Goal: Task Accomplishment & Management: Use online tool/utility

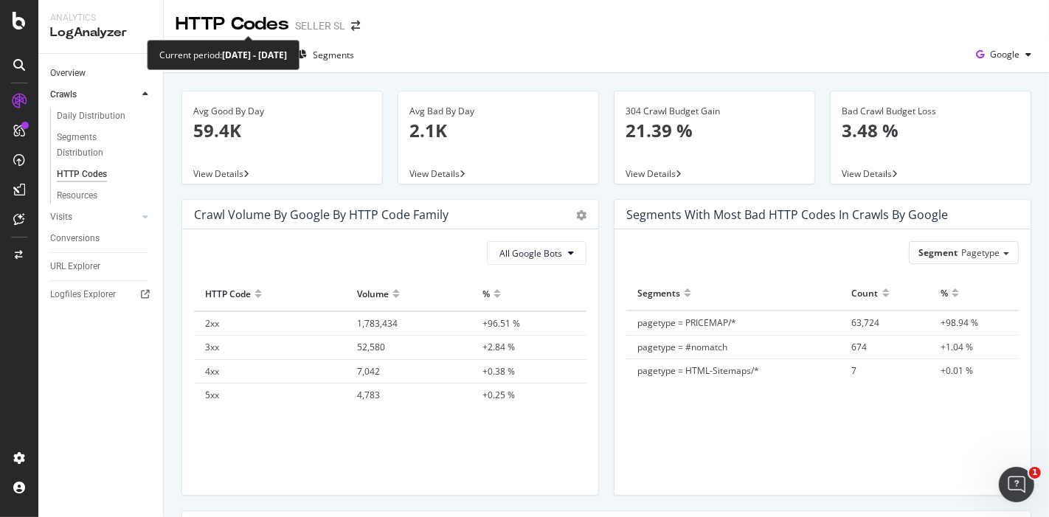
scroll to position [32, 0]
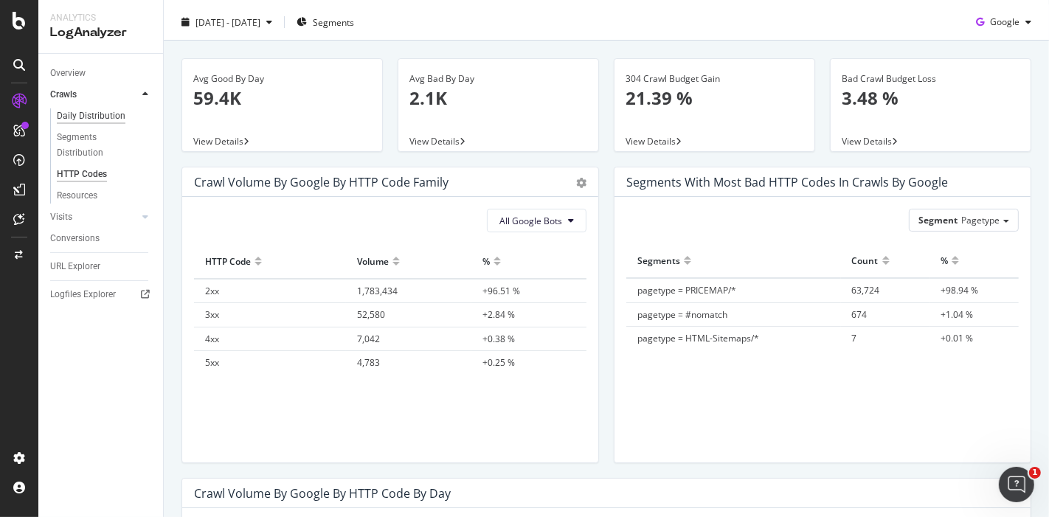
click at [100, 114] on div "Daily Distribution" at bounding box center [91, 115] width 69 height 15
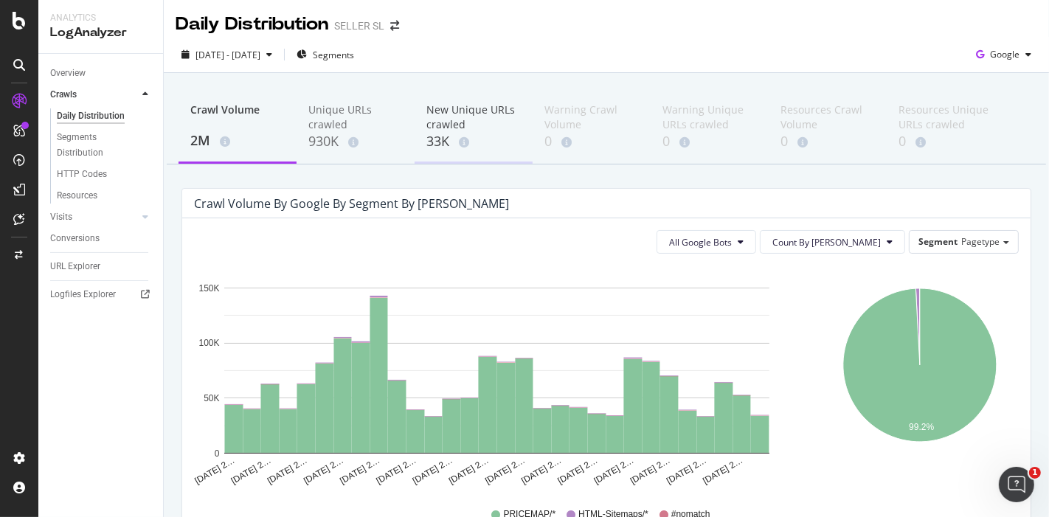
click at [445, 114] on div "New Unique URLs crawled" at bounding box center [473, 117] width 94 height 29
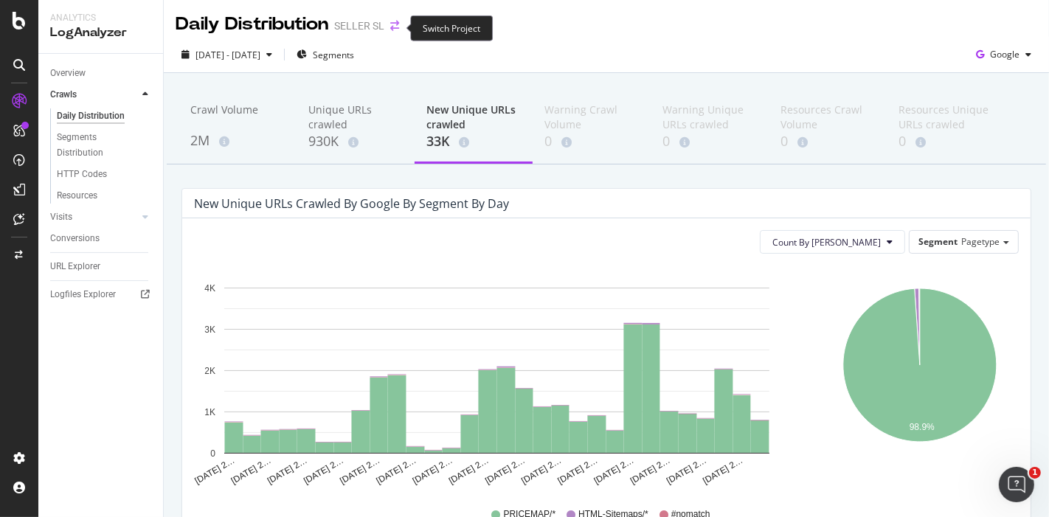
click at [394, 26] on icon "arrow-right-arrow-left" at bounding box center [394, 26] width 9 height 10
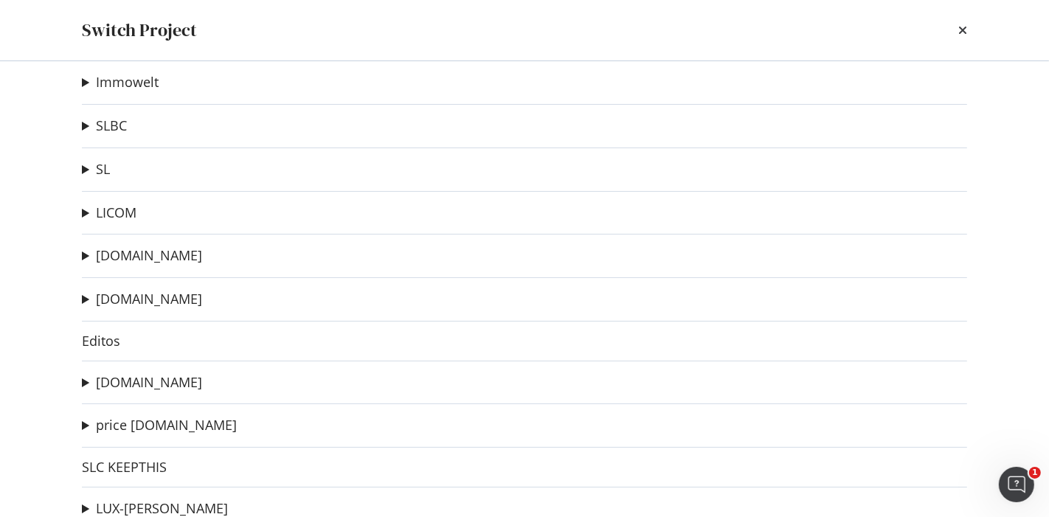
scroll to position [176, 0]
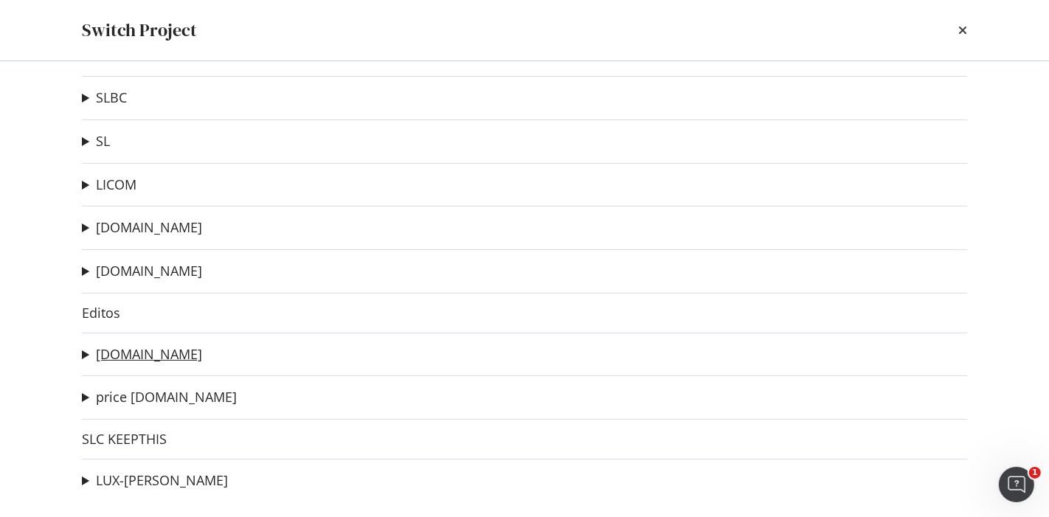
click at [183, 355] on link "meilleursagents.com" at bounding box center [149, 354] width 106 height 15
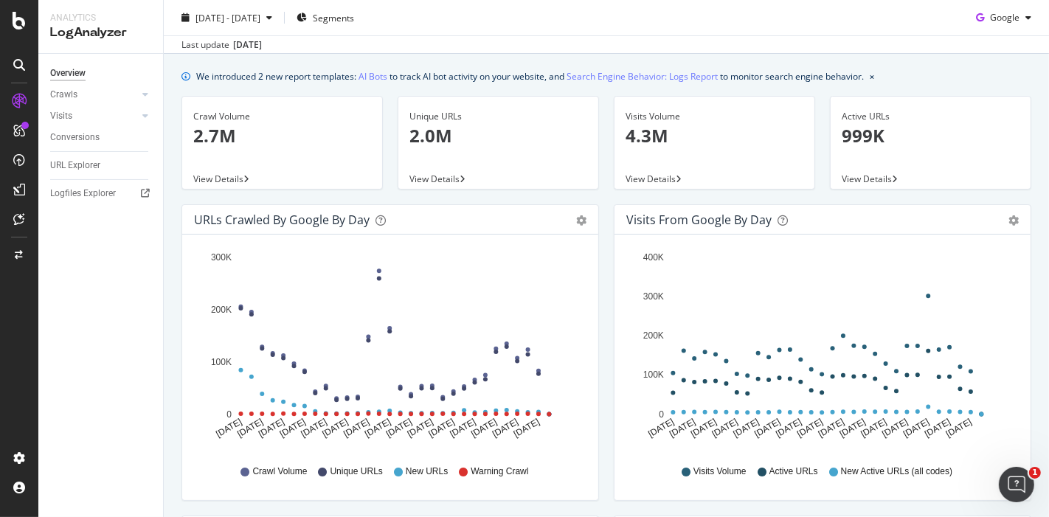
scroll to position [17, 0]
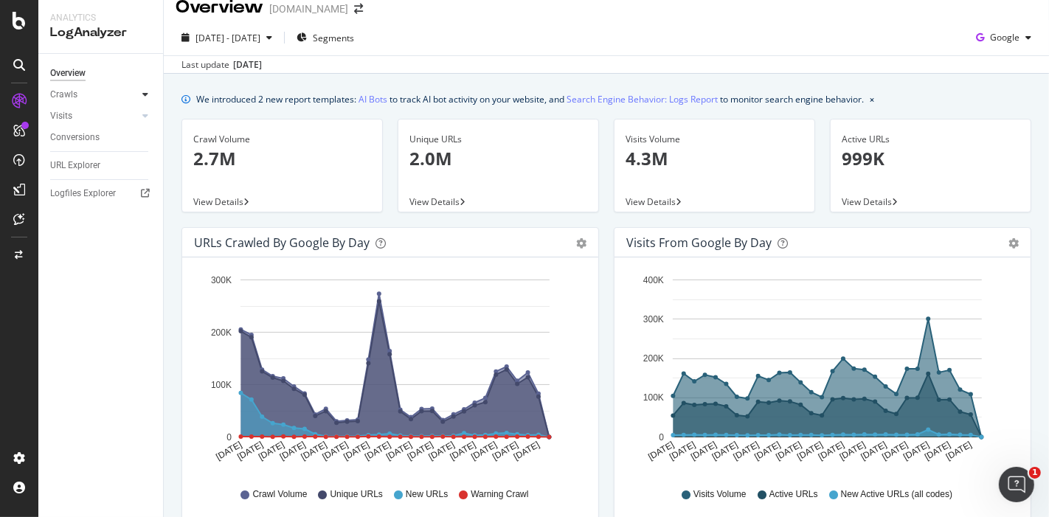
click at [143, 95] on icon at bounding box center [145, 94] width 6 height 9
click at [77, 168] on div "HTTP Codes" at bounding box center [82, 174] width 50 height 15
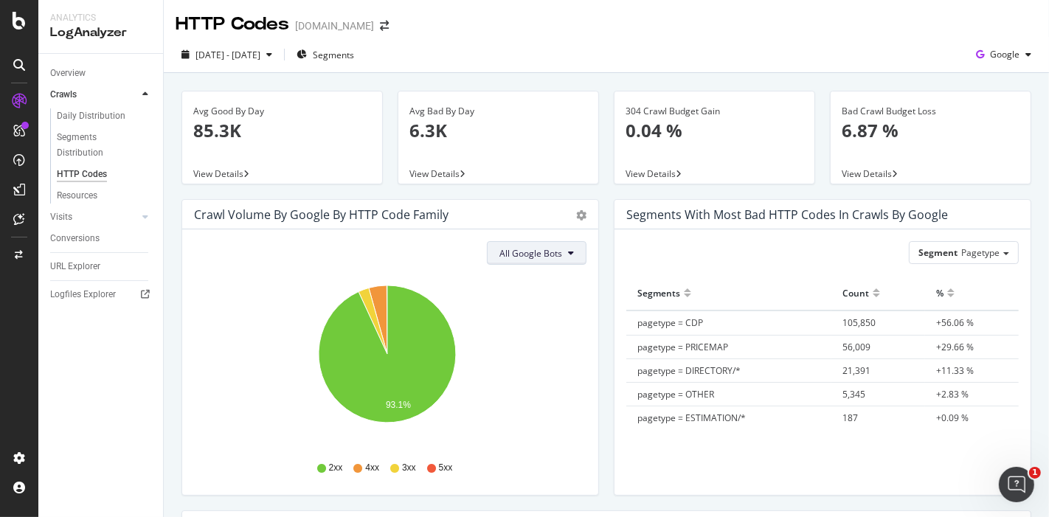
click at [555, 254] on span "All Google Bots" at bounding box center [530, 253] width 63 height 13
click at [576, 219] on icon "gear" at bounding box center [581, 215] width 10 height 10
click at [513, 272] on span "Table" at bounding box center [538, 271] width 118 height 20
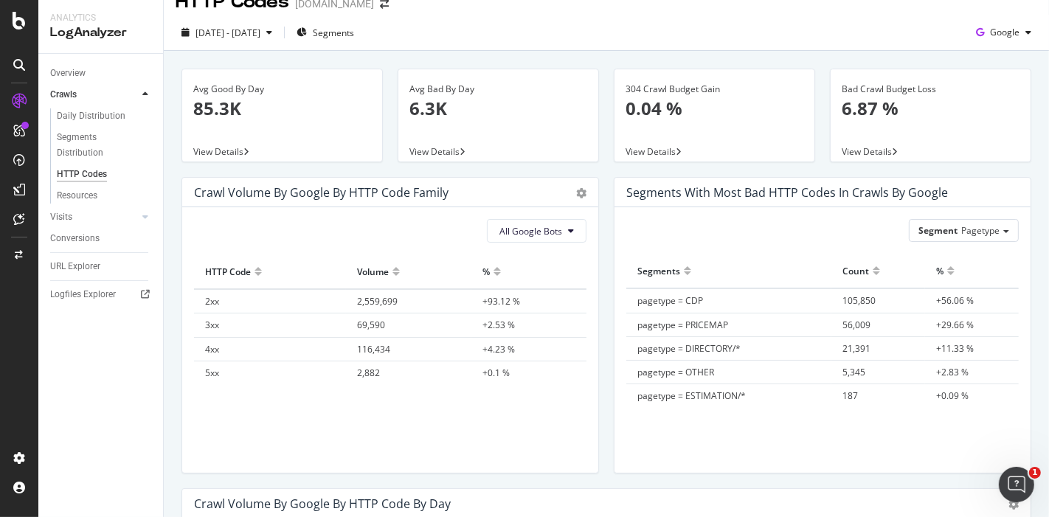
scroll to position [24, 0]
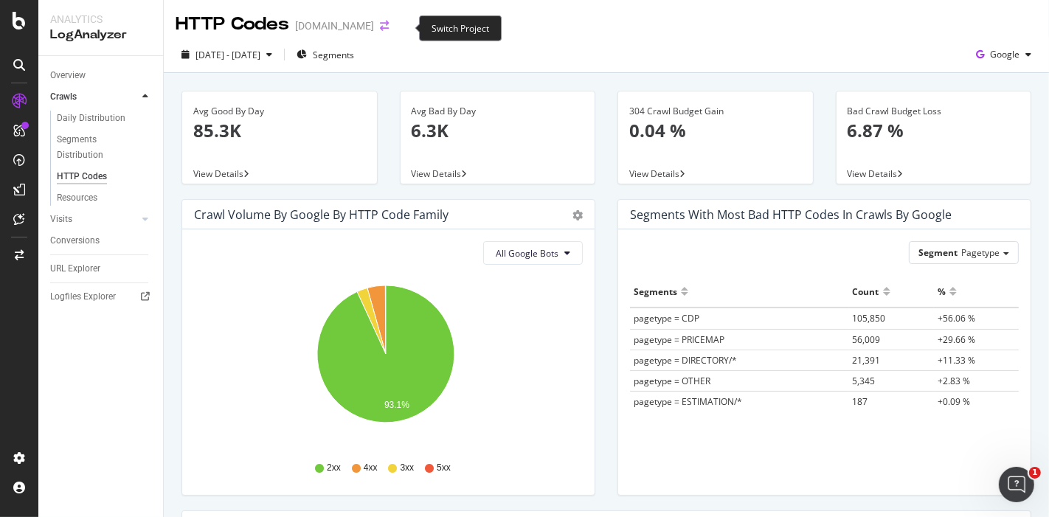
click at [389, 31] on icon "arrow-right-arrow-left" at bounding box center [384, 26] width 9 height 10
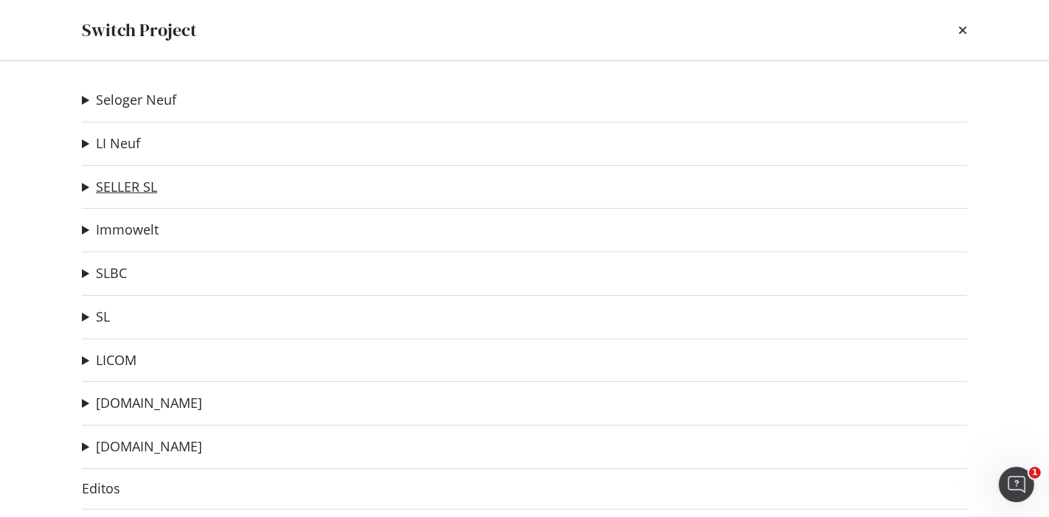
click at [133, 188] on link "SELLER SL" at bounding box center [126, 186] width 61 height 15
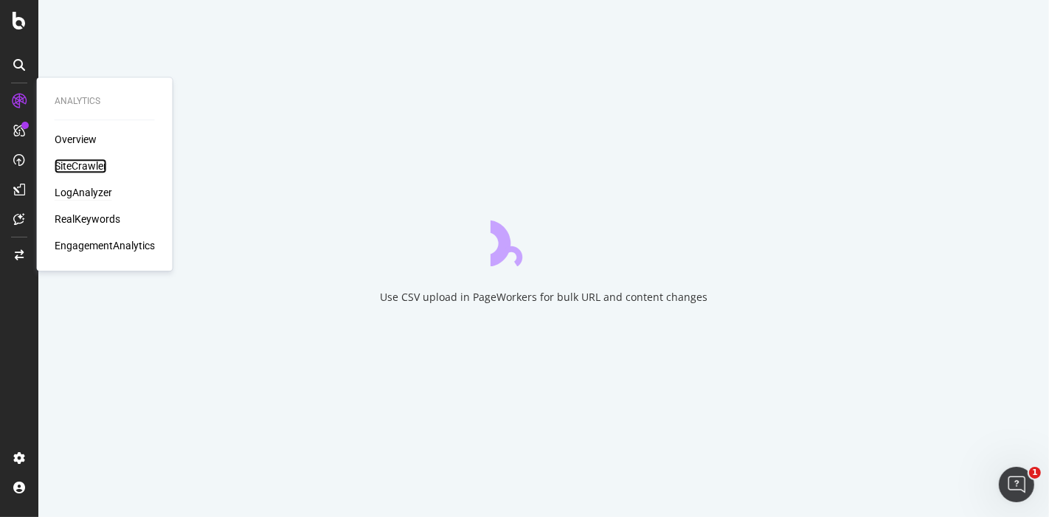
click at [83, 164] on div "SiteCrawler" at bounding box center [81, 166] width 52 height 15
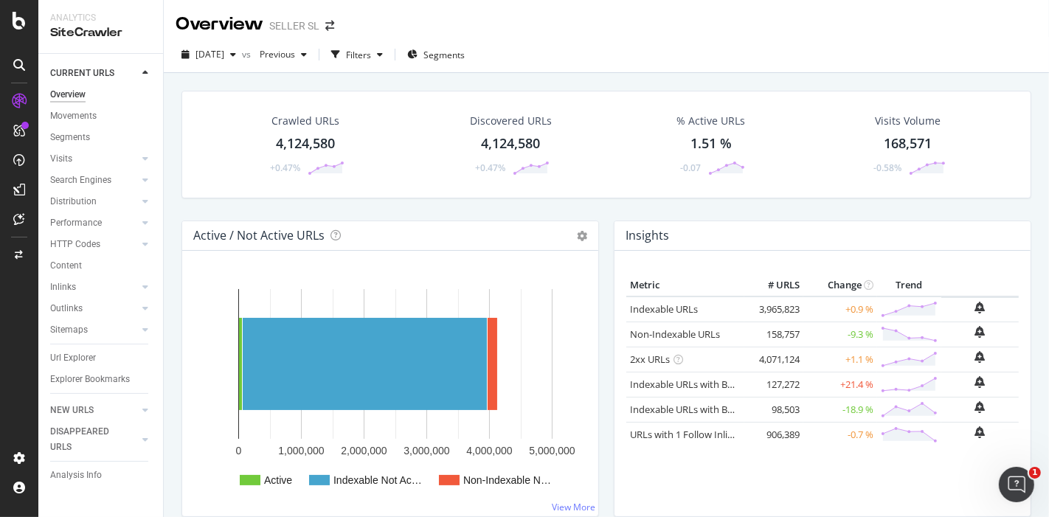
click at [297, 139] on div "4,124,580" at bounding box center [305, 143] width 59 height 19
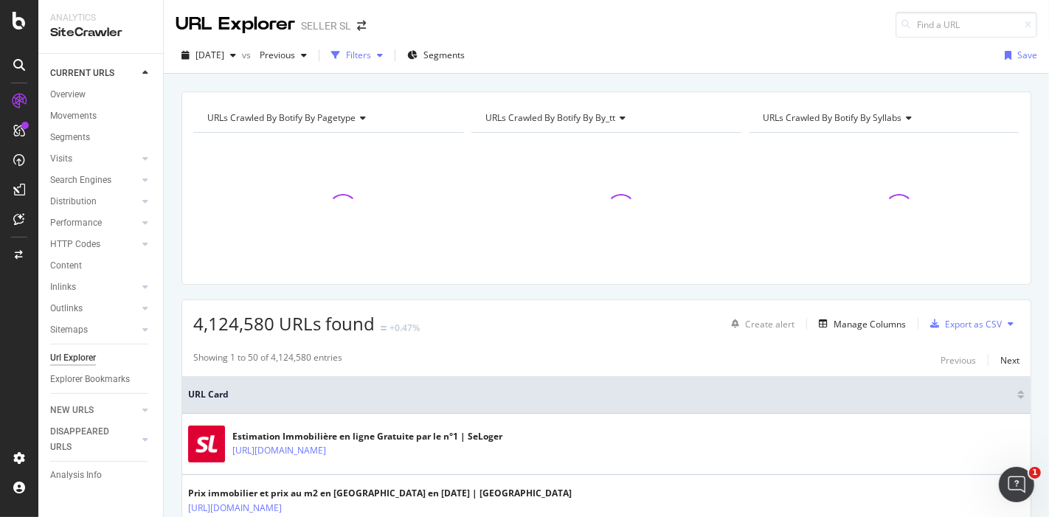
click at [371, 53] on div "Filters" at bounding box center [358, 55] width 25 height 13
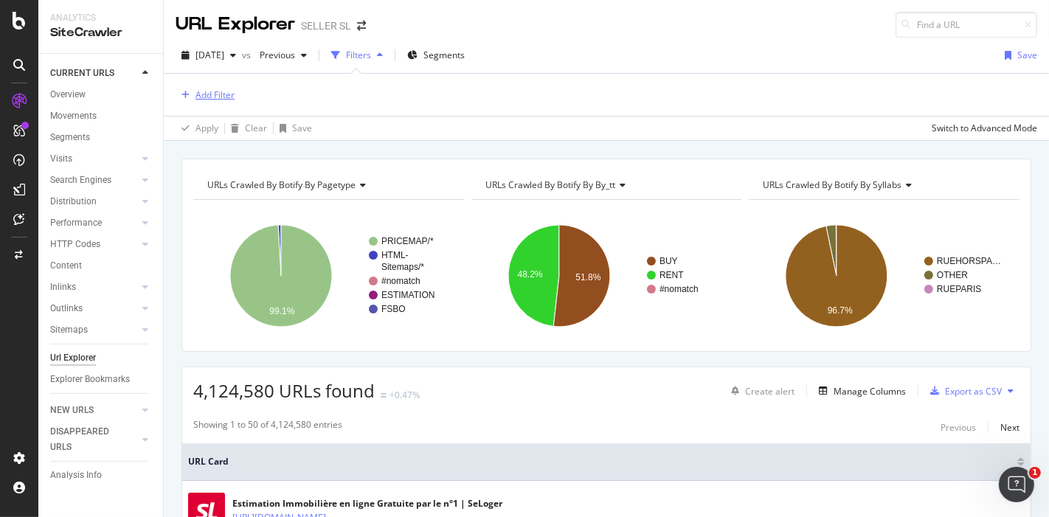
click at [212, 96] on div "Add Filter" at bounding box center [214, 94] width 39 height 13
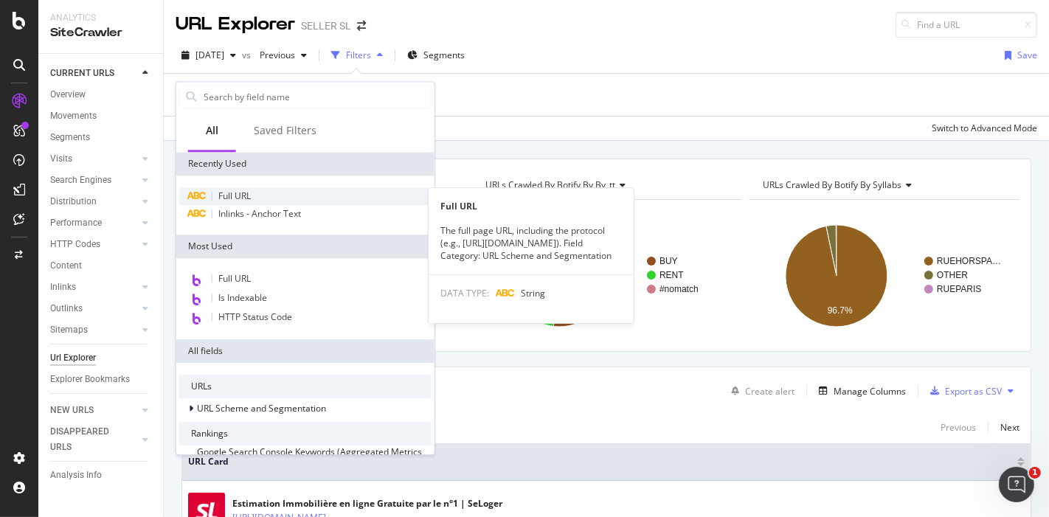
click at [245, 195] on span "Full URL" at bounding box center [234, 196] width 32 height 13
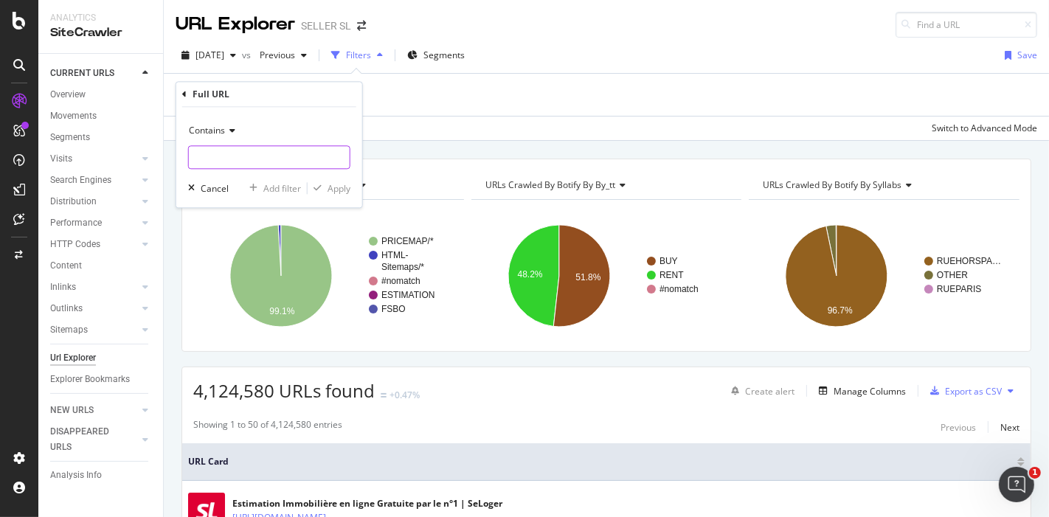
click at [285, 154] on input "text" at bounding box center [269, 158] width 161 height 24
paste input "hey @Steve Mayenobe le no index sur SL il avait été aussi sur la pricemap à tou…"
type input "hey @Steve Mayenobe le no index sur SL il avait été aussi sur la pricemap à tou…"
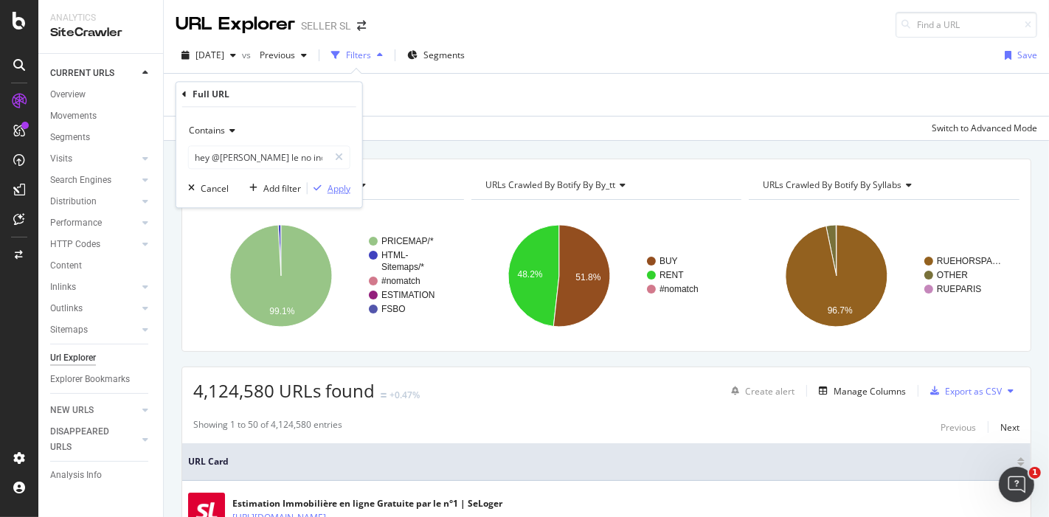
click at [340, 184] on div "Apply" at bounding box center [338, 188] width 23 height 13
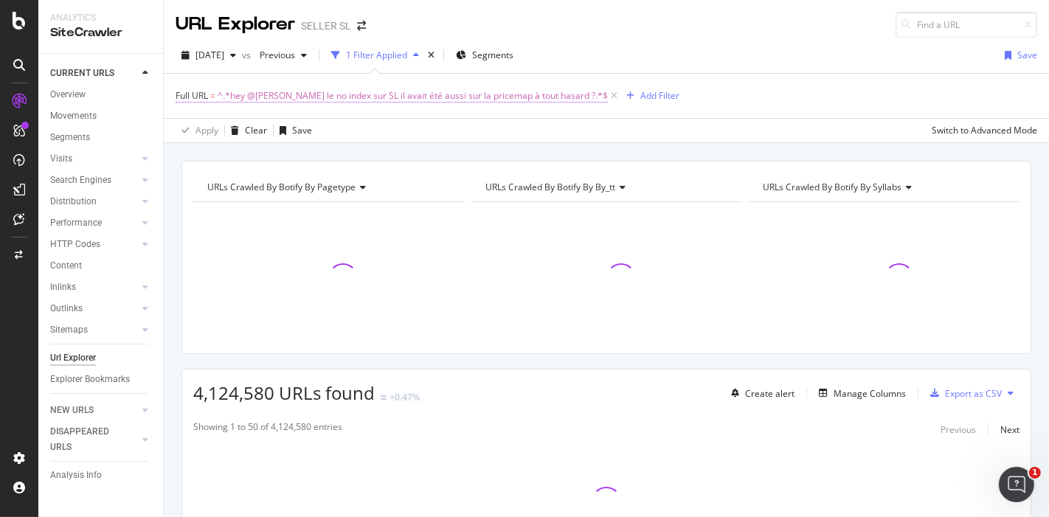
click at [248, 96] on span "^.*hey @Steve Mayenobe le no index sur SL il avait été aussi sur la pricemap à …" at bounding box center [413, 96] width 390 height 21
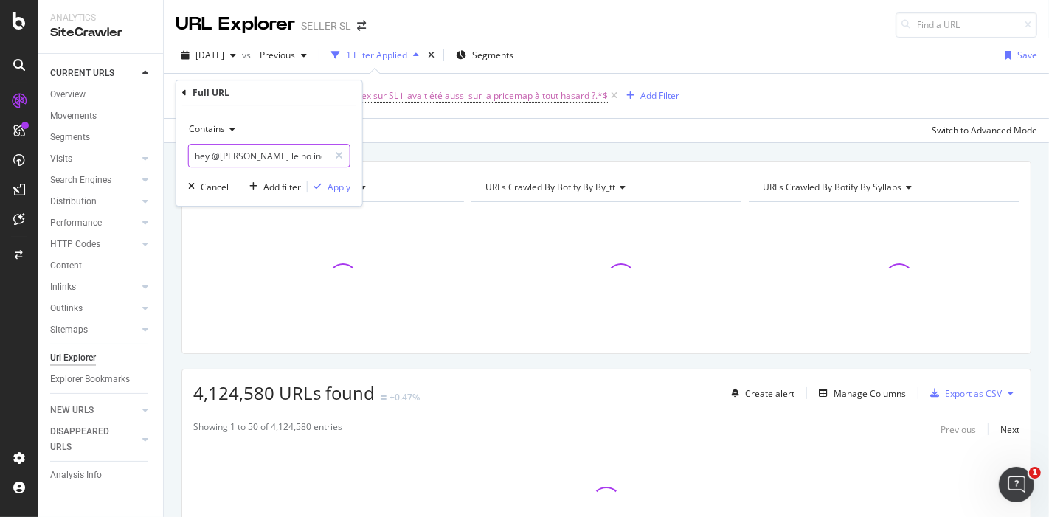
click at [270, 150] on input "hey @Steve Mayenobe le no index sur SL il avait été aussi sur la pricemap à tou…" at bounding box center [258, 156] width 139 height 24
paste input "ttps://www.seloger.com/prix-de-l-immo/vente/ile-de-france/paris.htm"
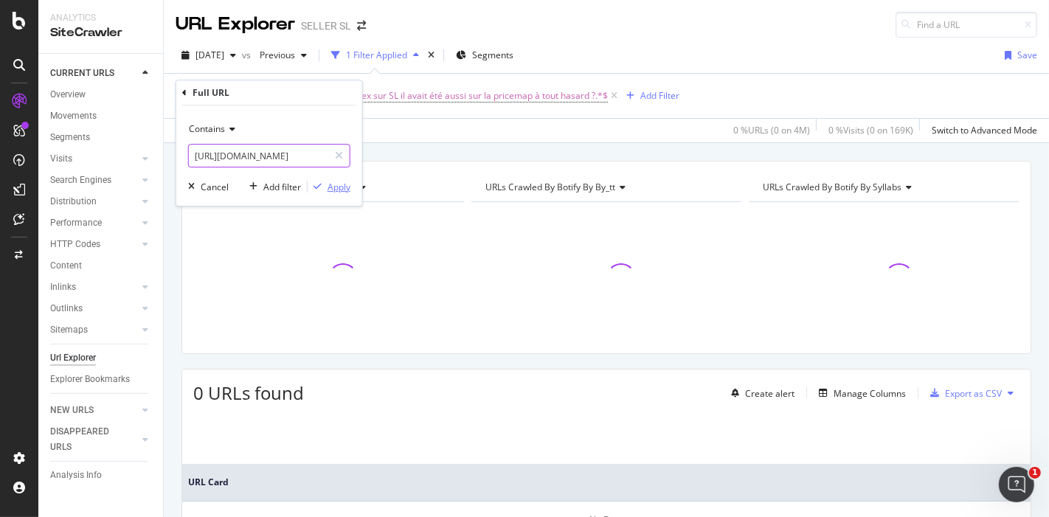
type input "[URL][DOMAIN_NAME]"
click at [333, 187] on div "Apply" at bounding box center [338, 187] width 23 height 13
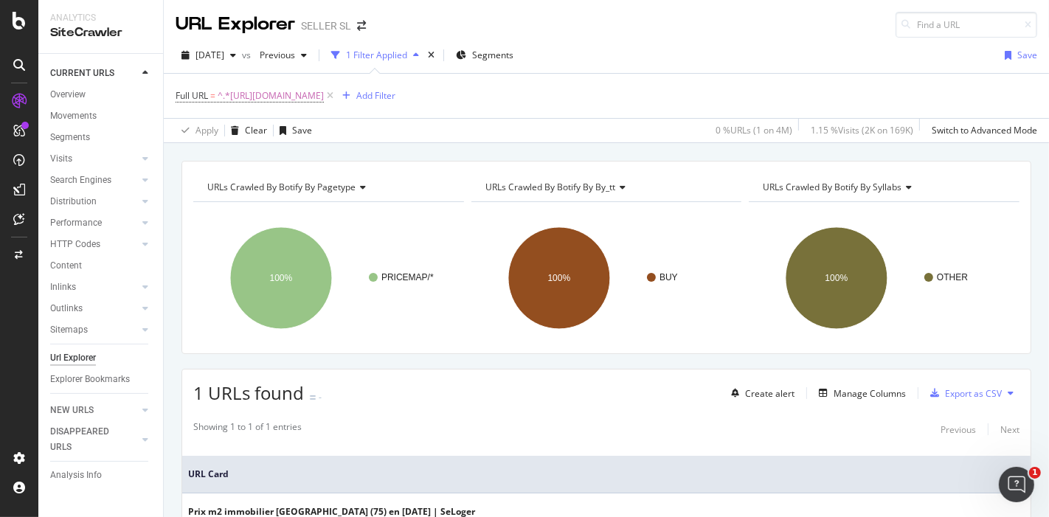
scroll to position [122, 0]
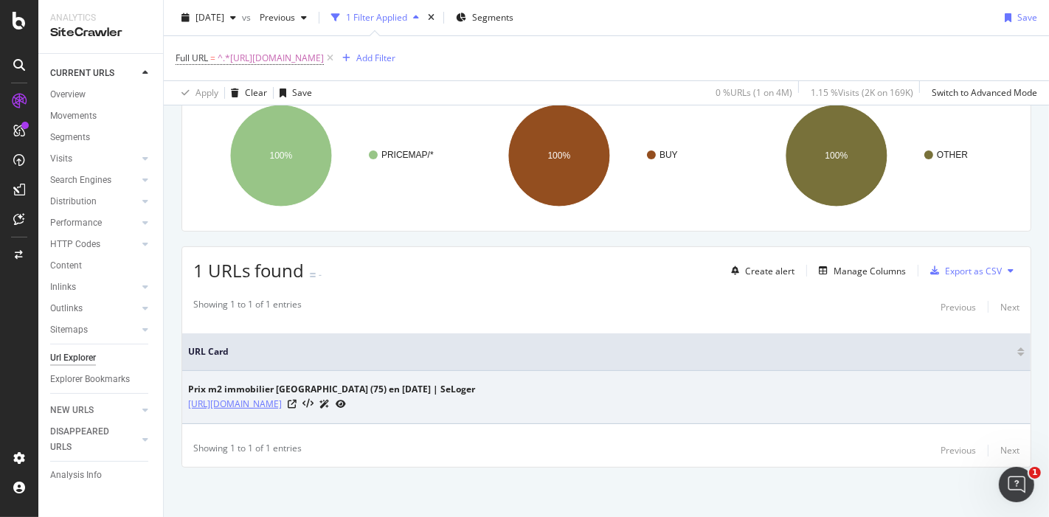
click at [282, 397] on link "[URL][DOMAIN_NAME]" at bounding box center [235, 404] width 94 height 15
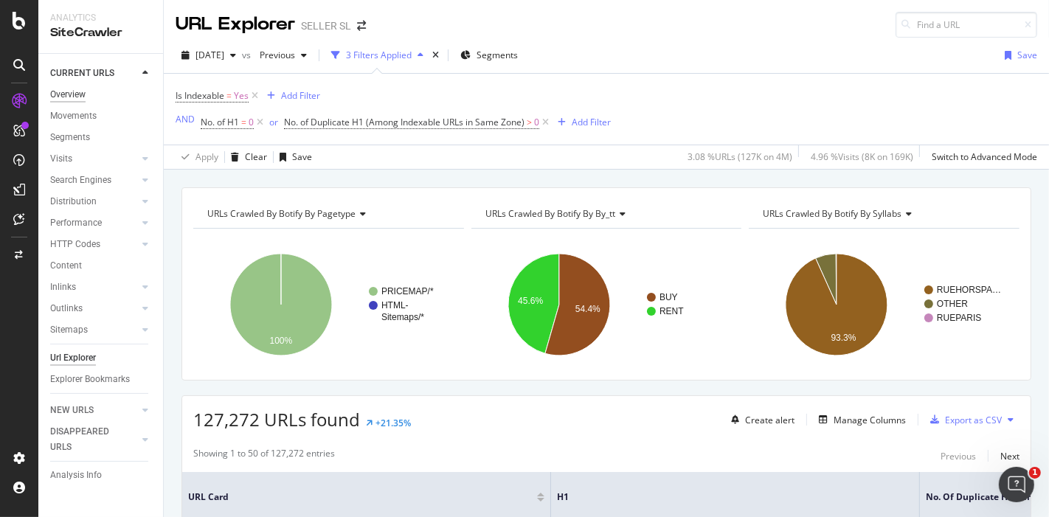
click at [69, 95] on div "Overview" at bounding box center [67, 94] width 35 height 15
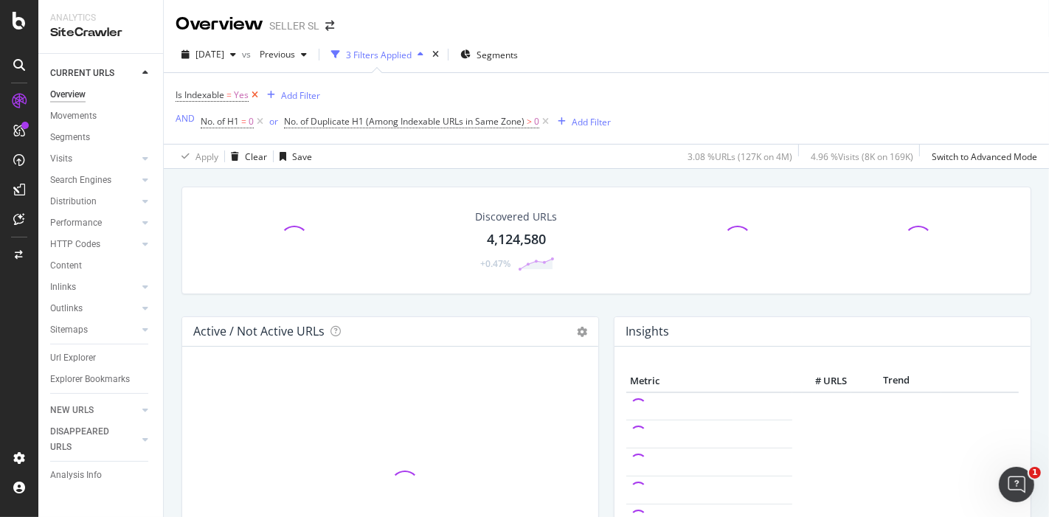
click at [255, 97] on icon at bounding box center [255, 95] width 13 height 15
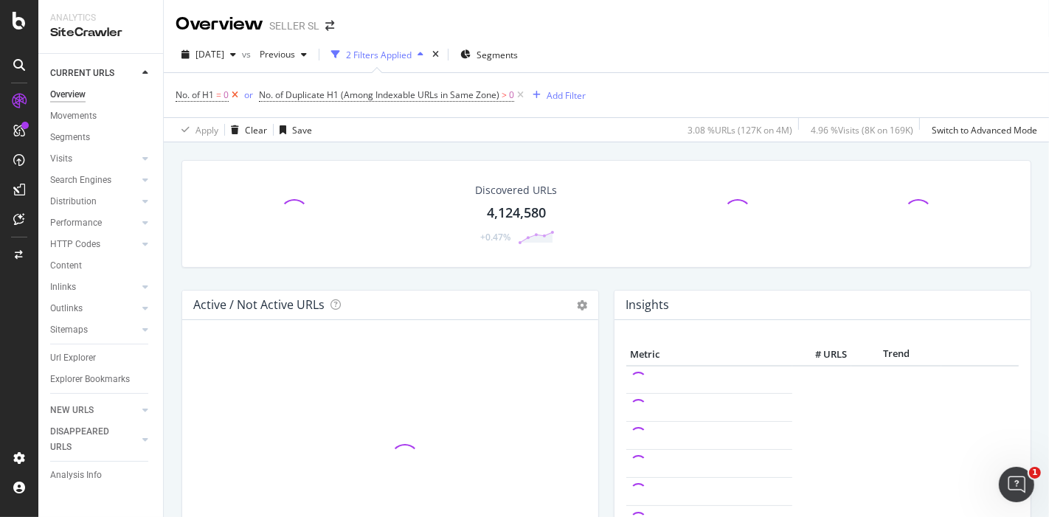
click at [232, 94] on icon at bounding box center [235, 95] width 13 height 15
click at [440, 94] on icon at bounding box center [437, 95] width 13 height 15
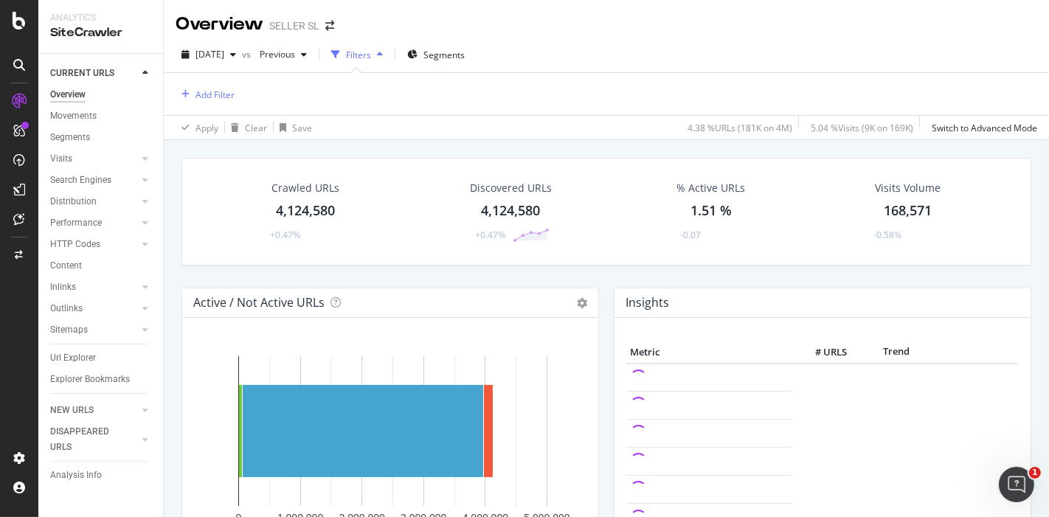
click at [286, 226] on div "Crawled URLs 4,124,580 +0.47%" at bounding box center [305, 211] width 107 height 77
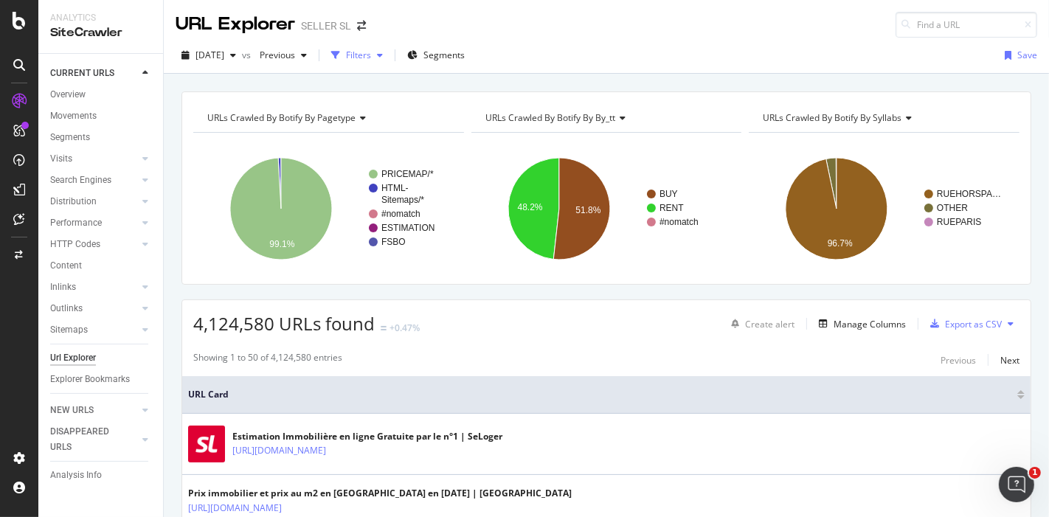
click at [389, 53] on div "button" at bounding box center [380, 55] width 18 height 9
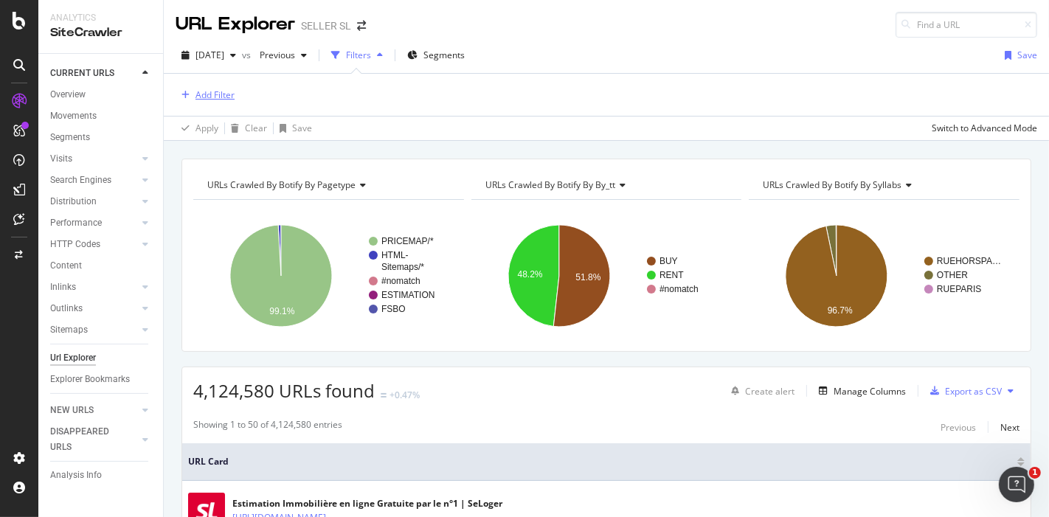
click at [223, 97] on div "Add Filter" at bounding box center [214, 94] width 39 height 13
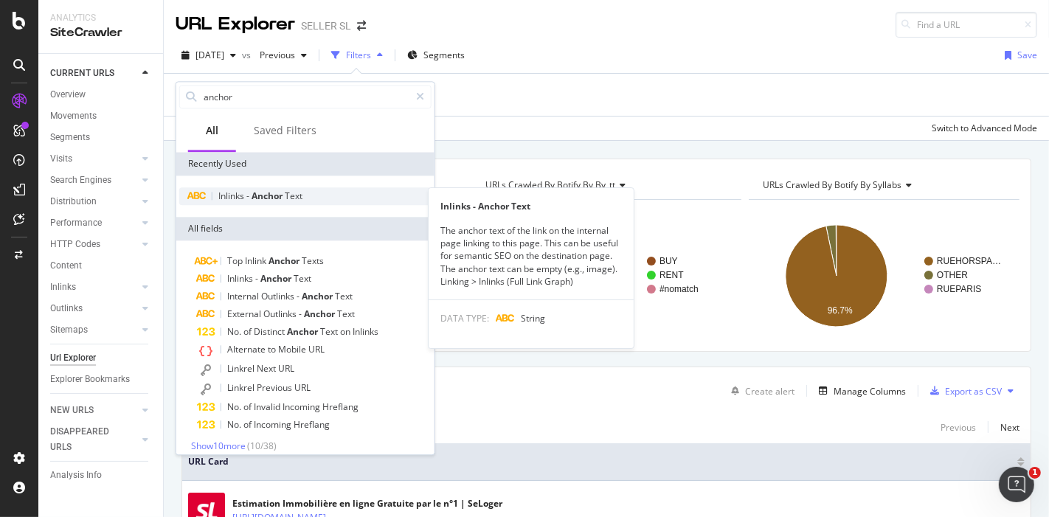
type input "anchor"
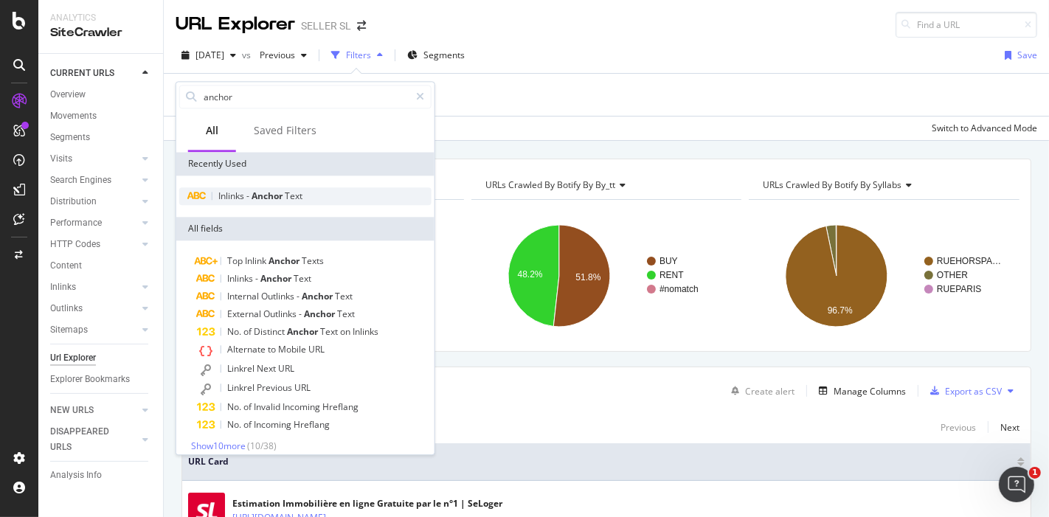
click at [298, 195] on span "Text" at bounding box center [294, 196] width 18 height 13
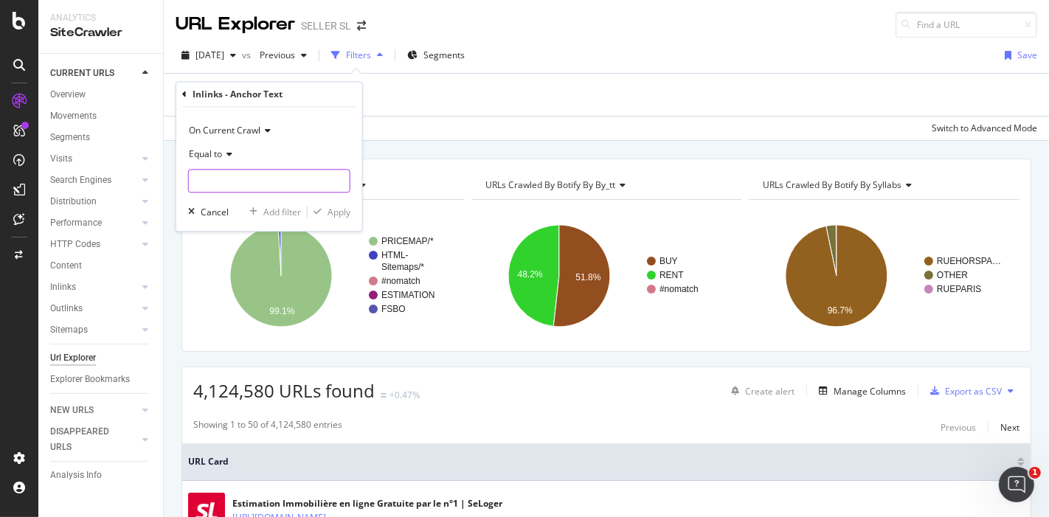
click at [259, 176] on input "text" at bounding box center [269, 182] width 161 height 24
paste input "Estimation immobilière Paris"
type input "Estimation immobilière Paris"
click at [335, 209] on div "Apply" at bounding box center [338, 212] width 23 height 13
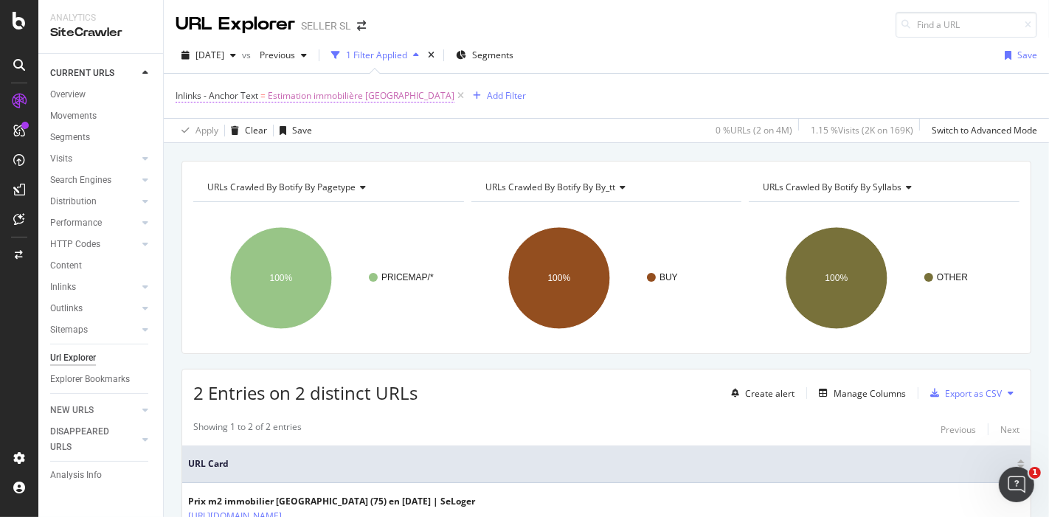
click at [325, 92] on span "Estimation immobilière Paris" at bounding box center [361, 96] width 187 height 21
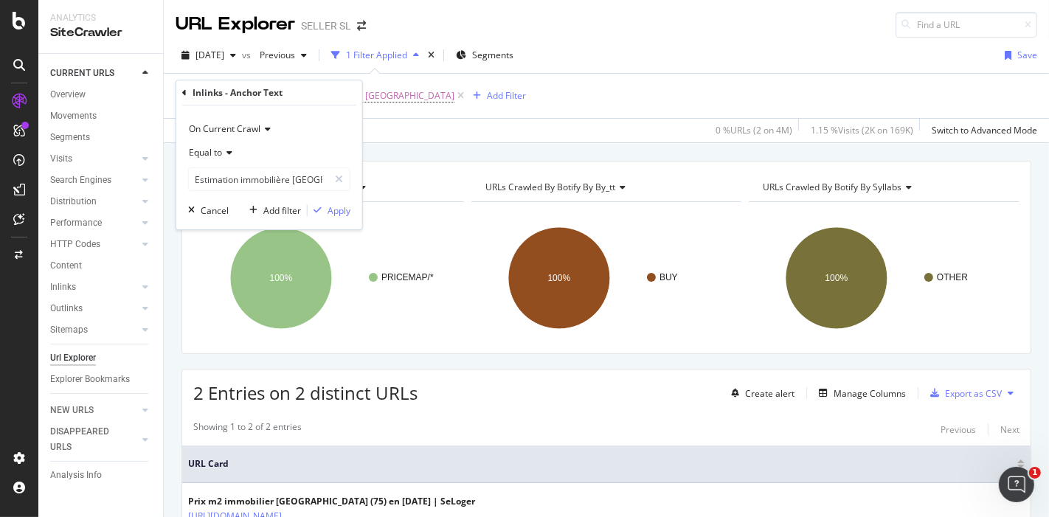
click at [182, 89] on icon at bounding box center [184, 92] width 4 height 9
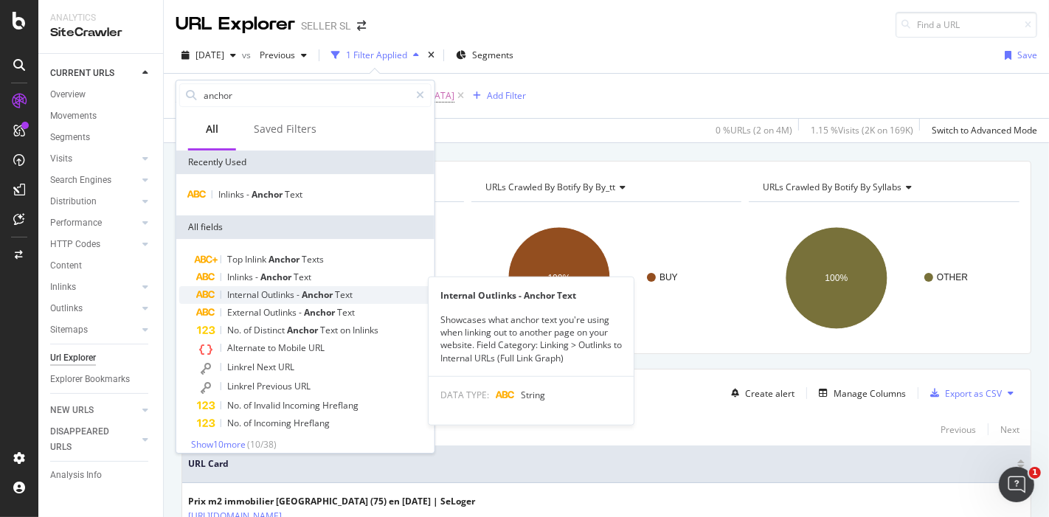
scroll to position [9, 0]
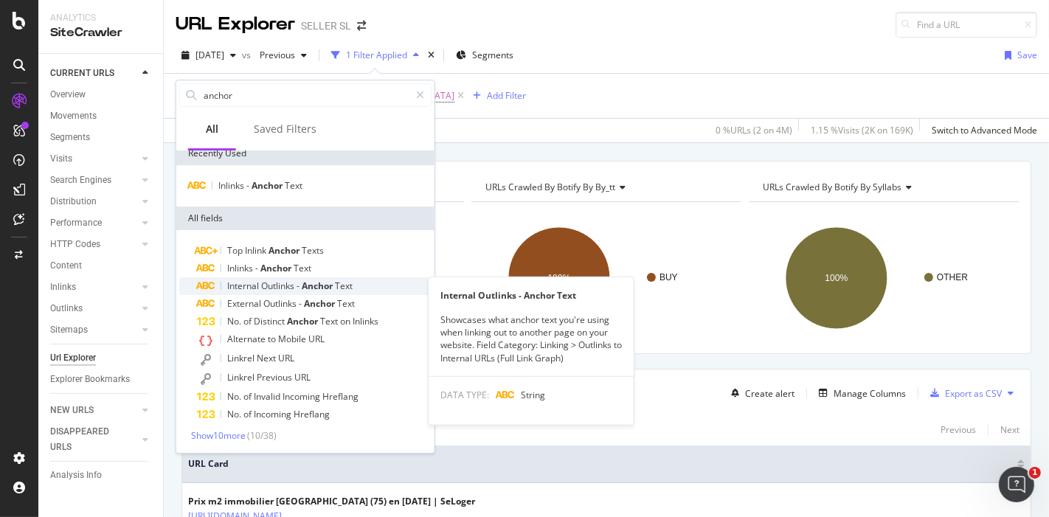
click at [360, 291] on div "Internal Outlinks - Anchor Text" at bounding box center [314, 286] width 235 height 18
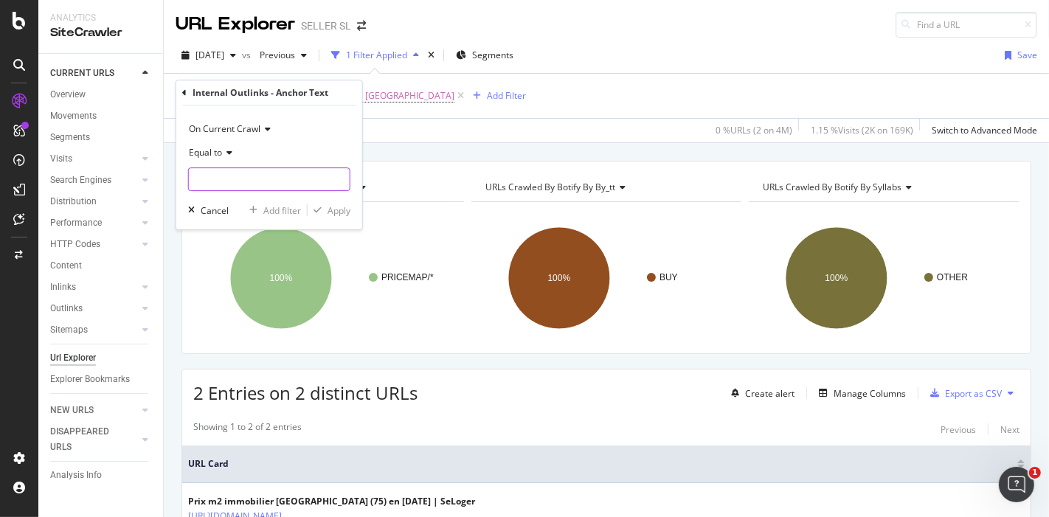
click at [281, 180] on input "text" at bounding box center [269, 179] width 161 height 24
paste input "Estimation immobilière Paris"
type input "Estimation immobilière Paris"
click at [334, 208] on div "Apply" at bounding box center [338, 210] width 23 height 13
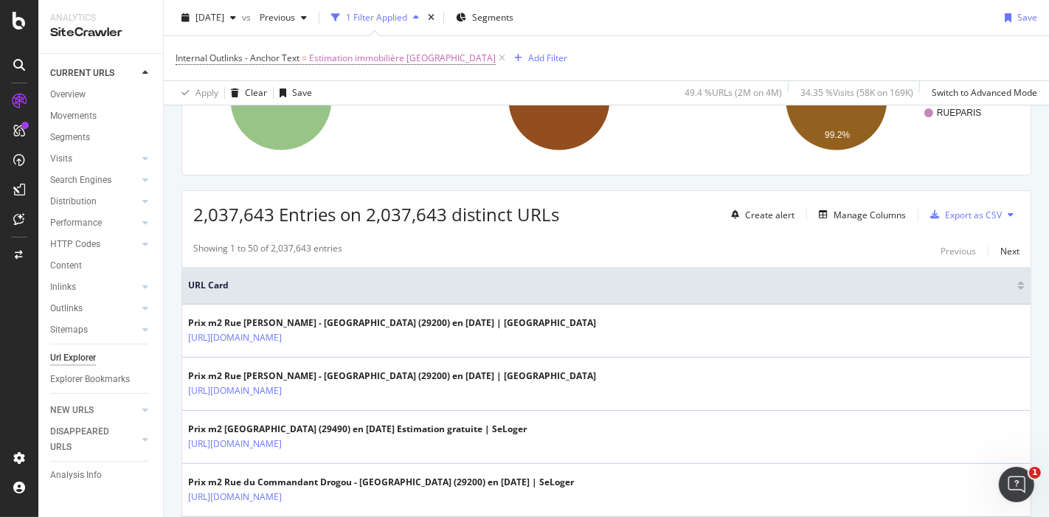
scroll to position [183, 0]
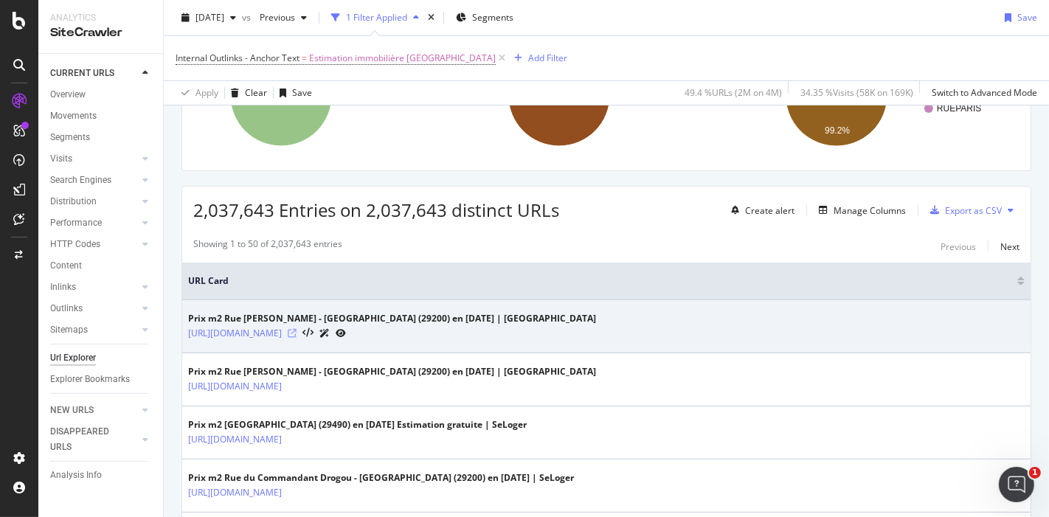
click at [296, 331] on icon at bounding box center [292, 333] width 9 height 9
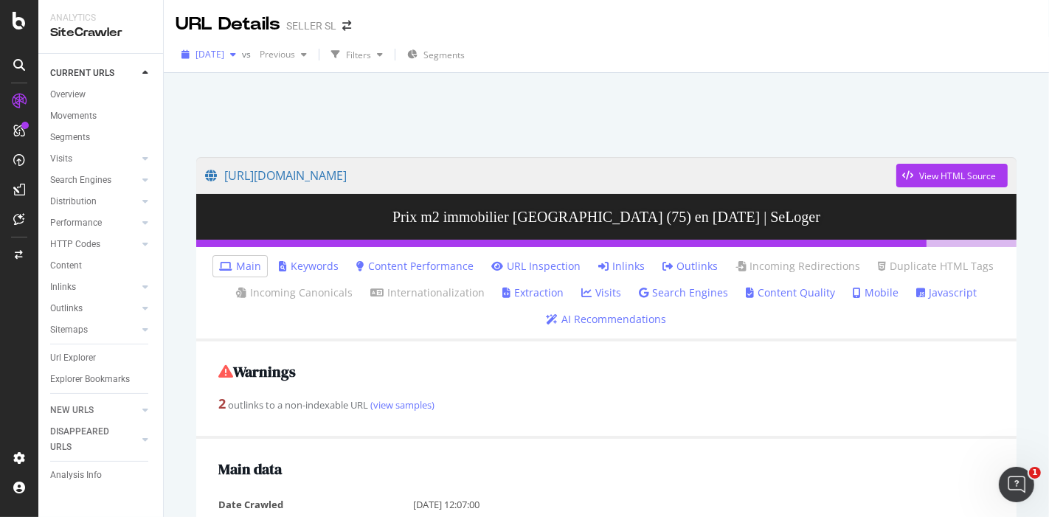
click at [224, 55] on span "[DATE]" at bounding box center [209, 54] width 29 height 13
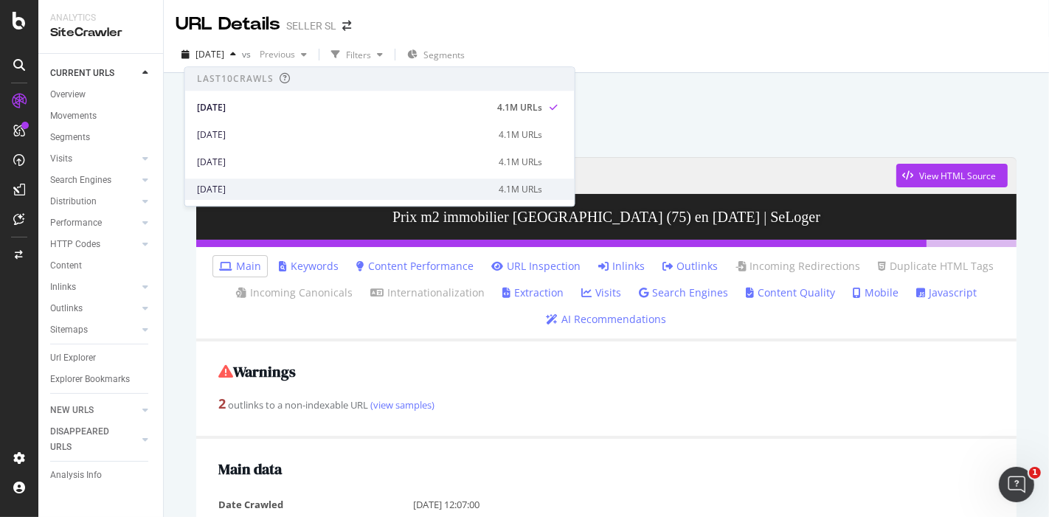
scroll to position [70, 0]
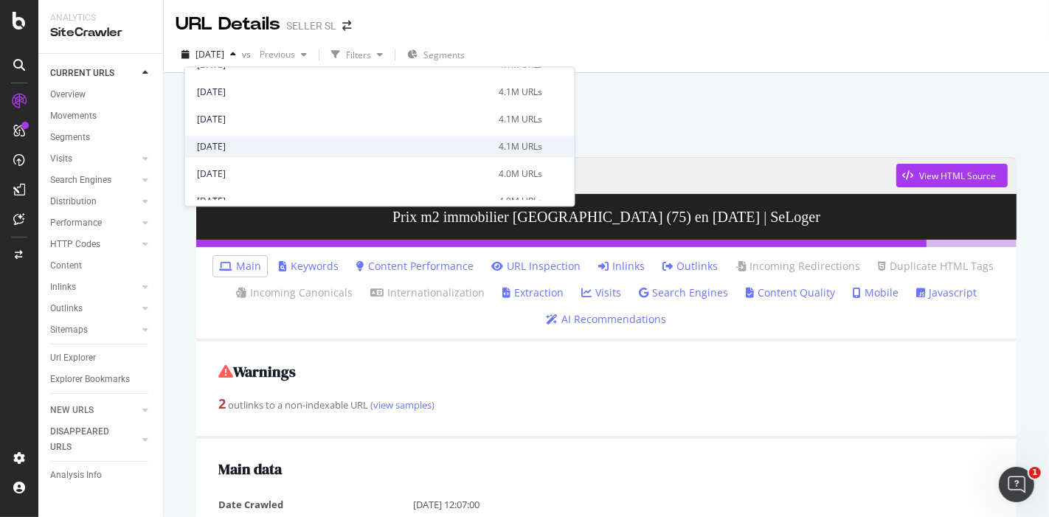
click at [255, 141] on div "2025 Jul. 6th" at bounding box center [343, 146] width 293 height 13
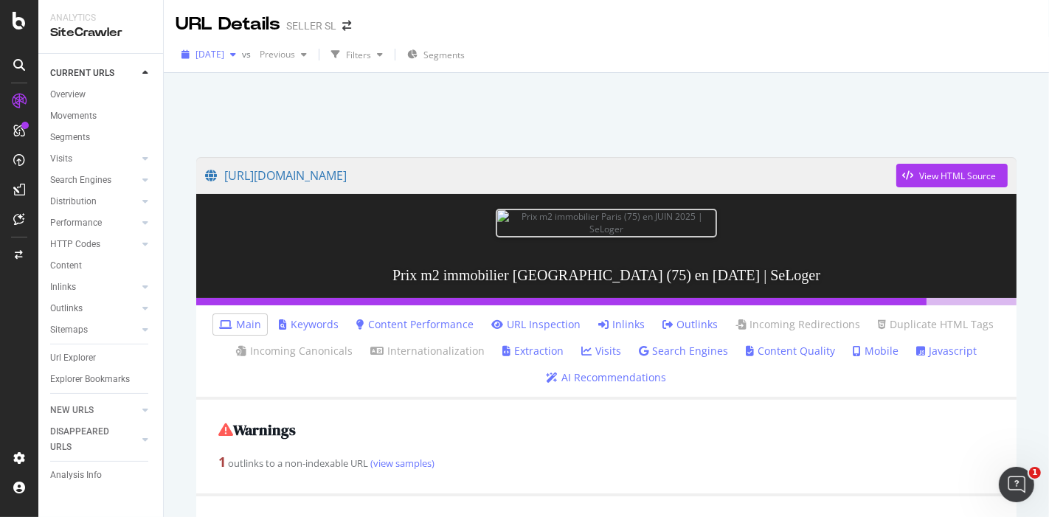
click at [242, 53] on div "button" at bounding box center [233, 54] width 18 height 9
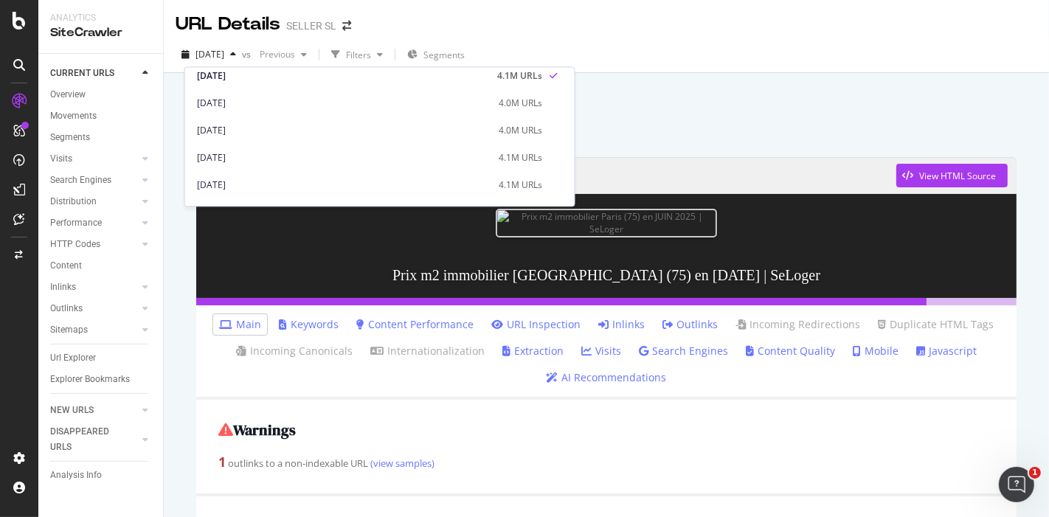
scroll to position [144, 0]
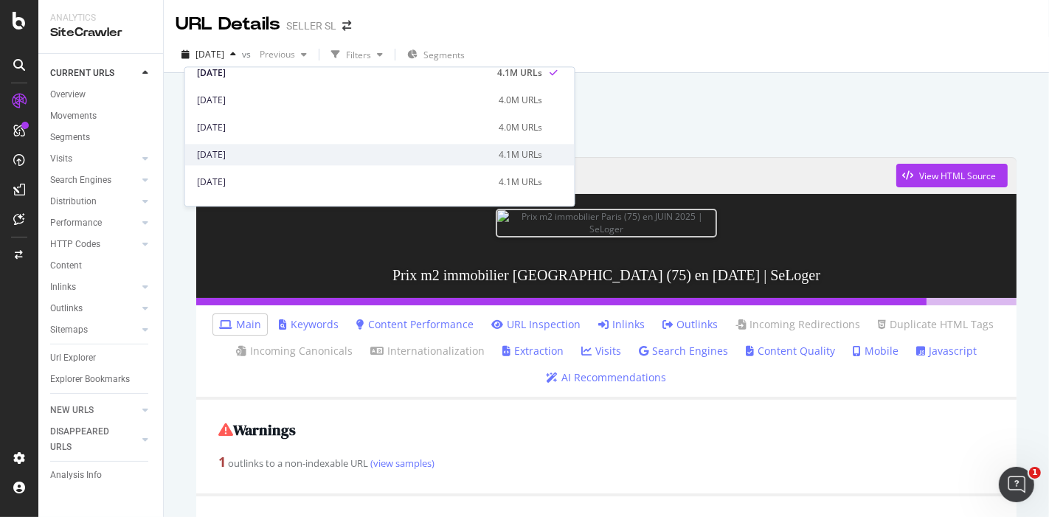
click at [310, 156] on div "2025 May. 25th" at bounding box center [343, 154] width 293 height 13
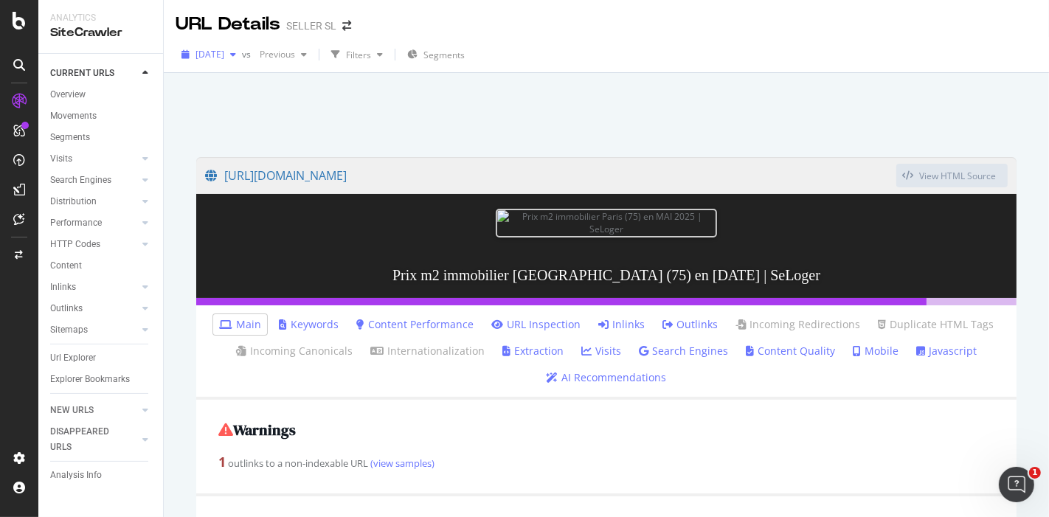
click at [224, 55] on span "2025 May. 25th" at bounding box center [209, 54] width 29 height 13
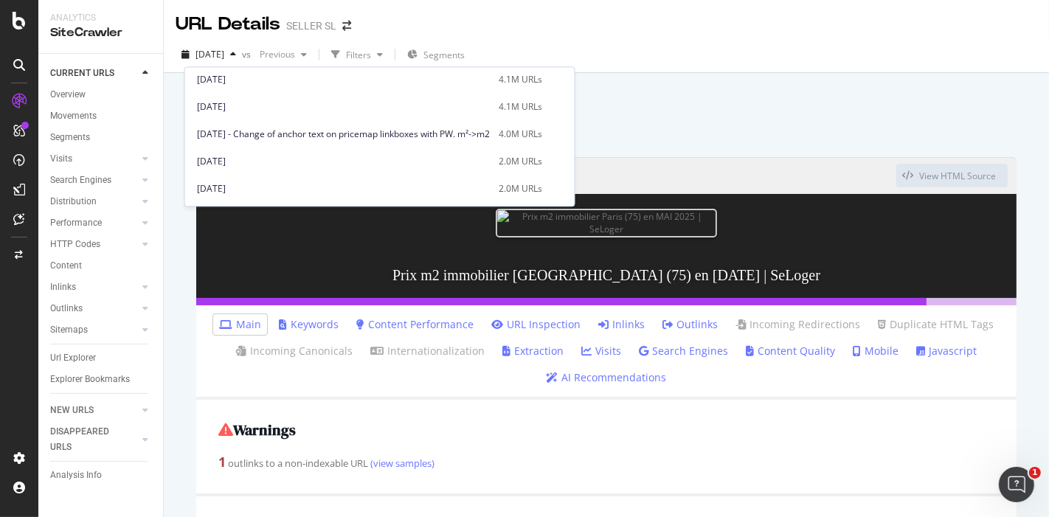
scroll to position [678, 0]
click at [268, 136] on div "2023 Nov. 26th" at bounding box center [343, 135] width 293 height 13
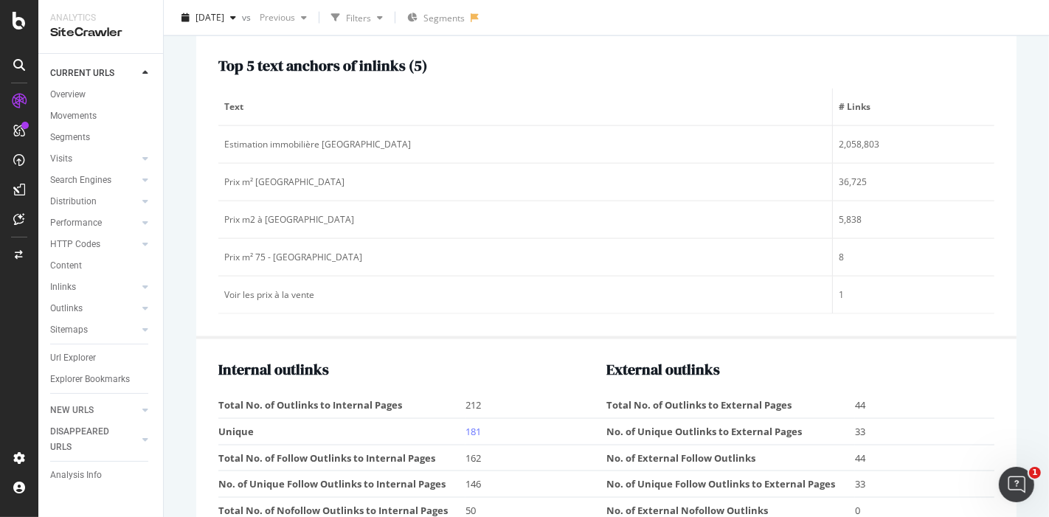
scroll to position [1833, 0]
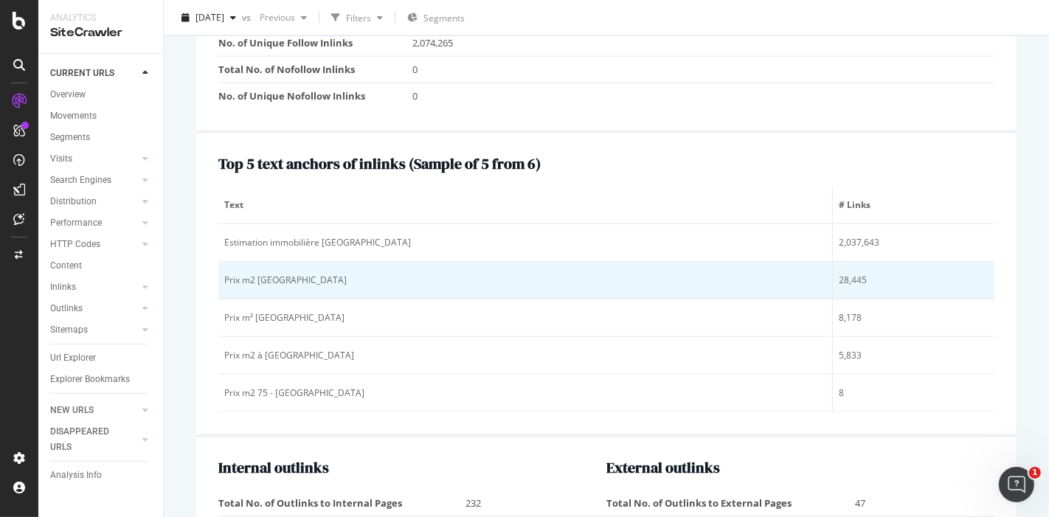
scroll to position [1704, 0]
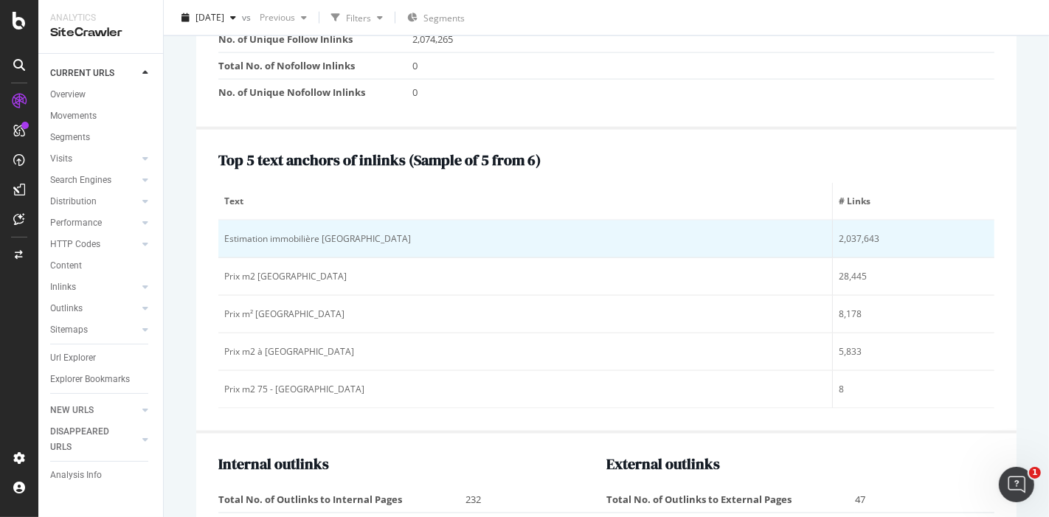
click at [326, 232] on div "Estimation immobilière [GEOGRAPHIC_DATA]" at bounding box center [525, 238] width 602 height 13
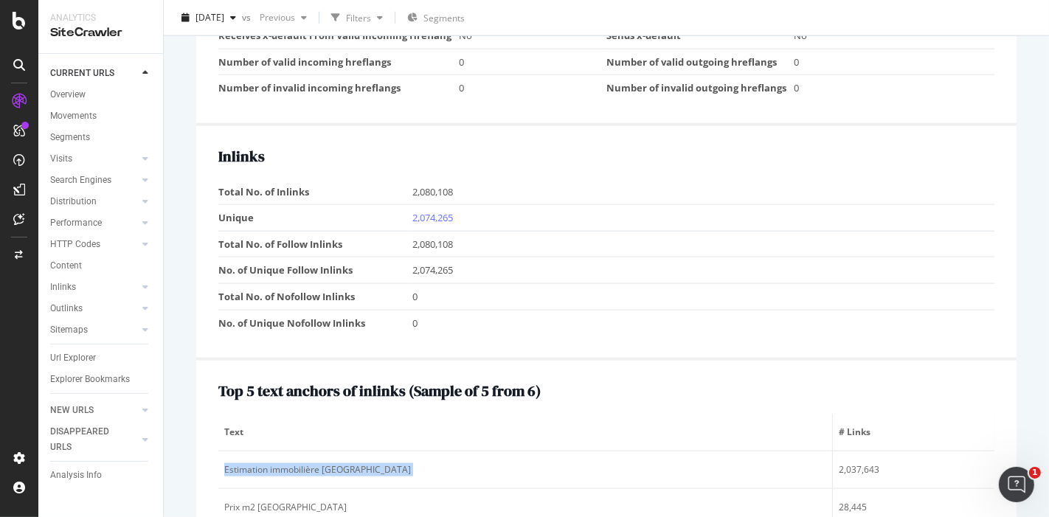
scroll to position [1552, 0]
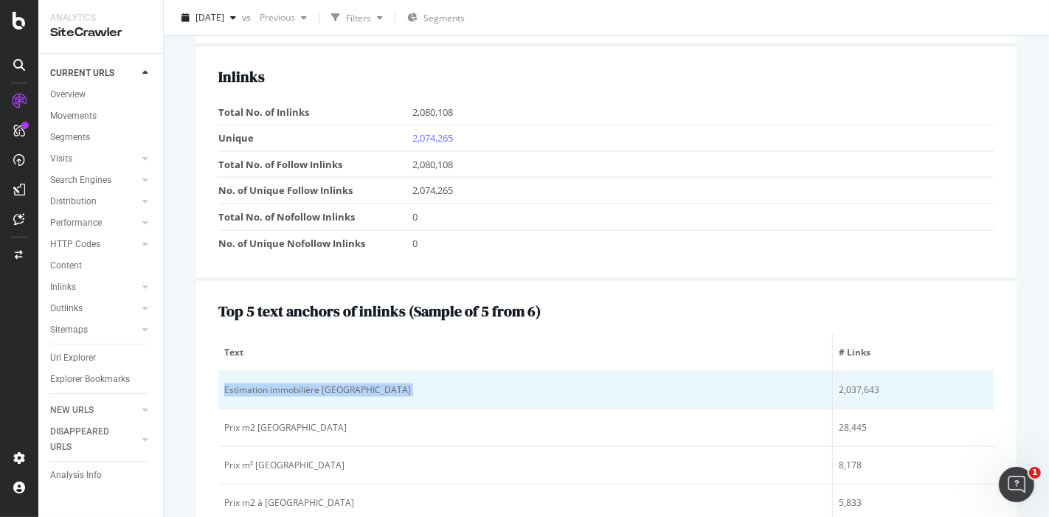
click at [308, 388] on td "Estimation immobilière [GEOGRAPHIC_DATA]" at bounding box center [525, 391] width 614 height 38
click at [308, 384] on div "Estimation immobilière [GEOGRAPHIC_DATA]" at bounding box center [525, 389] width 602 height 13
copy div "Estimation immobilière [GEOGRAPHIC_DATA]"
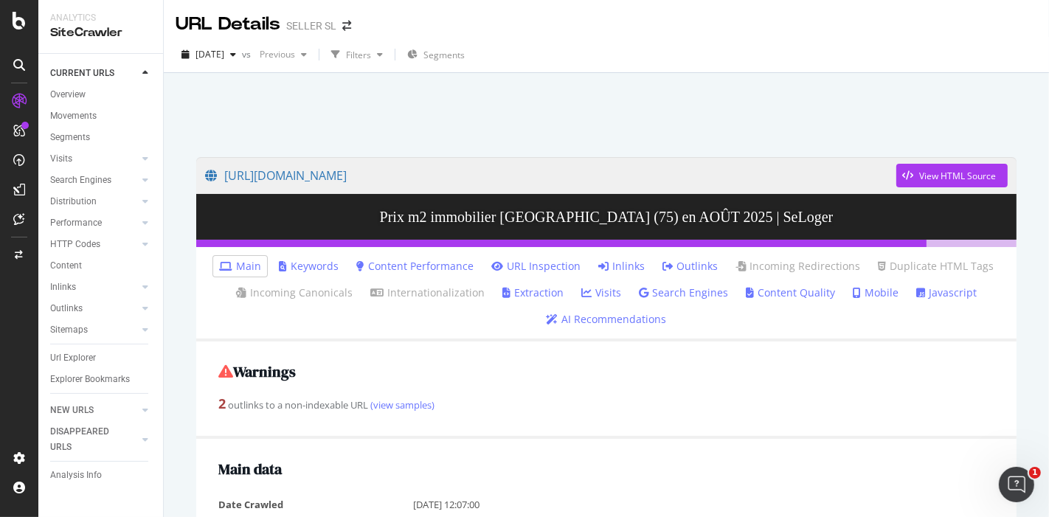
scroll to position [181, 0]
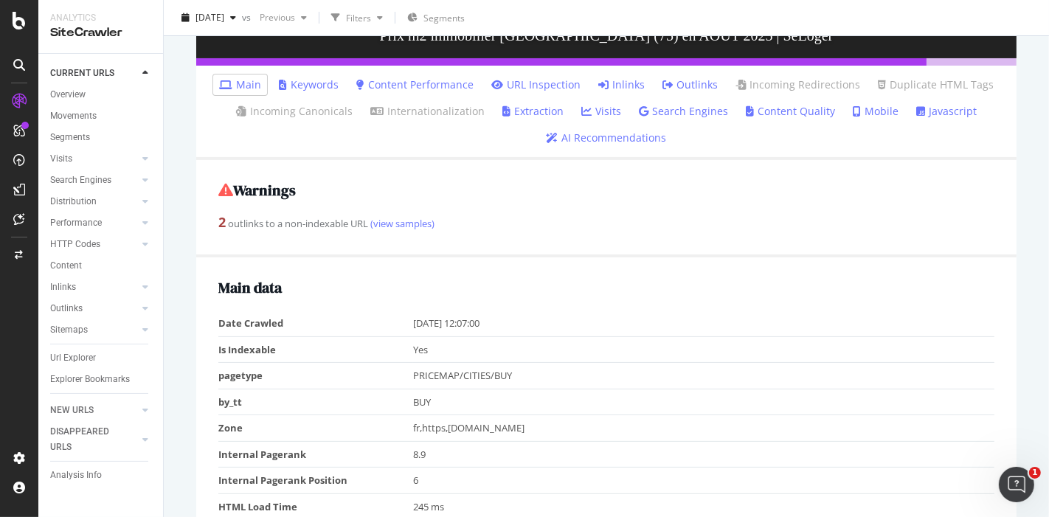
click at [524, 223] on div "2 outlinks to a non-indexable URL (view samples)" at bounding box center [606, 222] width 776 height 19
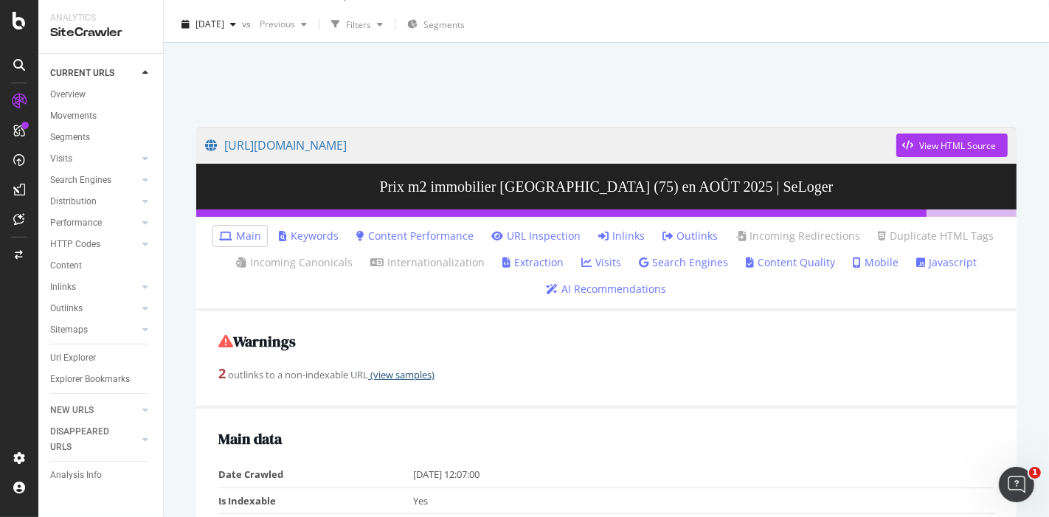
scroll to position [0, 0]
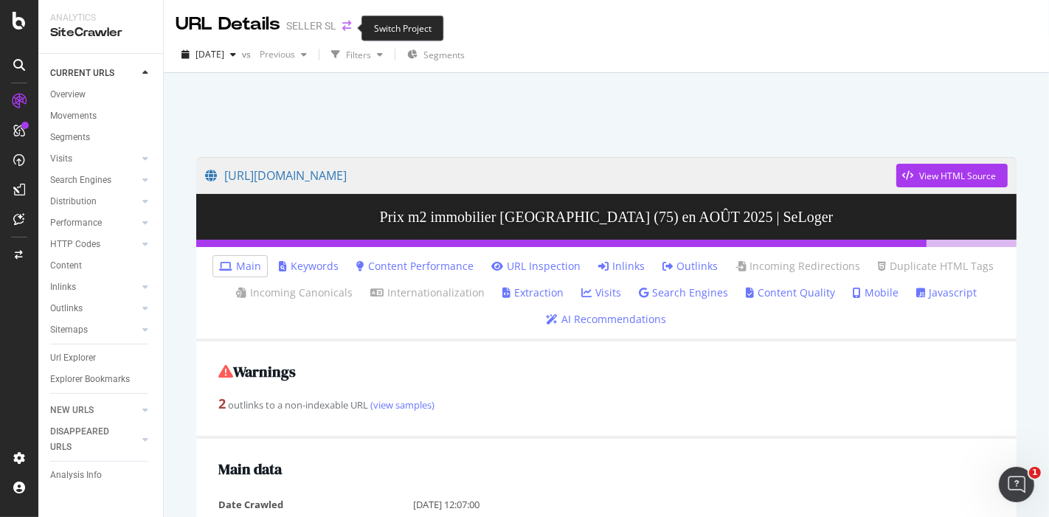
click at [349, 29] on icon "arrow-right-arrow-left" at bounding box center [346, 26] width 9 height 10
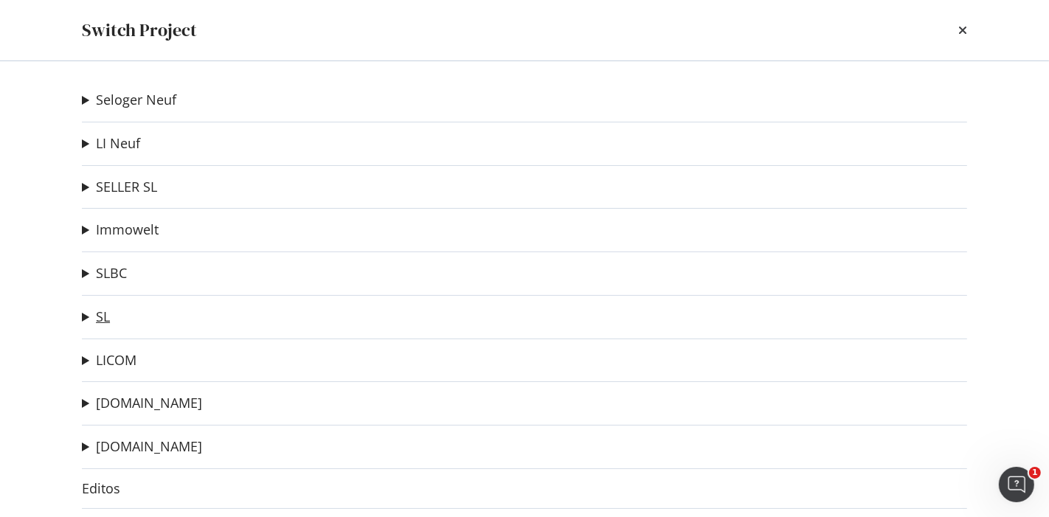
click at [103, 319] on link "SL" at bounding box center [103, 316] width 14 height 15
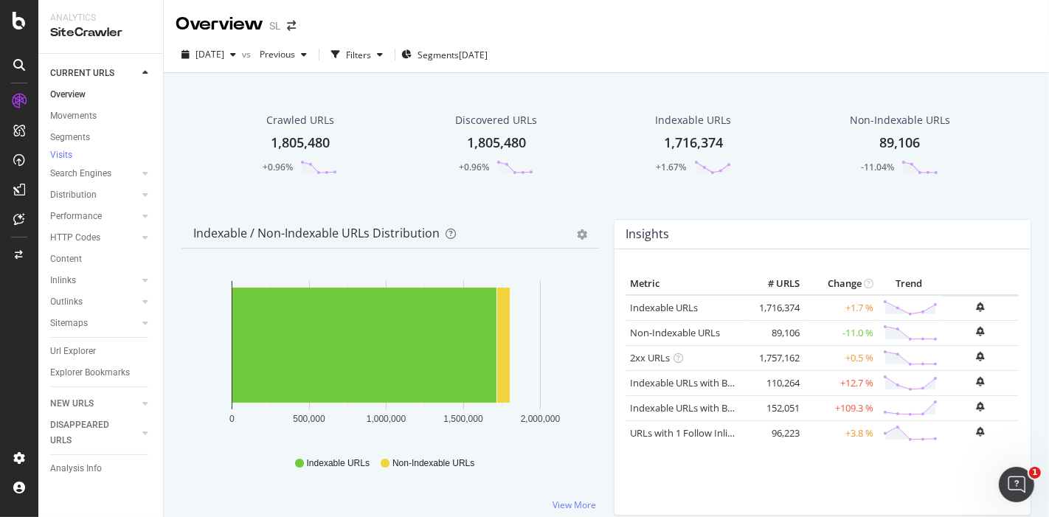
click at [296, 141] on div "1,805,480" at bounding box center [300, 142] width 59 height 19
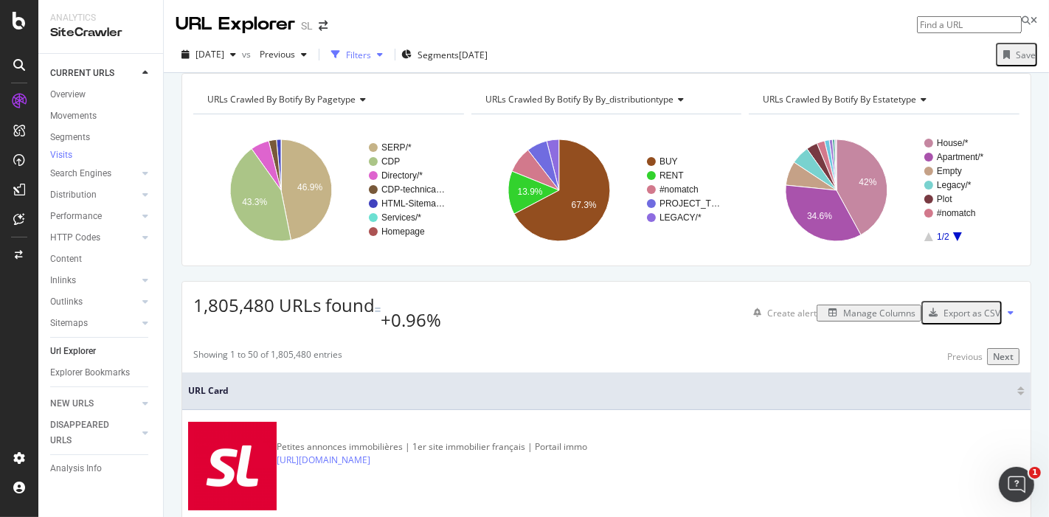
click at [371, 55] on div "Filters" at bounding box center [358, 55] width 25 height 13
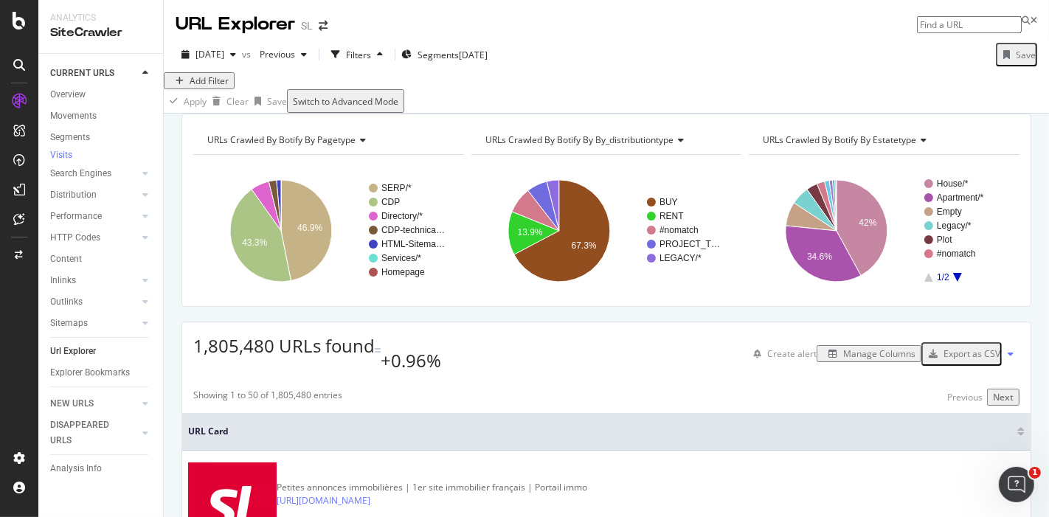
click at [208, 87] on div "Add Filter" at bounding box center [209, 80] width 39 height 13
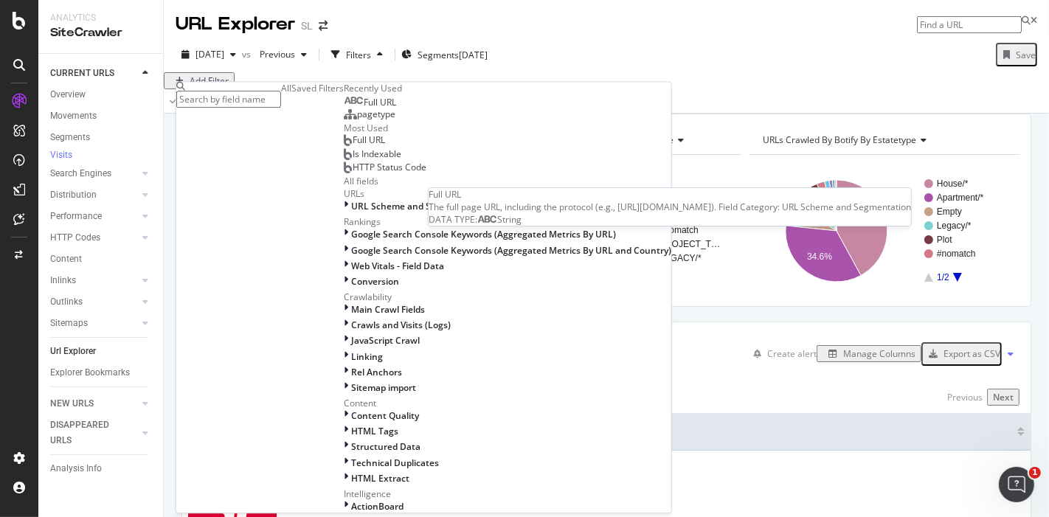
click at [364, 109] on span "Full URL" at bounding box center [380, 103] width 32 height 13
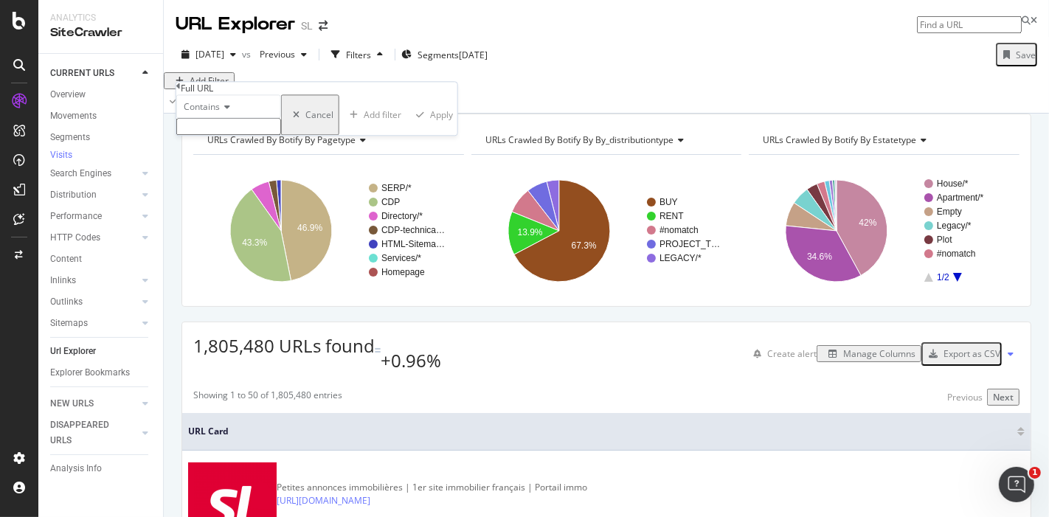
click at [281, 136] on div "Contains Cancel Add filter Apply" at bounding box center [316, 115] width 281 height 41
click at [282, 136] on div "Contains Cancel Add filter Apply" at bounding box center [316, 115] width 281 height 41
click at [281, 136] on input "text" at bounding box center [228, 127] width 105 height 17
paste input "https://www.seloger.com/estimation-immobiliere.html"
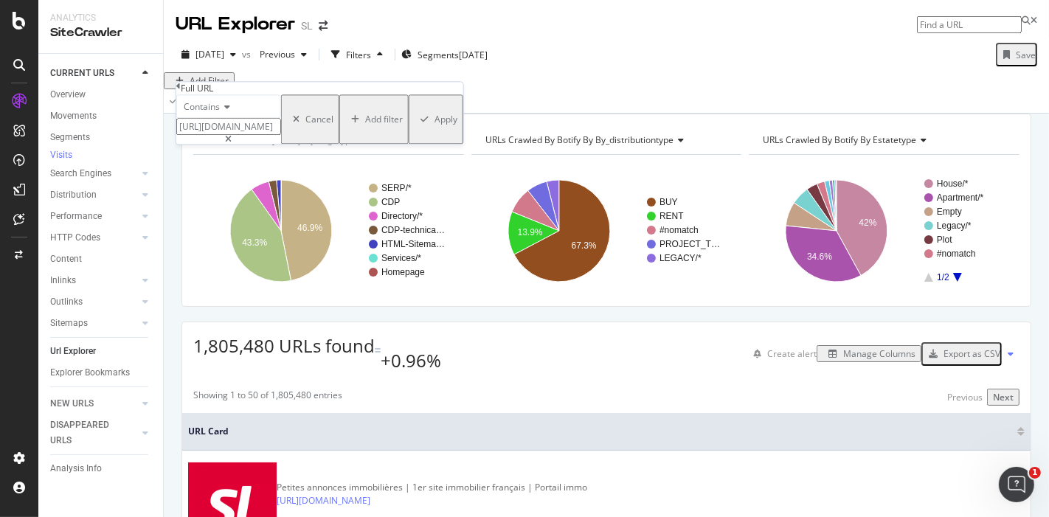
scroll to position [0, 94]
type input "https://www.seloger.com/estimation-immobiliere.html"
click at [434, 126] on div "Apply" at bounding box center [445, 120] width 23 height 13
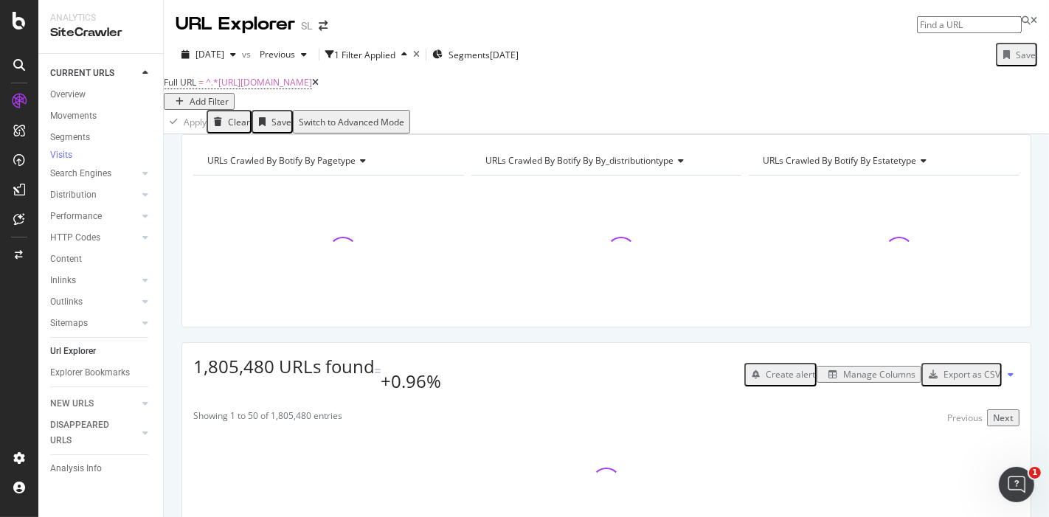
scroll to position [122, 0]
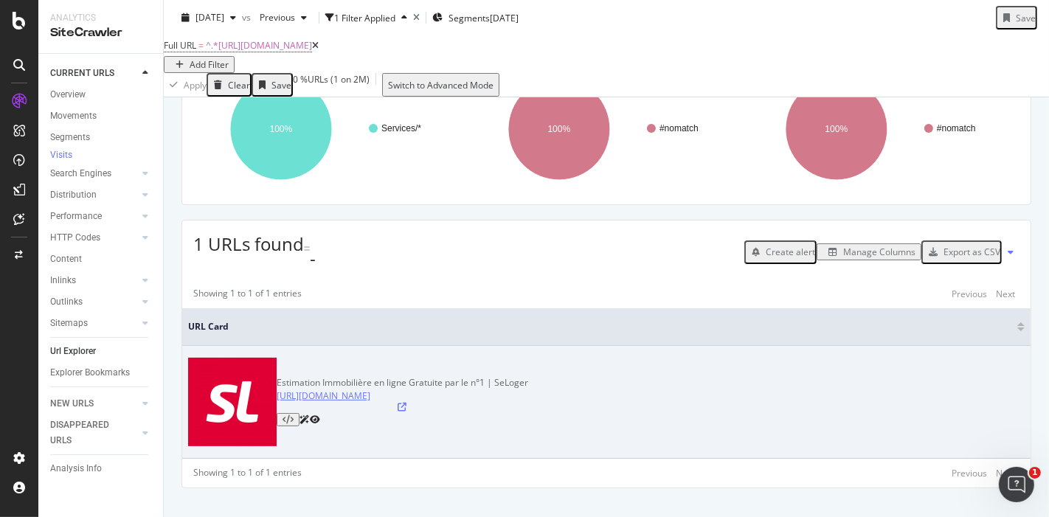
click at [342, 401] on link "https://www.seloger.com/estimation-immobiliere.html" at bounding box center [324, 395] width 94 height 13
click at [370, 399] on link "https://www.seloger.com/estimation-immobiliere.html" at bounding box center [324, 395] width 94 height 13
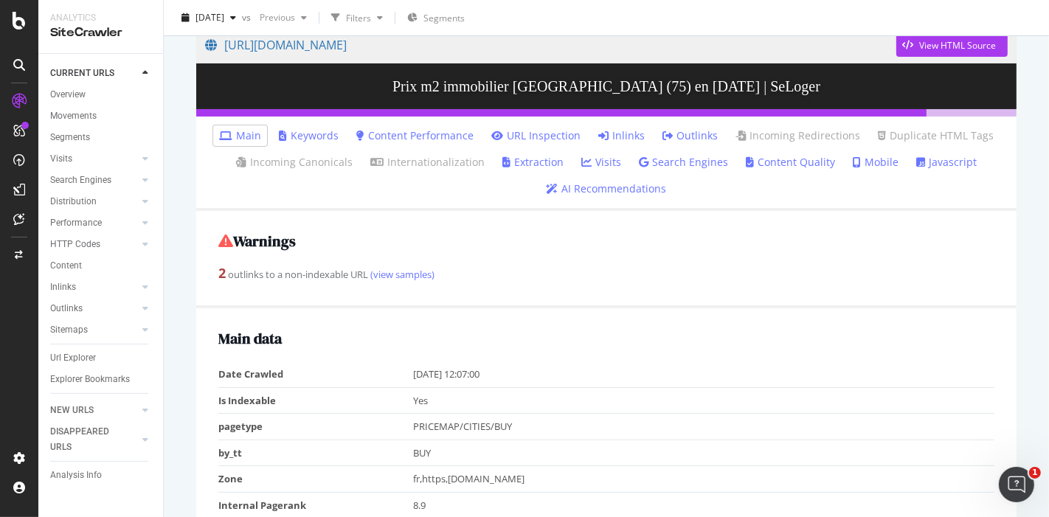
scroll to position [103, 0]
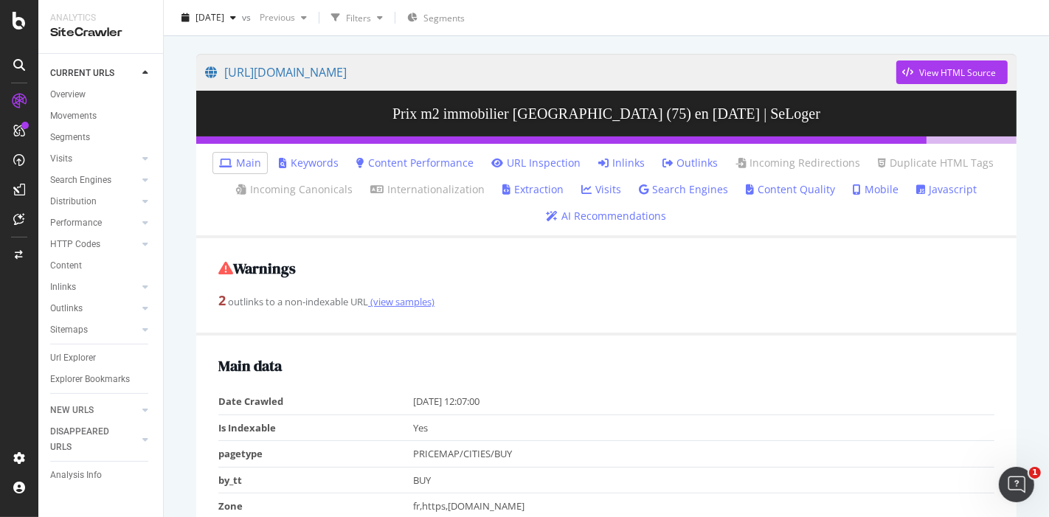
click at [395, 300] on link "(view samples)" at bounding box center [401, 301] width 66 height 13
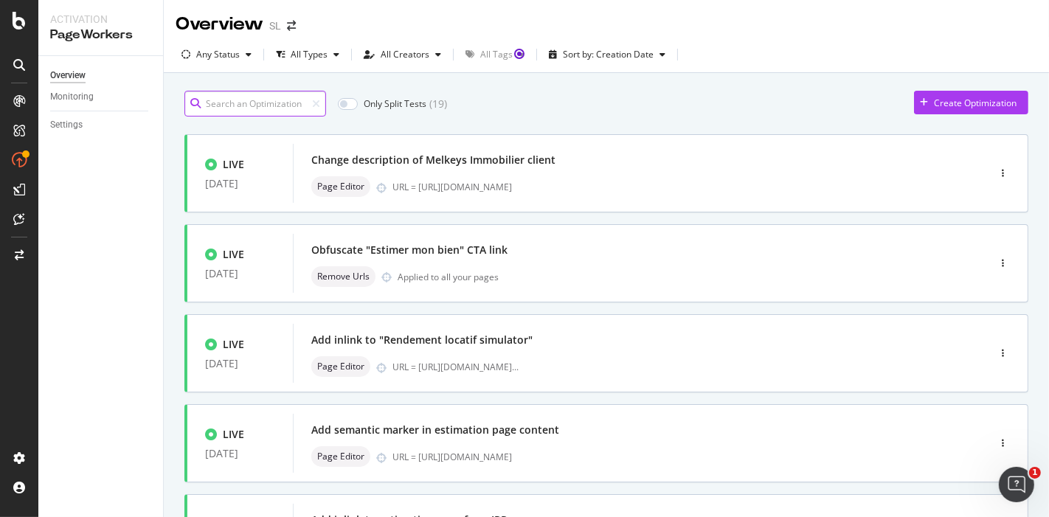
click at [271, 97] on input at bounding box center [255, 104] width 142 height 26
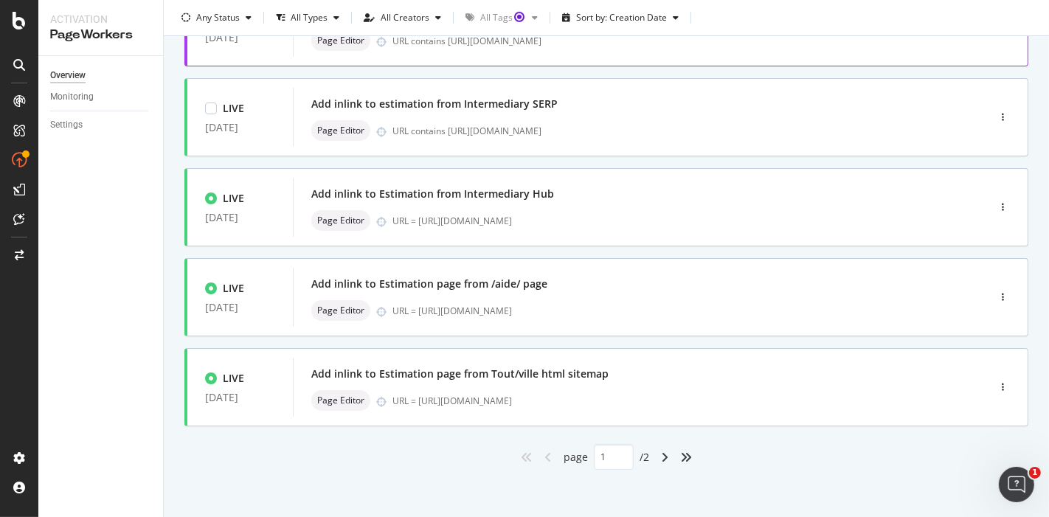
scroll to position [596, 0]
click at [661, 453] on icon "angle-right" at bounding box center [664, 457] width 7 height 12
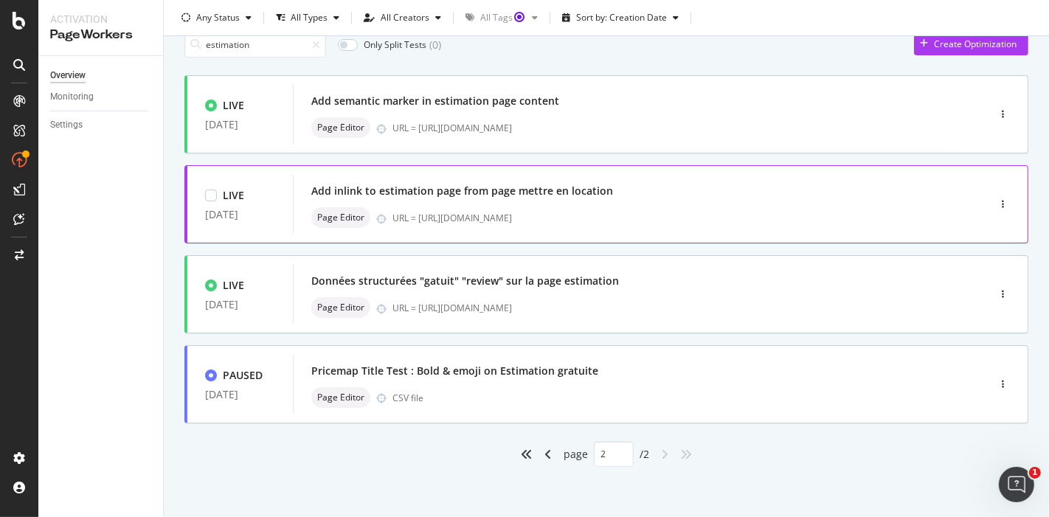
scroll to position [59, 0]
click at [546, 446] on div "angle-left" at bounding box center [547, 454] width 19 height 24
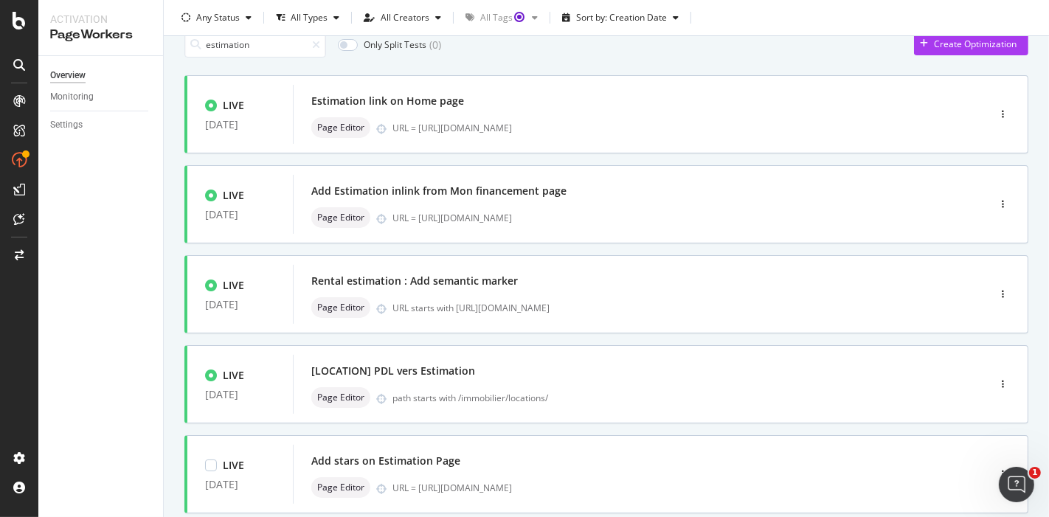
type input "1"
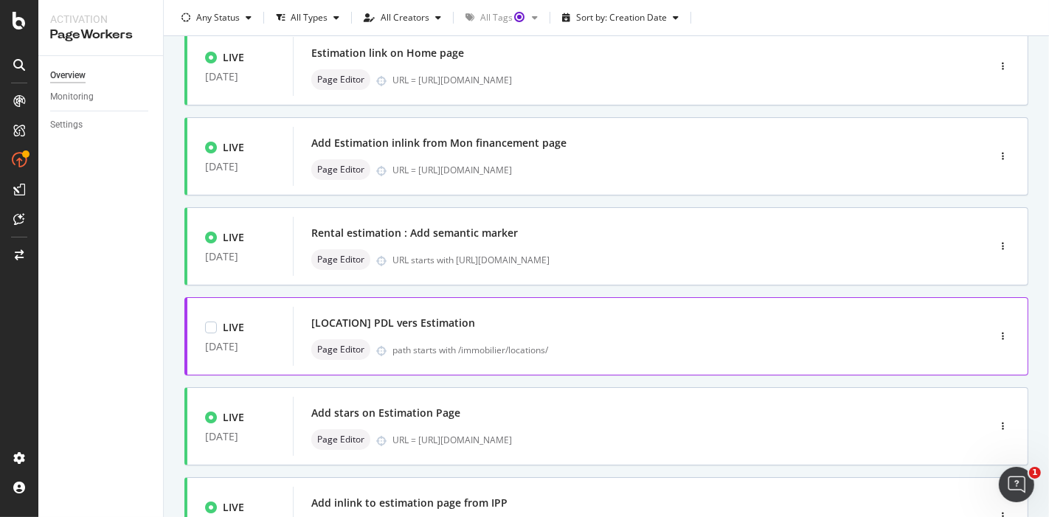
scroll to position [0, 0]
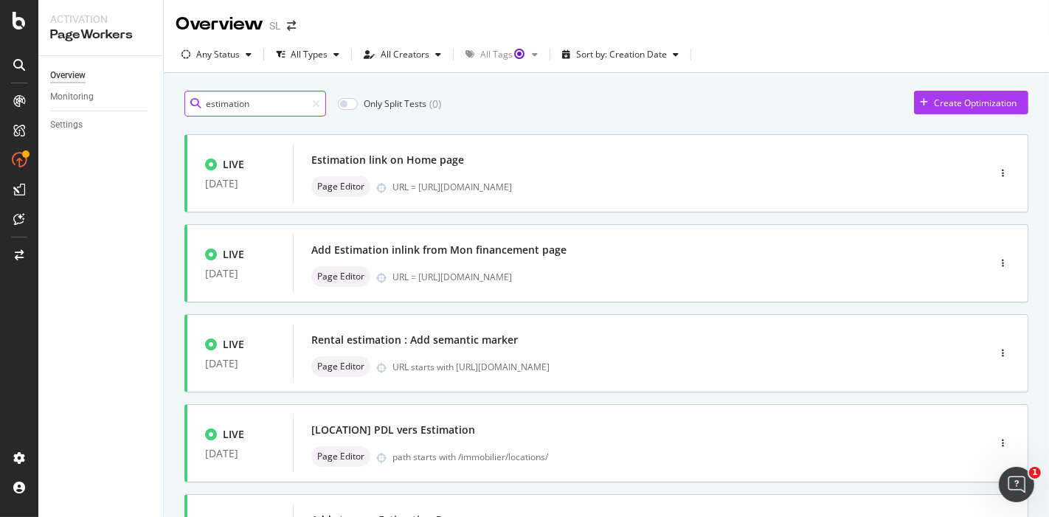
click at [288, 91] on input "estimation" at bounding box center [255, 104] width 142 height 26
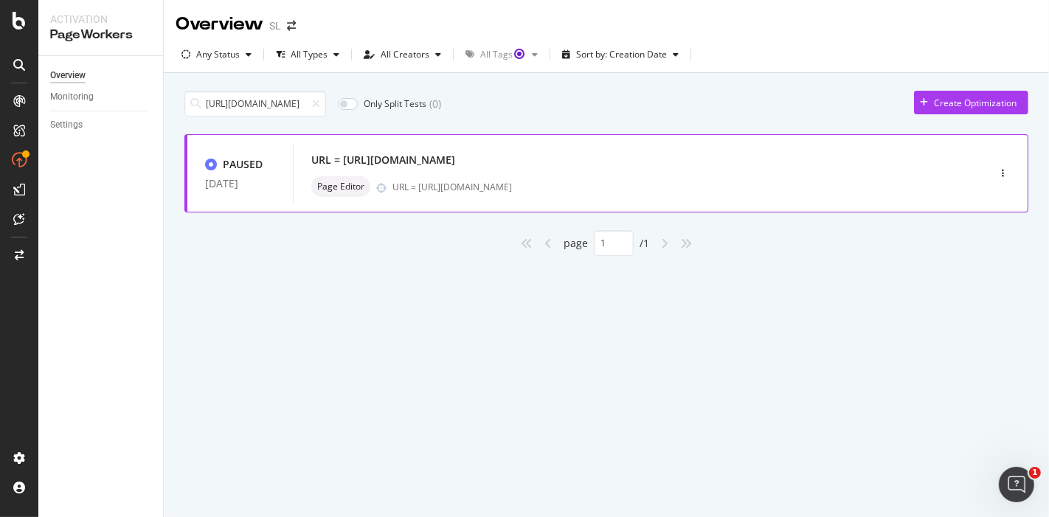
click at [543, 181] on div "URL = https://www.seloger.com/vente.htm" at bounding box center [658, 187] width 532 height 13
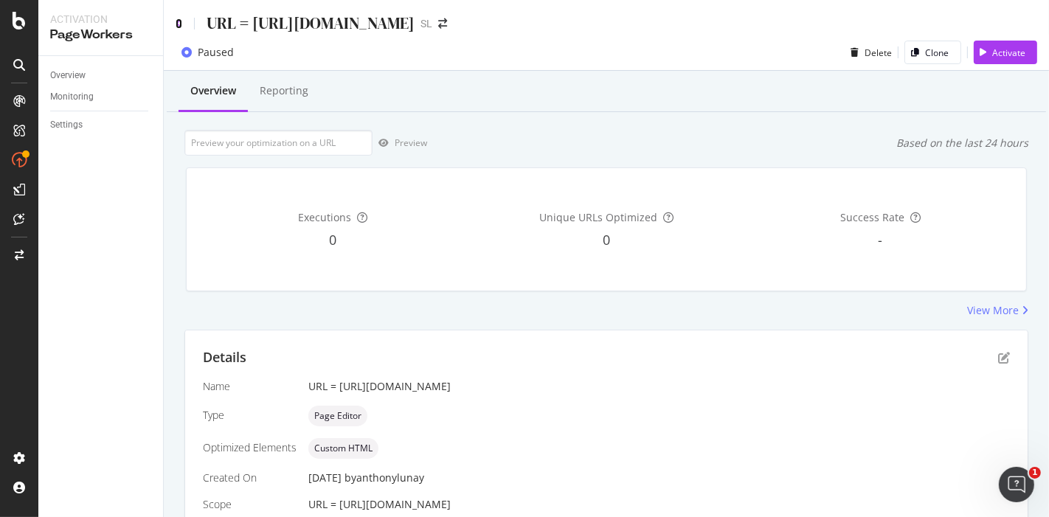
click at [181, 24] on icon at bounding box center [179, 23] width 7 height 10
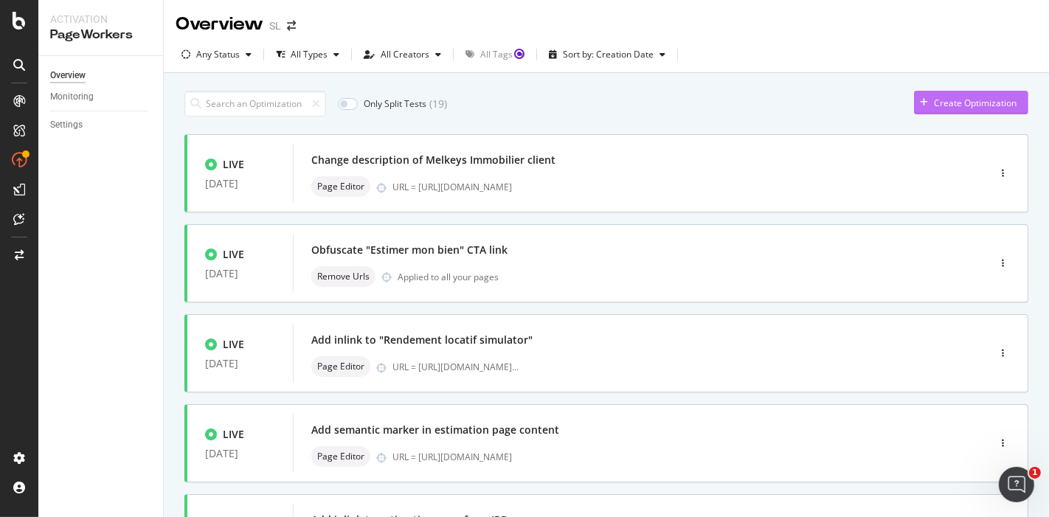
click at [934, 97] on div "Create Optimization" at bounding box center [975, 103] width 83 height 13
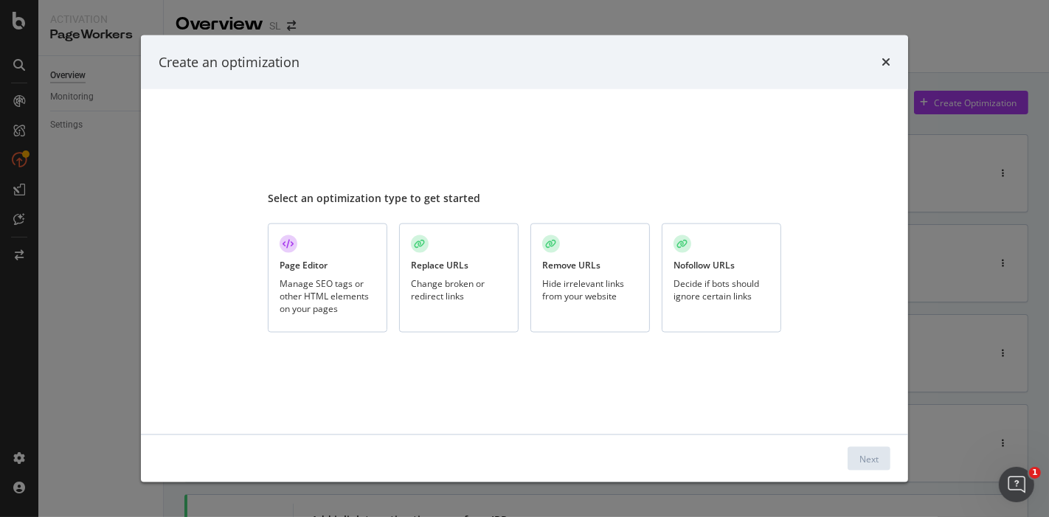
click at [330, 260] on div "Page Editor Manage SEO tags or other HTML elements on your pages" at bounding box center [327, 278] width 119 height 110
click at [860, 459] on div "Next" at bounding box center [868, 458] width 19 height 13
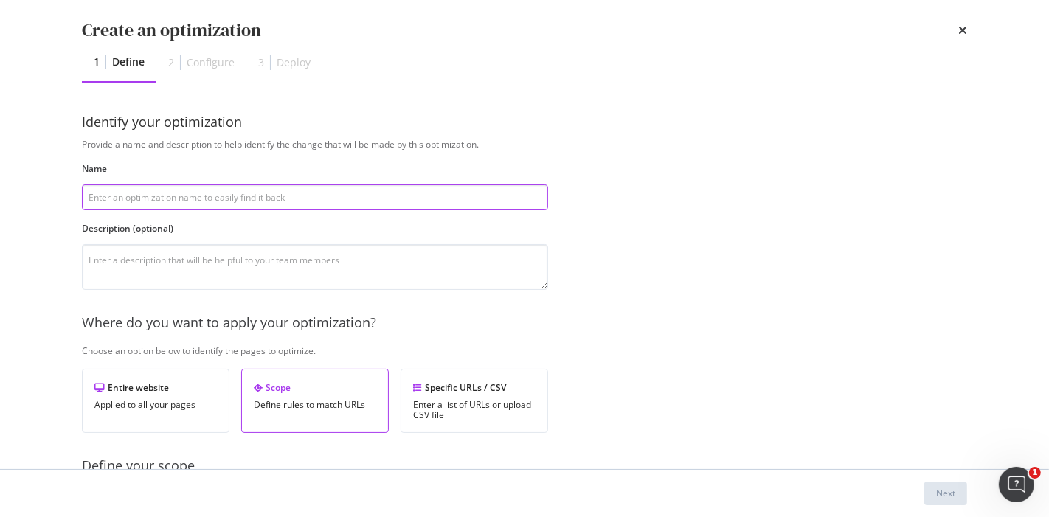
click at [286, 190] on input "modal" at bounding box center [315, 197] width 466 height 26
paste input "https://www.seloger.com/prix-de-l-immo/vente/"
type input "https://www.seloger.com/prix-de-l-immo/vente/"
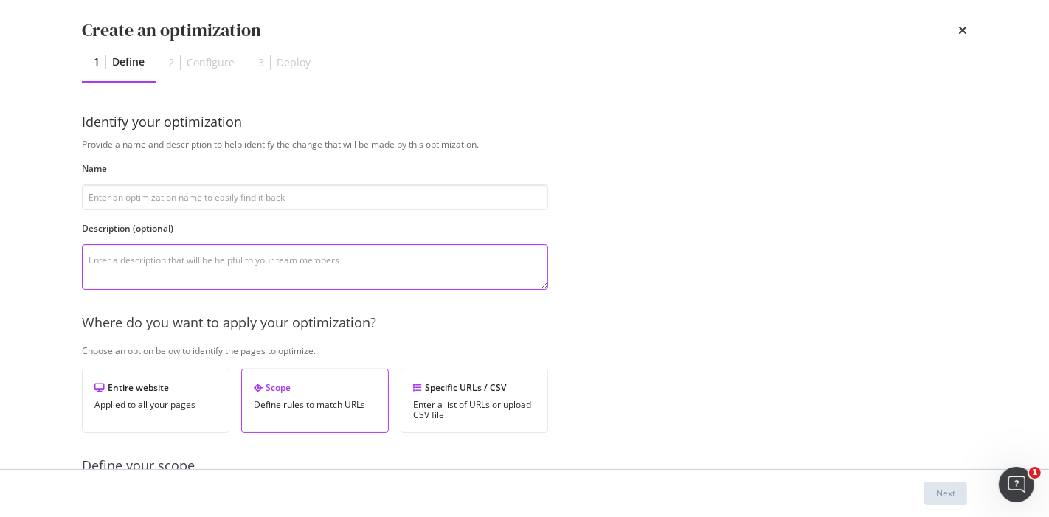
click at [263, 254] on textarea "modal" at bounding box center [315, 267] width 466 height 46
paste textarea "https://www.seloger.com/prix-de-l-immo/vente/"
paste textarea "Les prix au m2 des plus grandes villes de France"
type textarea "Change on https://www.seloger.com/prix-de-l-immo/vente/ pages the anchor of Les…"
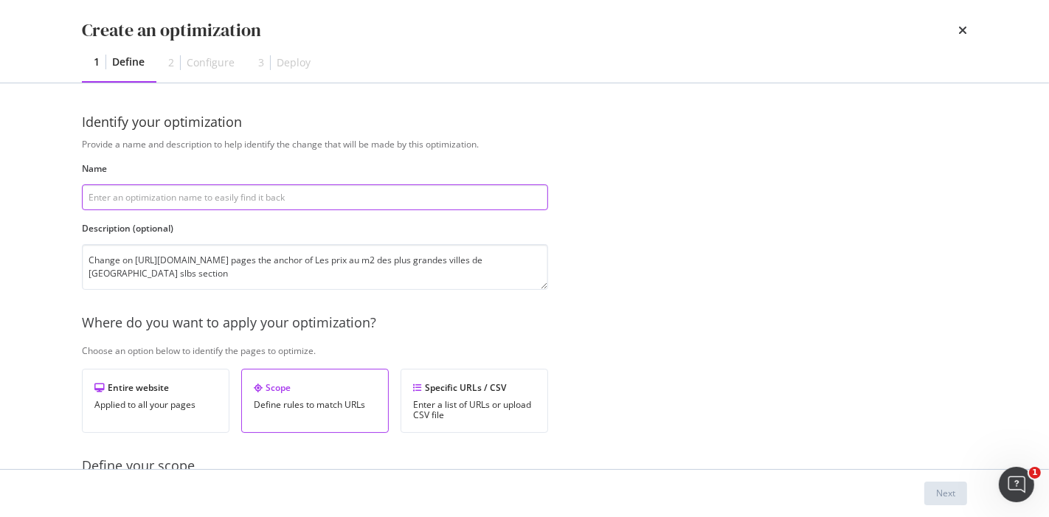
click at [392, 192] on input "modal" at bounding box center [315, 197] width 466 height 26
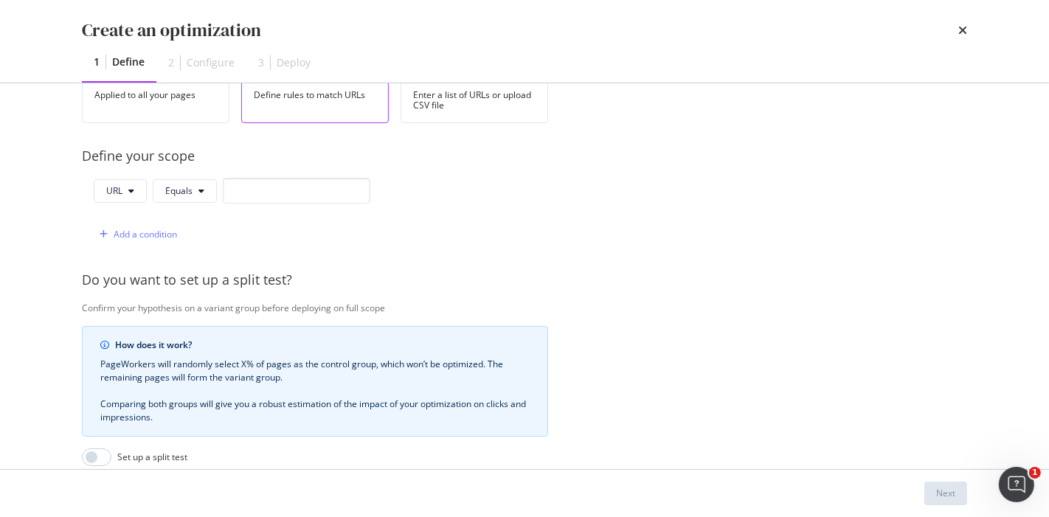
scroll to position [268, 0]
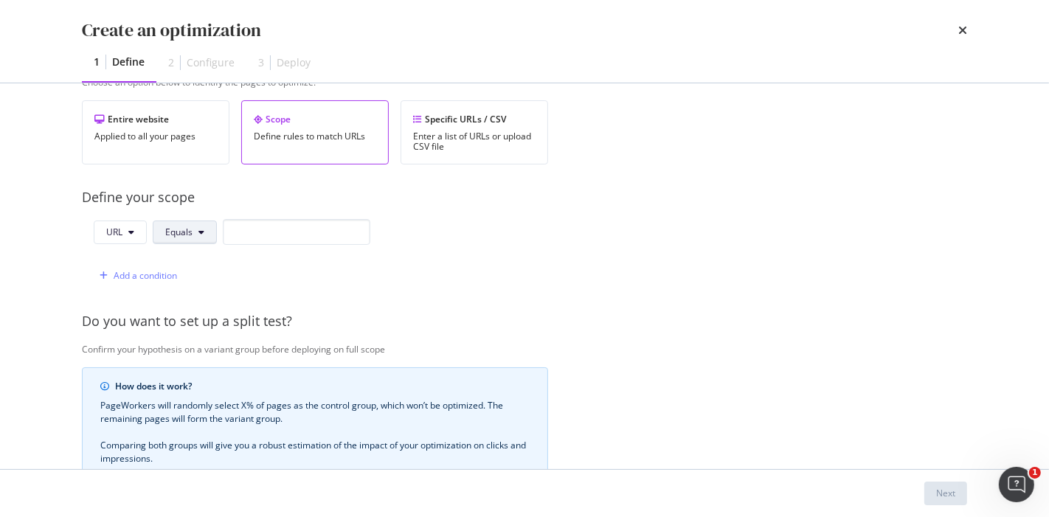
type input "Replace "Estimation" by "Prix immobilier" in pricemap slb"
click at [204, 230] on button "Equals" at bounding box center [185, 232] width 64 height 24
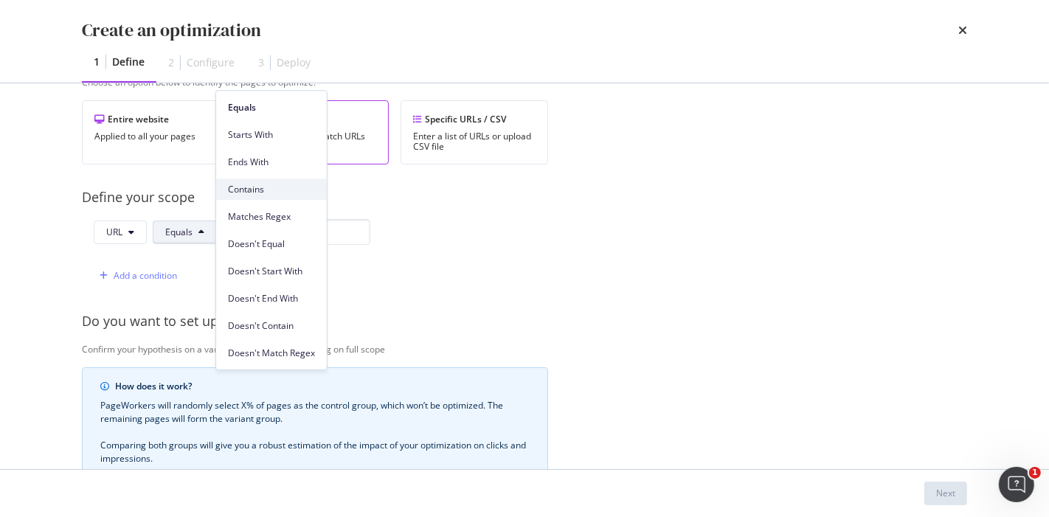
click at [271, 192] on span "Contains" at bounding box center [271, 189] width 87 height 13
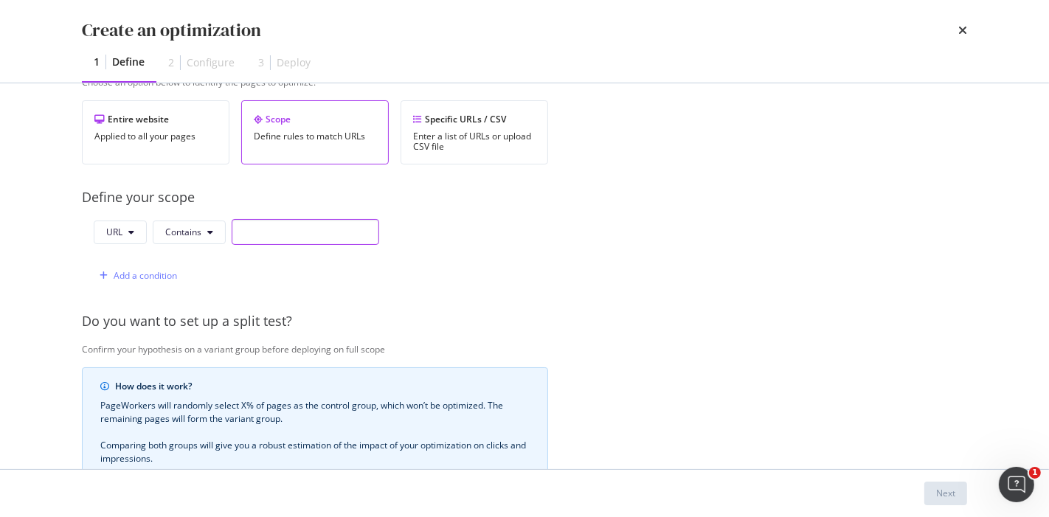
click at [276, 226] on input "modal" at bounding box center [305, 232] width 147 height 26
paste input "https://www.seloger.com/prix-de-l-immo/vente/"
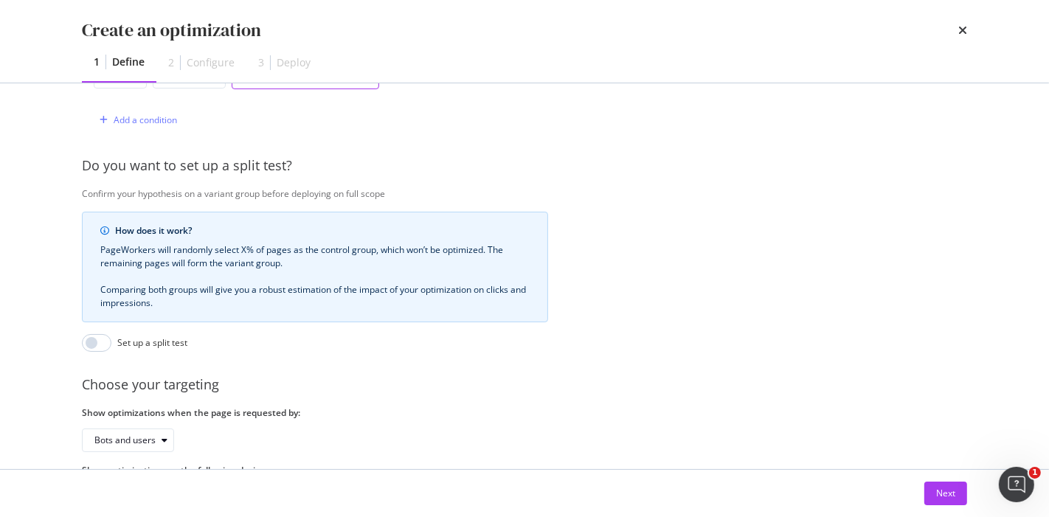
scroll to position [426, 0]
type input "https://www.seloger.com/prix-de-l-immo/vente/"
click at [97, 326] on div "How does it work? PageWorkers will randomly select X% of pages as the control g…" at bounding box center [315, 280] width 466 height 140
click at [102, 333] on input "modal" at bounding box center [96, 342] width 29 height 18
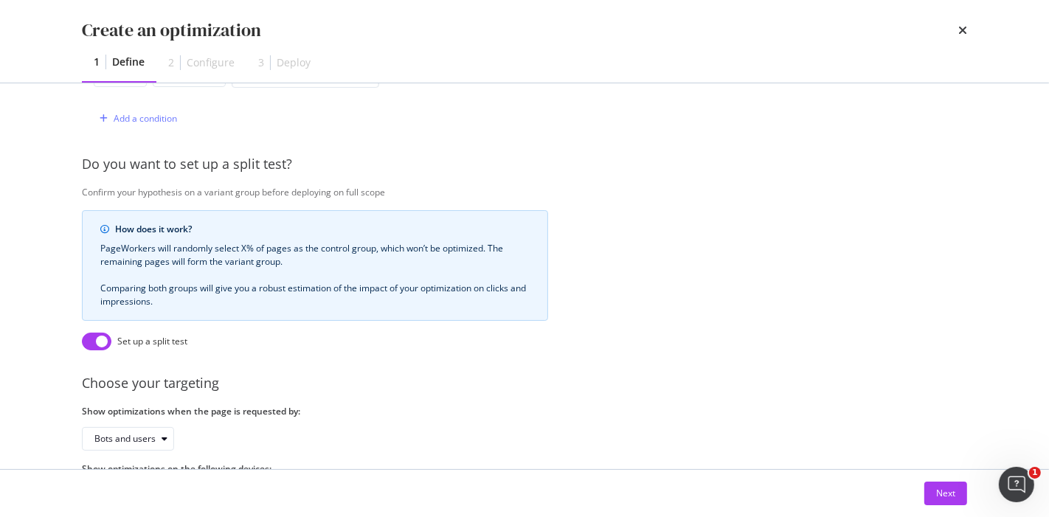
checkbox input "true"
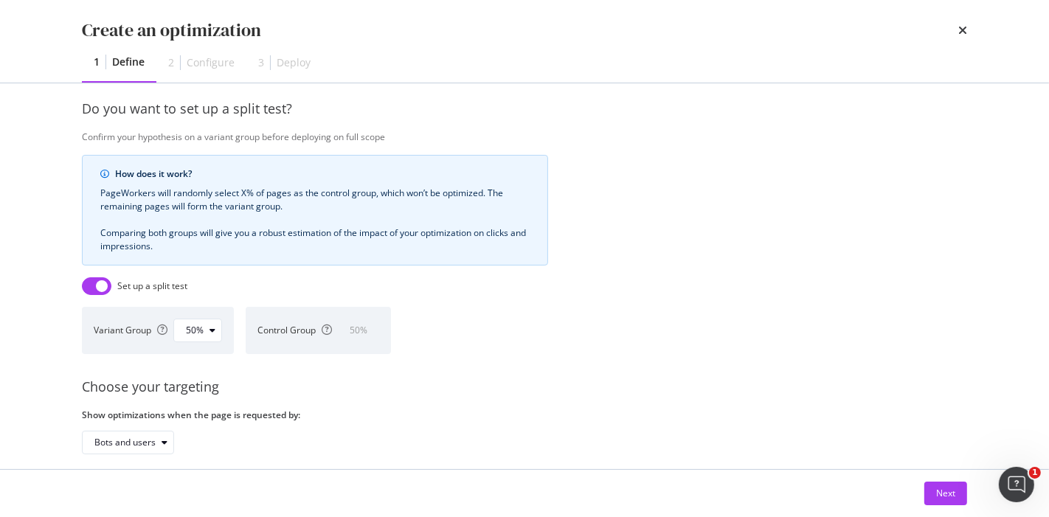
scroll to position [563, 0]
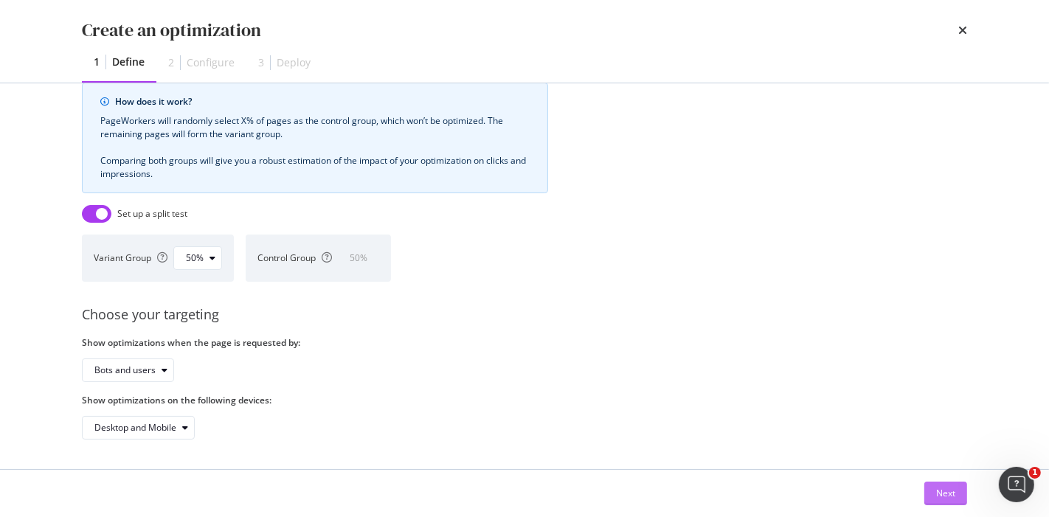
click at [934, 490] on button "Next" at bounding box center [945, 494] width 43 height 24
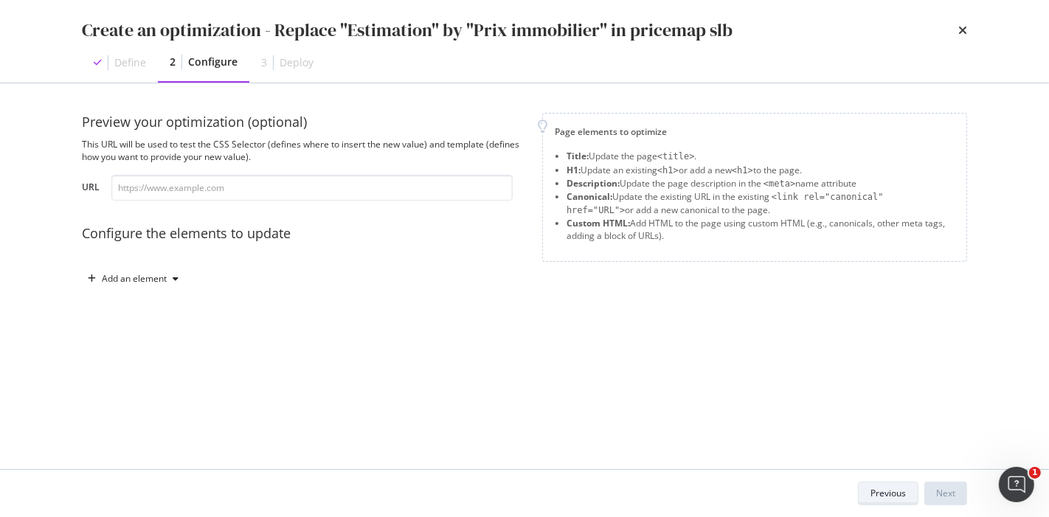
scroll to position [0, 0]
click at [134, 274] on div "Add an element" at bounding box center [134, 278] width 65 height 9
click at [156, 396] on div "Custom HTML" at bounding box center [141, 404] width 100 height 18
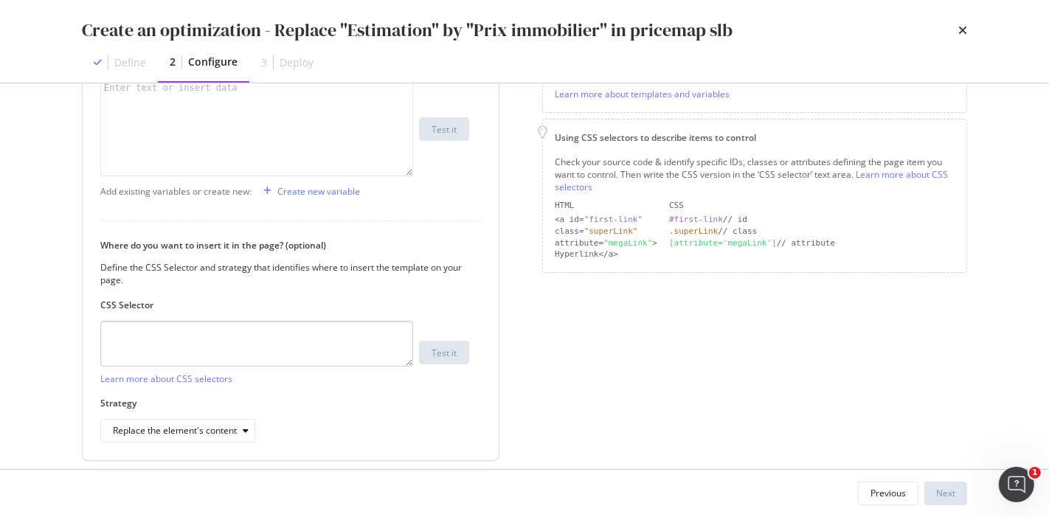
scroll to position [310, 0]
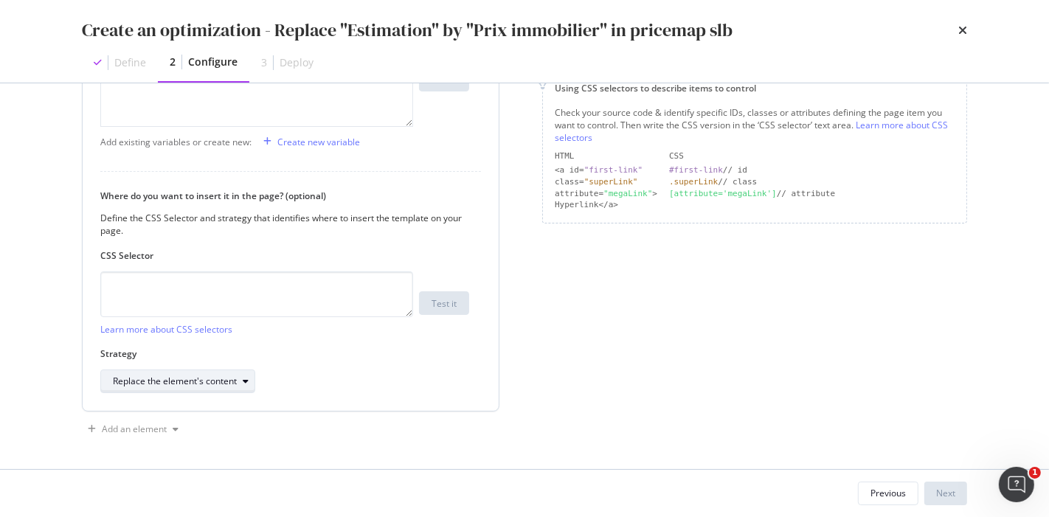
click at [210, 382] on div "Replace the element's content" at bounding box center [175, 381] width 124 height 9
click at [370, 340] on div "Where do you want to insert it in the page? (optional) Define the CSS Selector …" at bounding box center [290, 292] width 381 height 204
click at [216, 302] on textarea "modal" at bounding box center [256, 294] width 313 height 46
paste textarea "<li aria-expanded="true" role="tabpanel" data-testid="SeoTableVille" class="Acc…"
type textarea "<li aria-expanded="true" role="tabpanel" data-testid="SeoTableVille" class="Acc…"
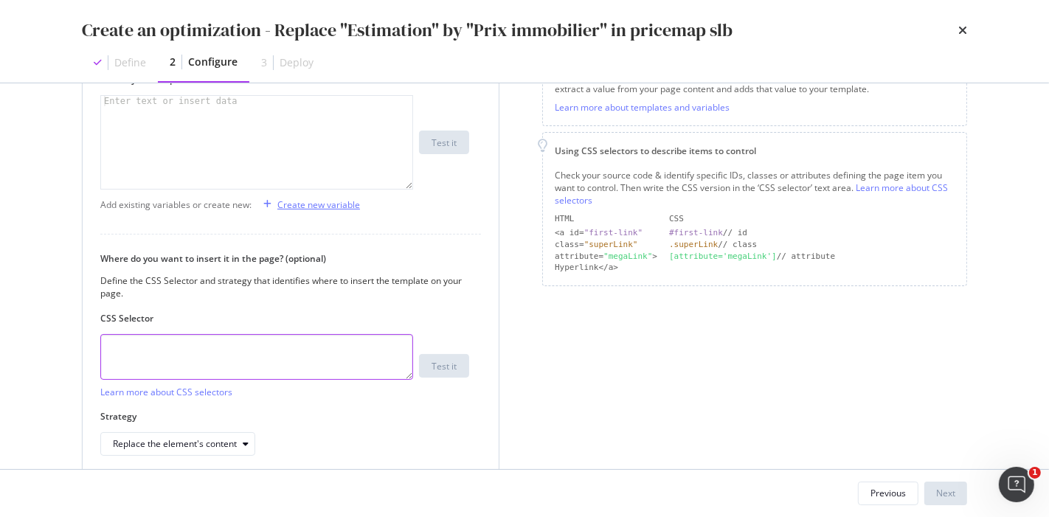
scroll to position [246, 0]
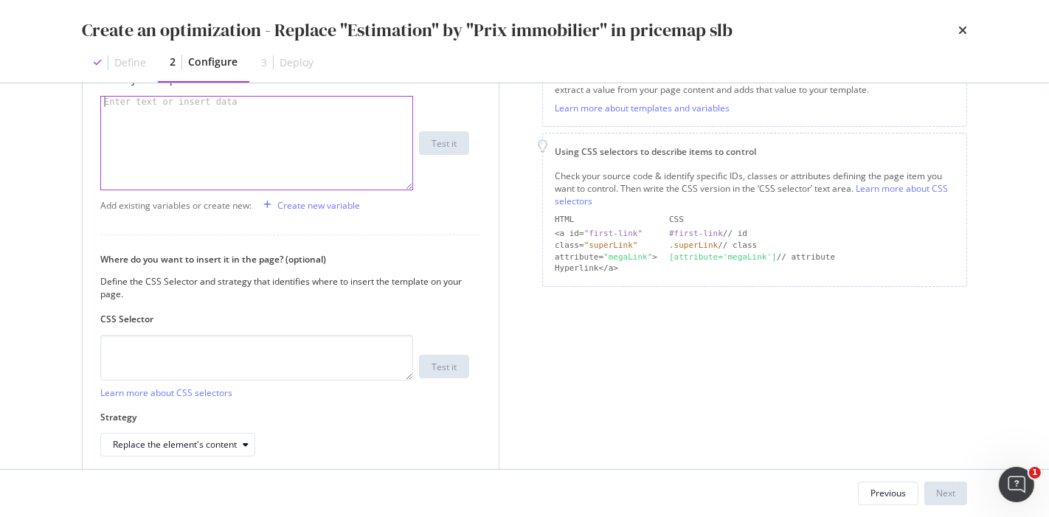
click at [324, 113] on div "modal" at bounding box center [257, 154] width 313 height 114
paste textarea "Cursor at row 1"
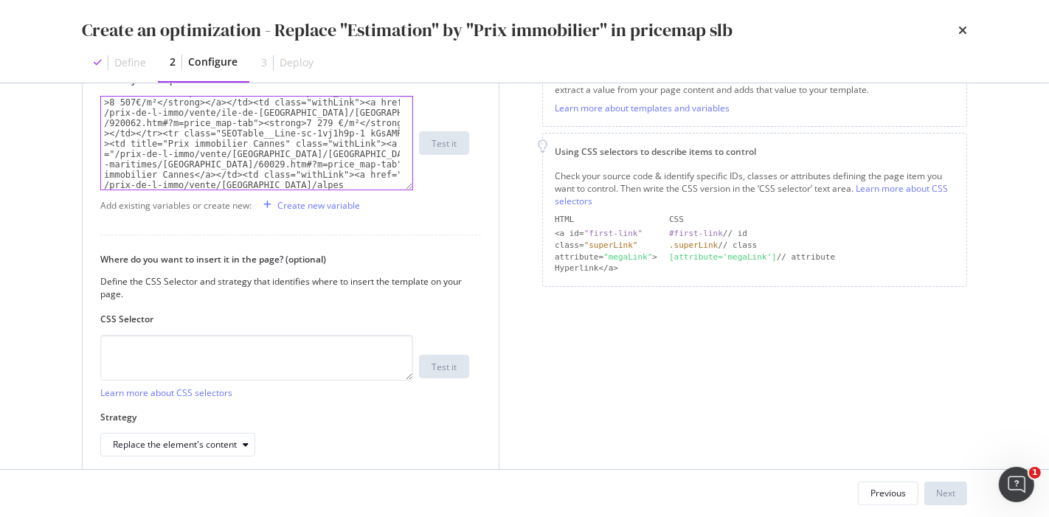
scroll to position [310, 0]
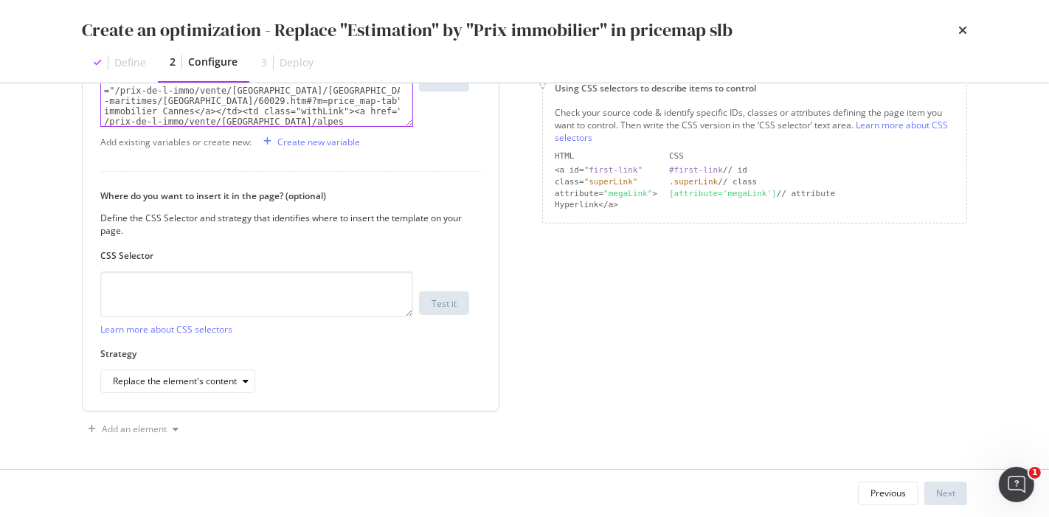
click at [230, 256] on label "CSS Selector" at bounding box center [284, 255] width 369 height 13
click at [274, 281] on textarea "modal" at bounding box center [256, 294] width 313 height 46
paste textarea "#SELL > div.Grid__MainGrid-sc-inqx2a-0.eRMauY > div:nth-child(2) > div > ul > l…"
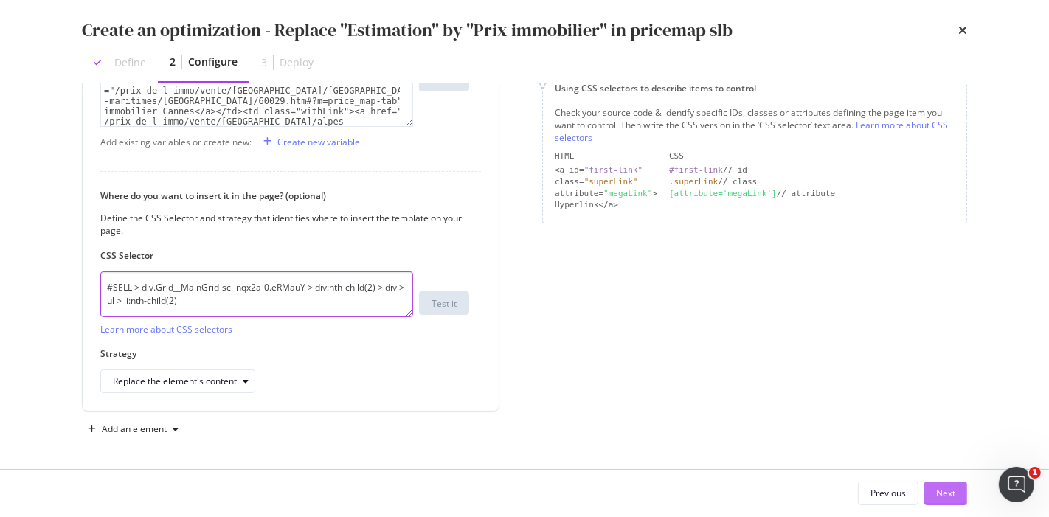
type textarea "#SELL > div.Grid__MainGrid-sc-inqx2a-0.eRMauY > div:nth-child(2) > div > ul > l…"
click at [948, 485] on div "Next" at bounding box center [945, 493] width 19 height 22
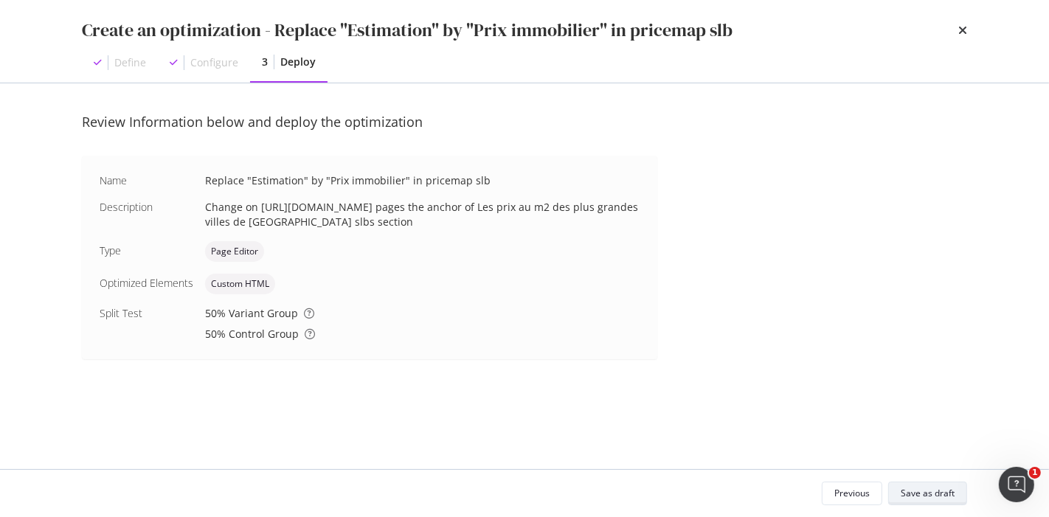
scroll to position [0, 0]
click at [948, 485] on div "Save as draft" at bounding box center [927, 493] width 54 height 21
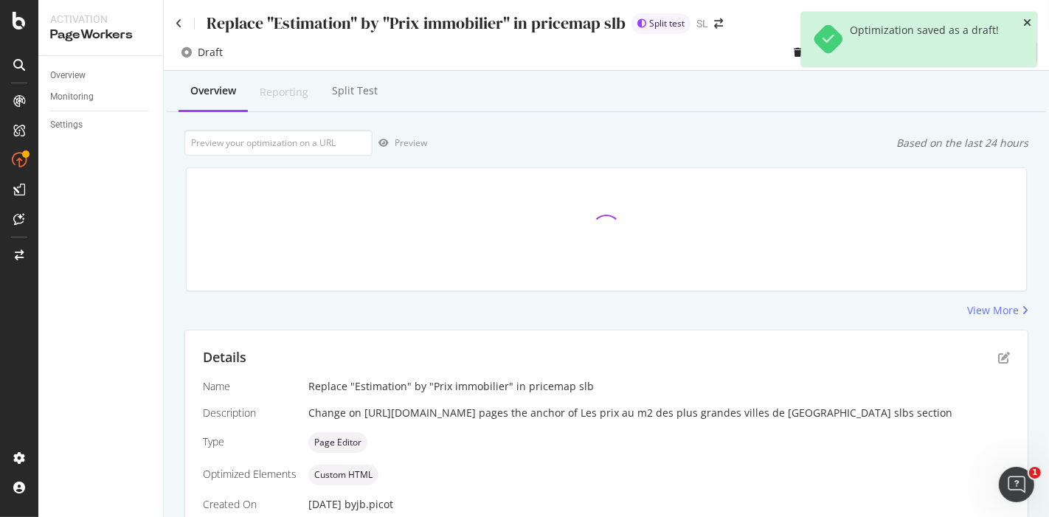
click at [1026, 22] on icon "close toast" at bounding box center [1027, 23] width 8 height 10
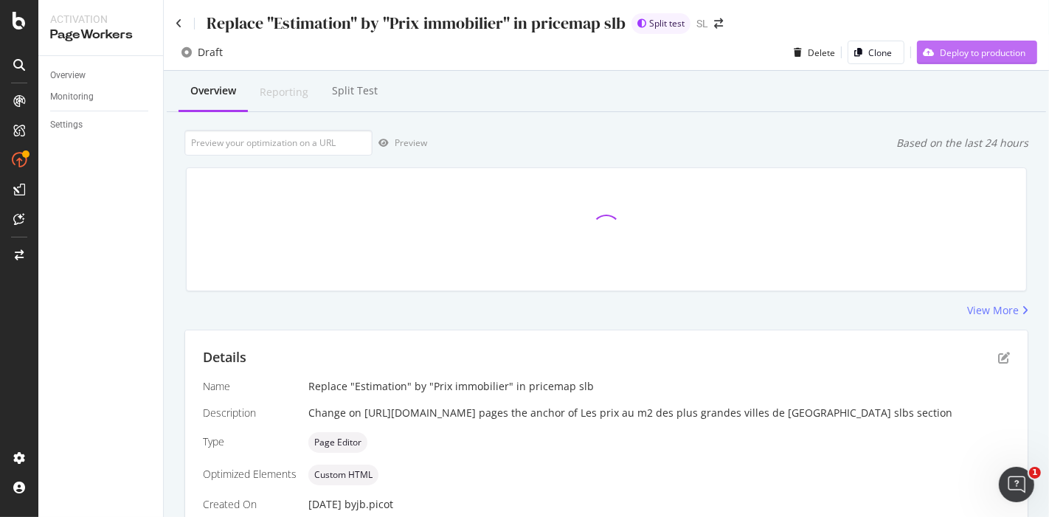
click at [973, 50] on div "Deploy to production" at bounding box center [983, 52] width 86 height 13
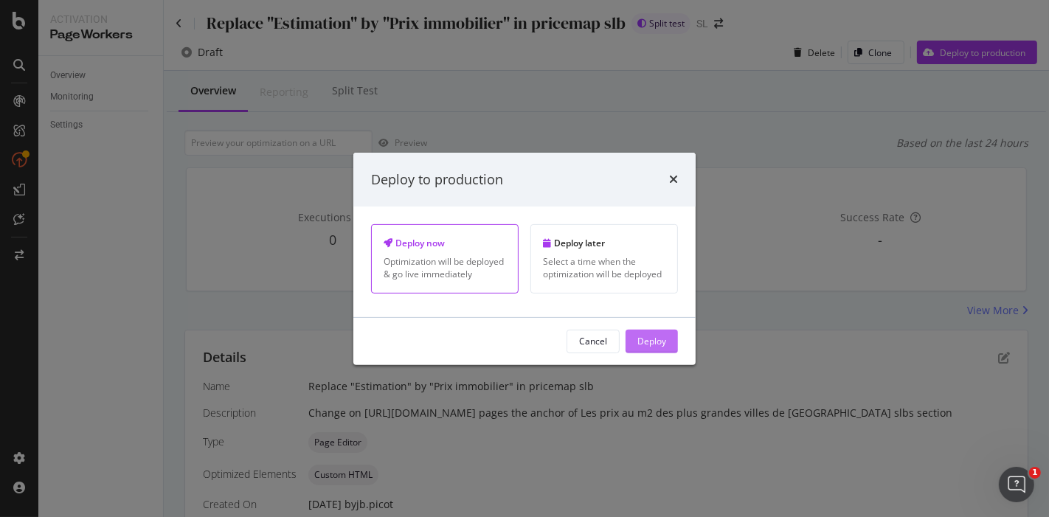
click at [650, 344] on div "Deploy" at bounding box center [651, 341] width 29 height 13
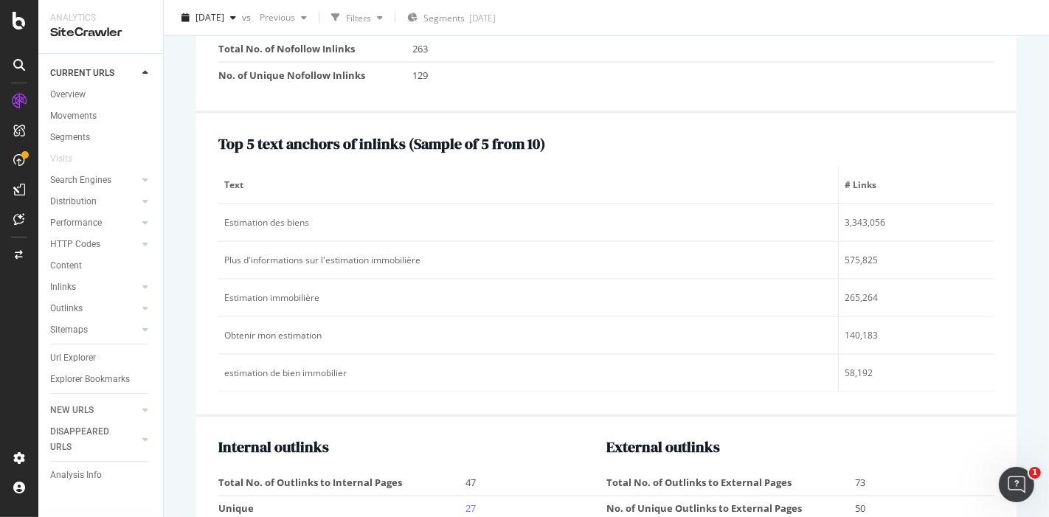
scroll to position [1958, 0]
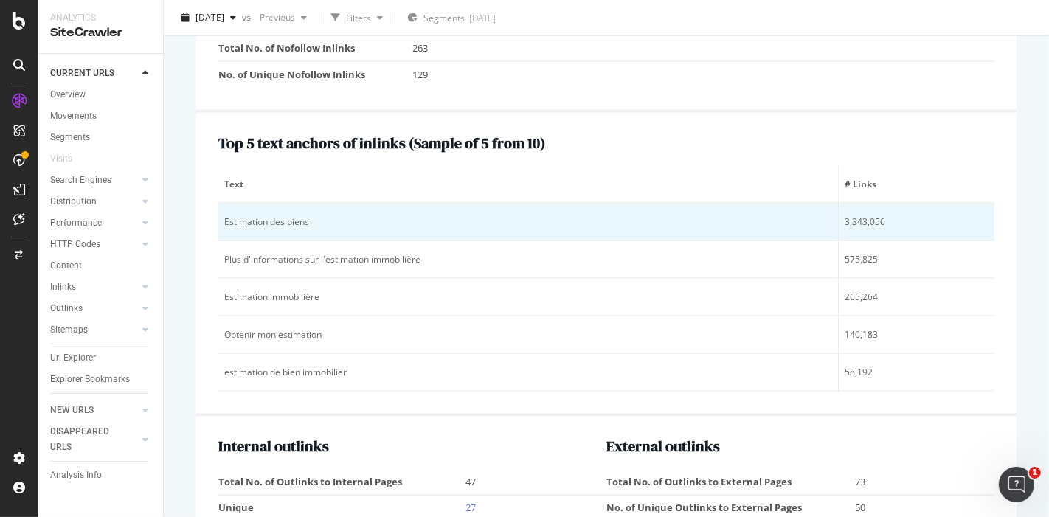
click at [299, 215] on div "Estimation des biens" at bounding box center [528, 221] width 608 height 13
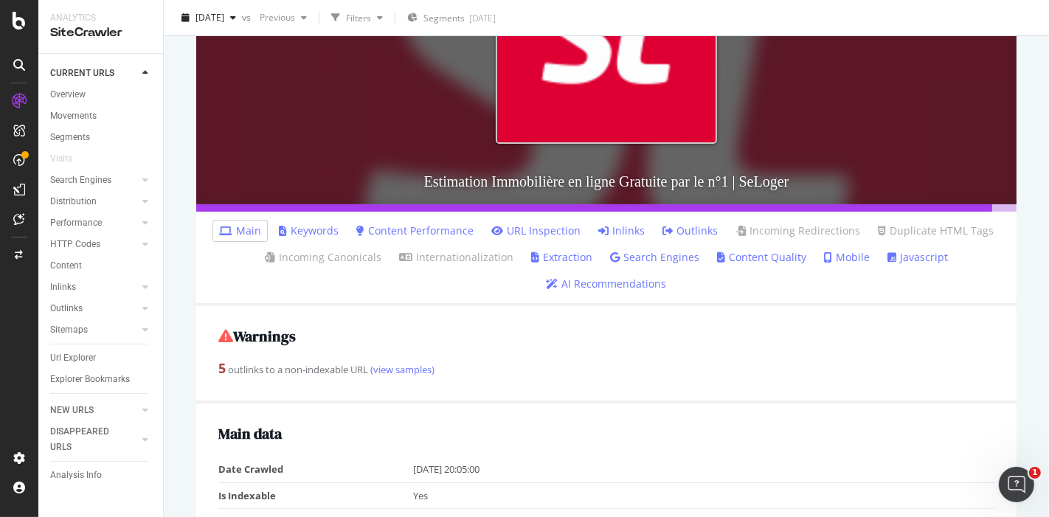
scroll to position [0, 0]
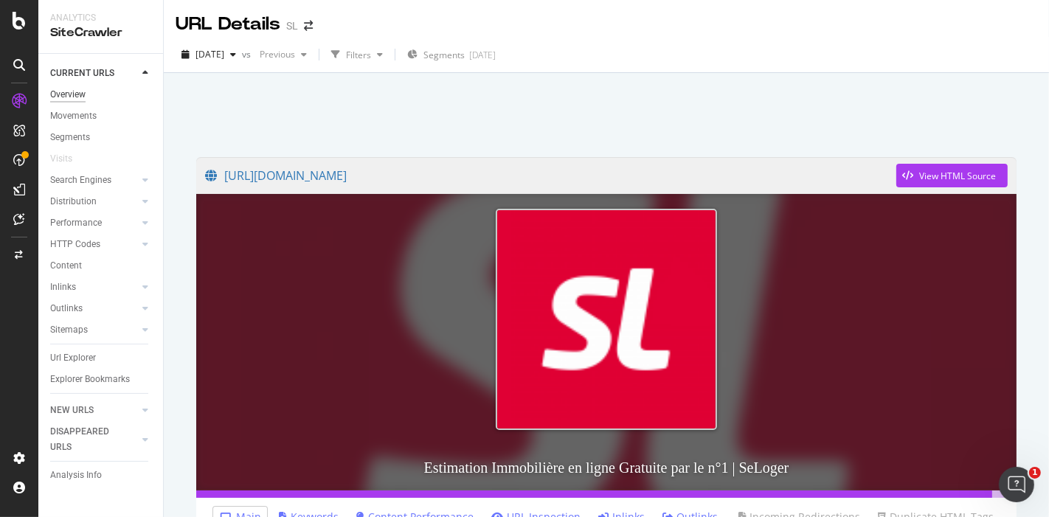
click at [62, 94] on div "Overview" at bounding box center [67, 94] width 35 height 15
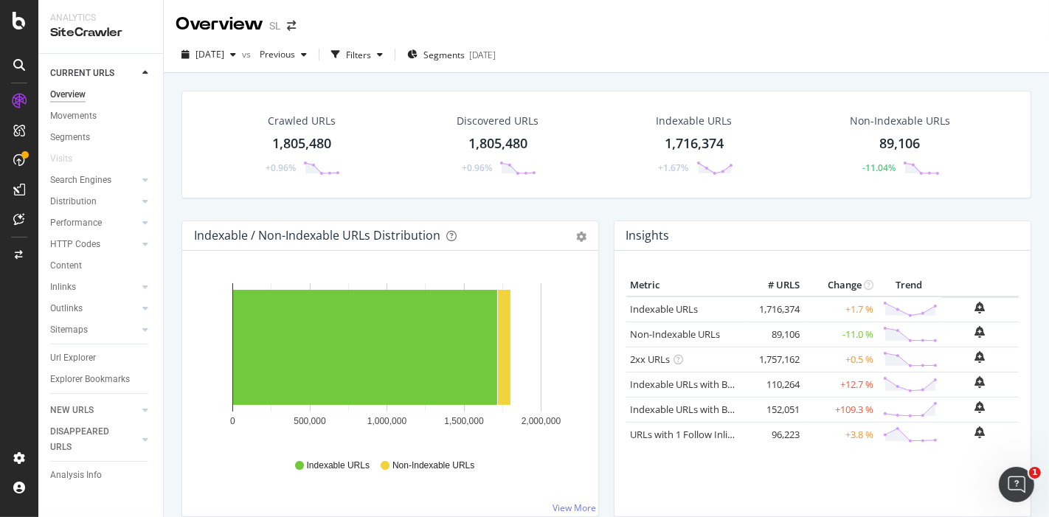
click at [257, 159] on div "Crawled URLs 1,805,480 +0.96%" at bounding box center [301, 144] width 107 height 77
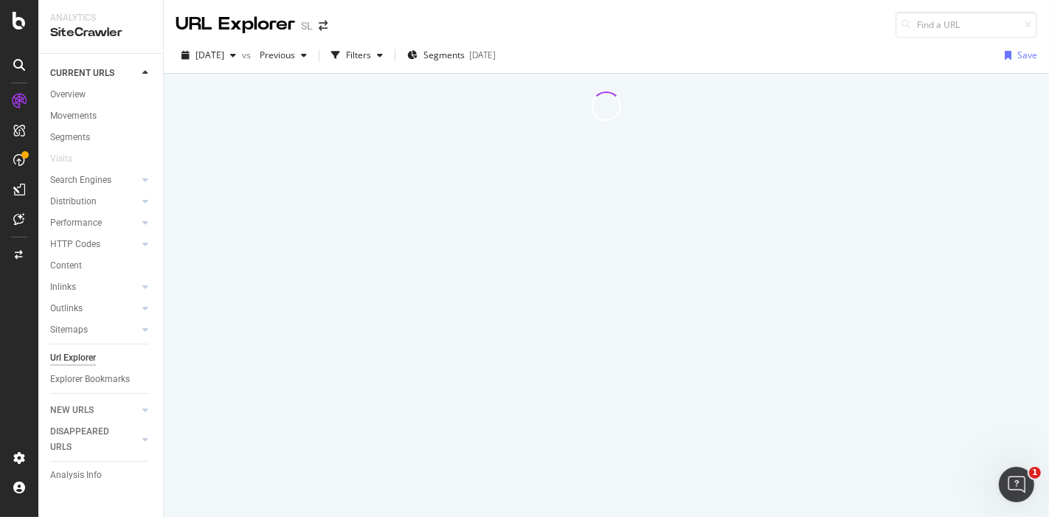
click at [283, 148] on div at bounding box center [606, 295] width 885 height 443
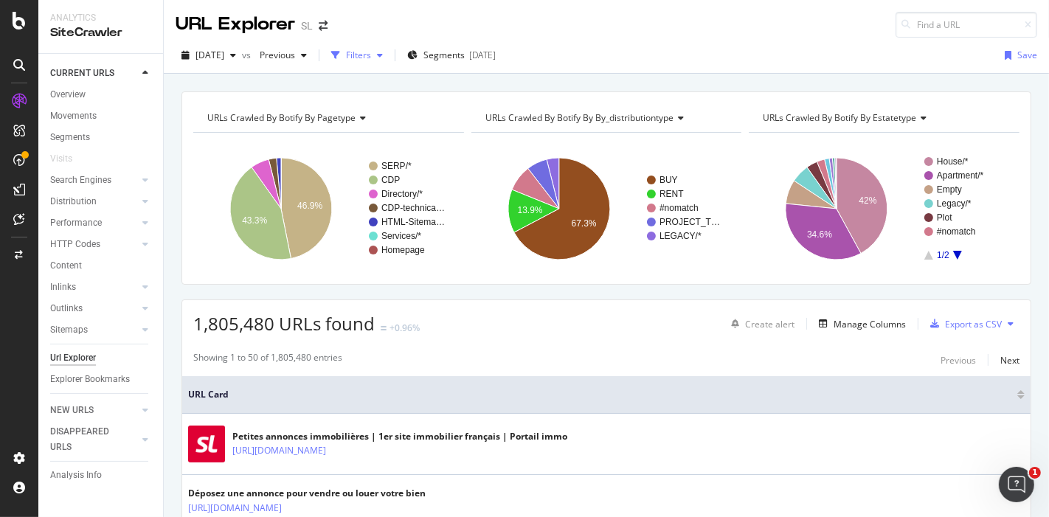
click at [371, 58] on div "Filters" at bounding box center [358, 55] width 25 height 13
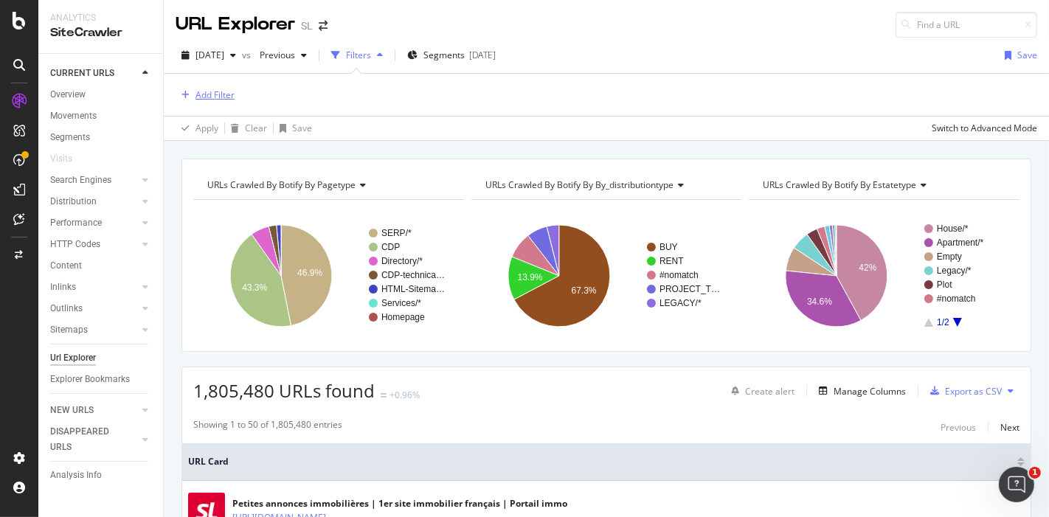
click at [208, 96] on div "Add Filter" at bounding box center [214, 94] width 39 height 13
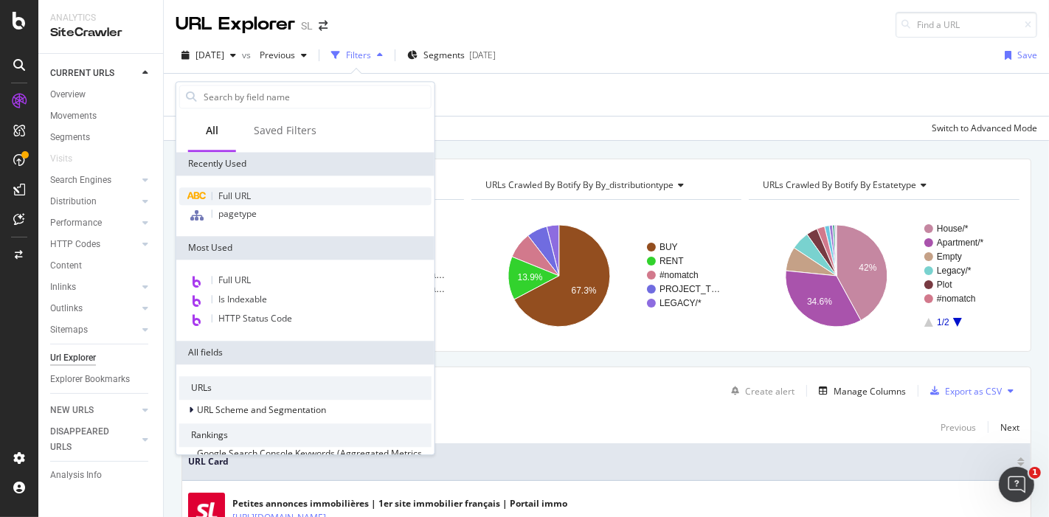
click at [251, 195] on div "Full URL" at bounding box center [305, 196] width 252 height 18
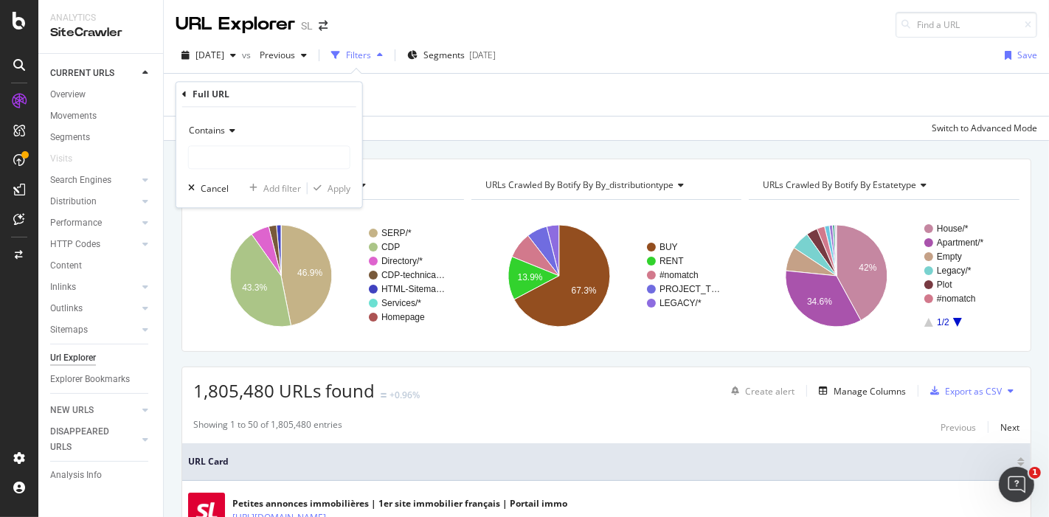
click at [185, 97] on icon at bounding box center [184, 94] width 4 height 9
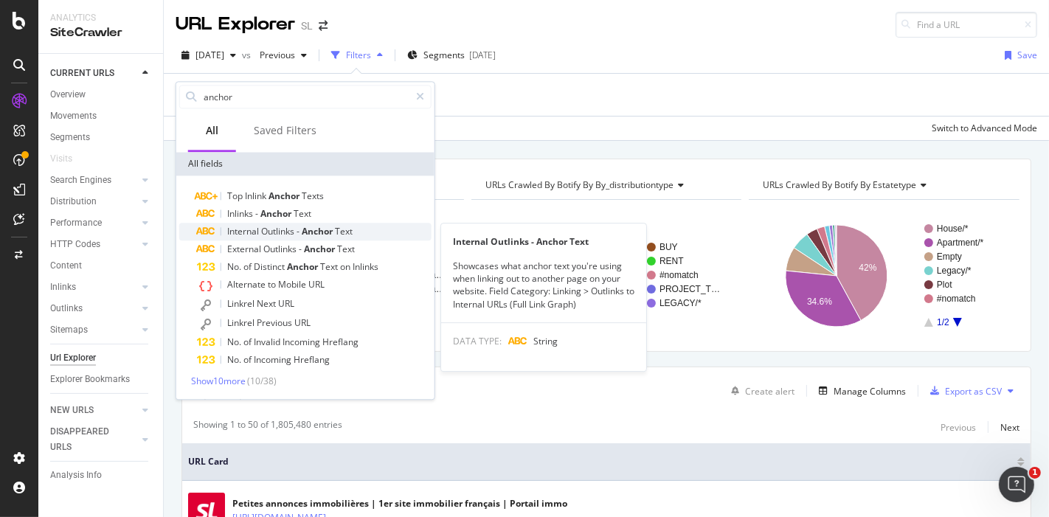
type input "anchor"
click at [313, 232] on span "Anchor" at bounding box center [318, 231] width 33 height 13
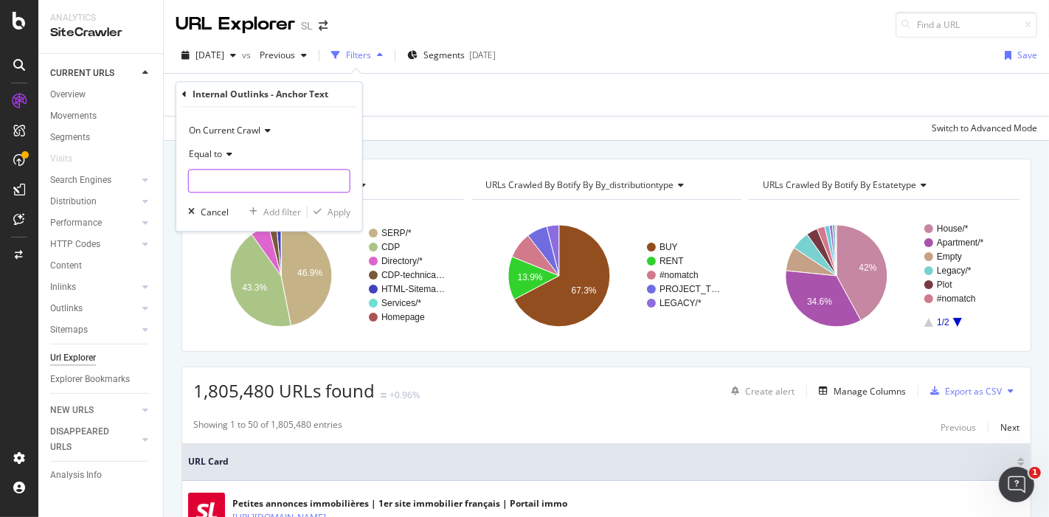
click at [259, 184] on input "text" at bounding box center [269, 182] width 161 height 24
paste input "Estimation des biens"
type input "Estimation des biens"
click at [341, 210] on div "Apply" at bounding box center [338, 212] width 23 height 13
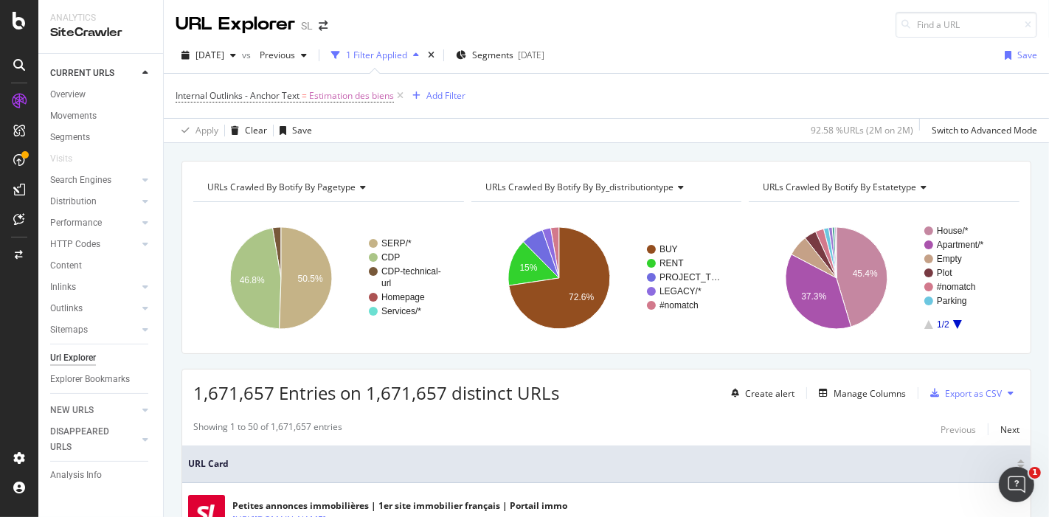
scroll to position [94, 0]
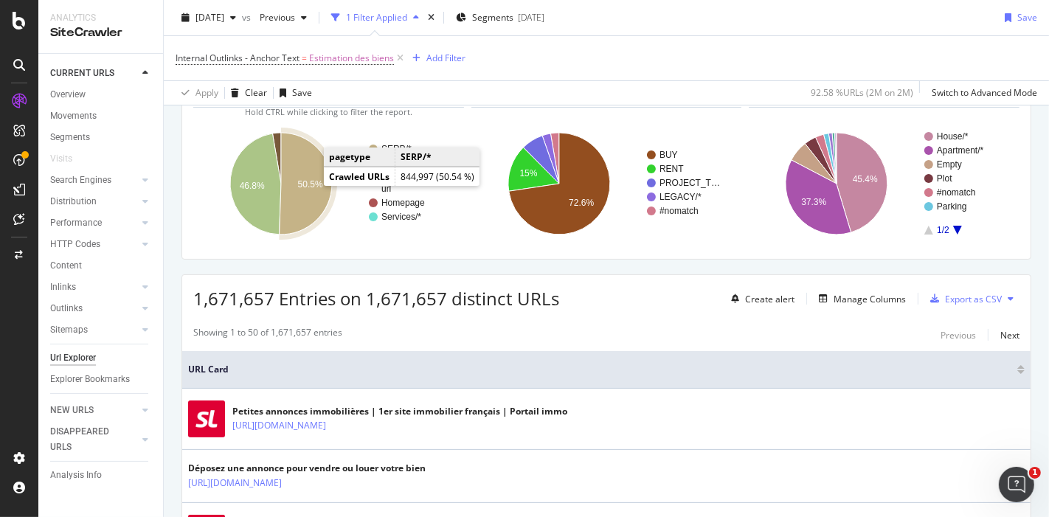
click at [318, 184] on text "50.5%" at bounding box center [310, 184] width 25 height 10
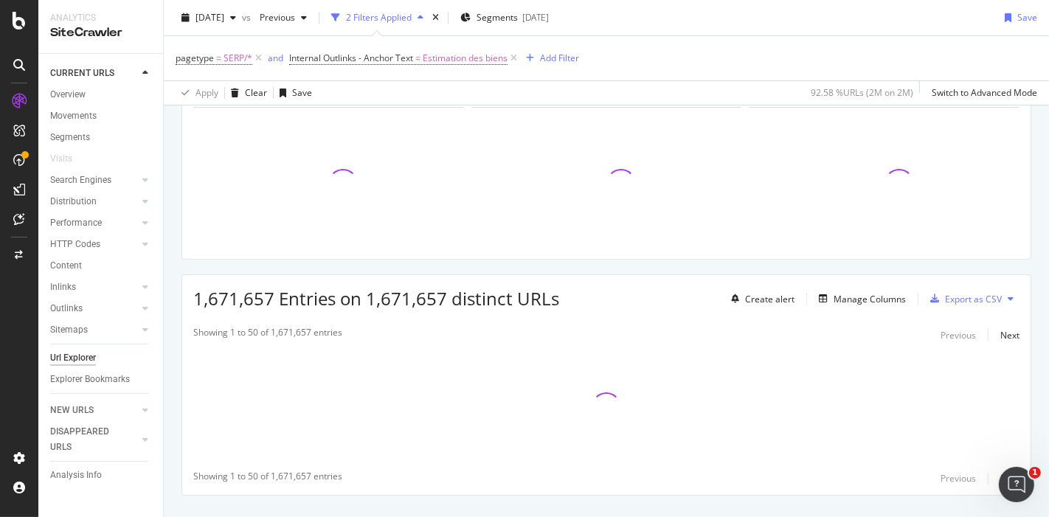
scroll to position [122, 0]
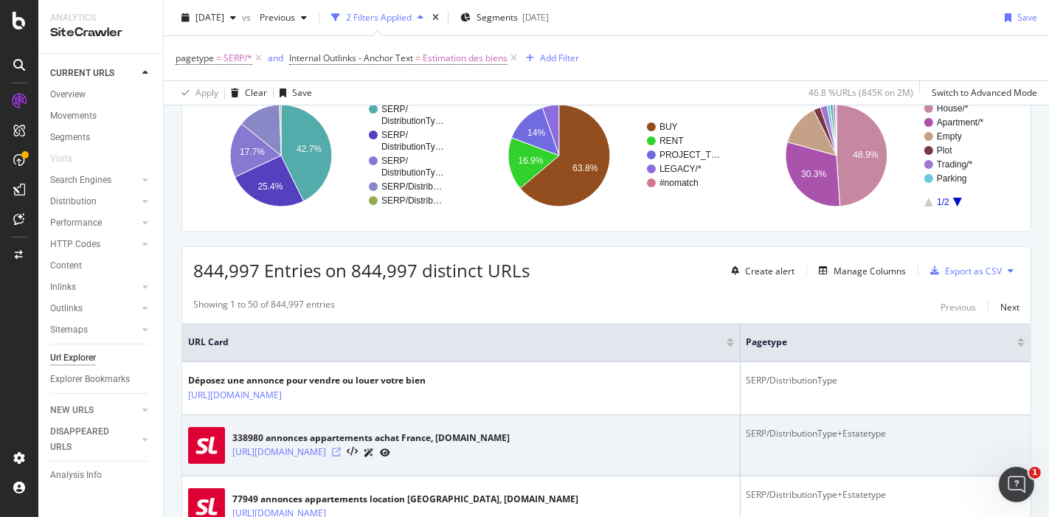
click at [341, 450] on icon at bounding box center [336, 452] width 9 height 9
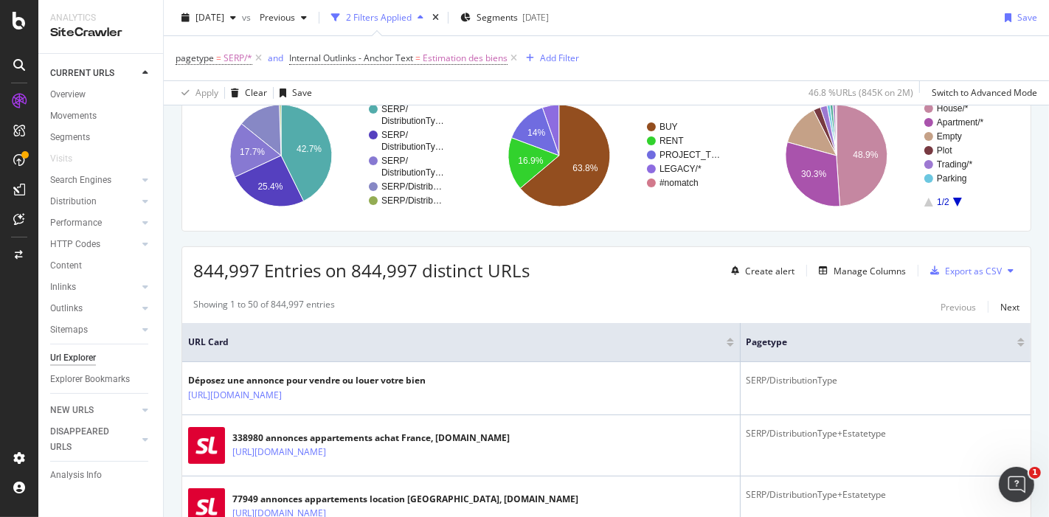
scroll to position [0, 0]
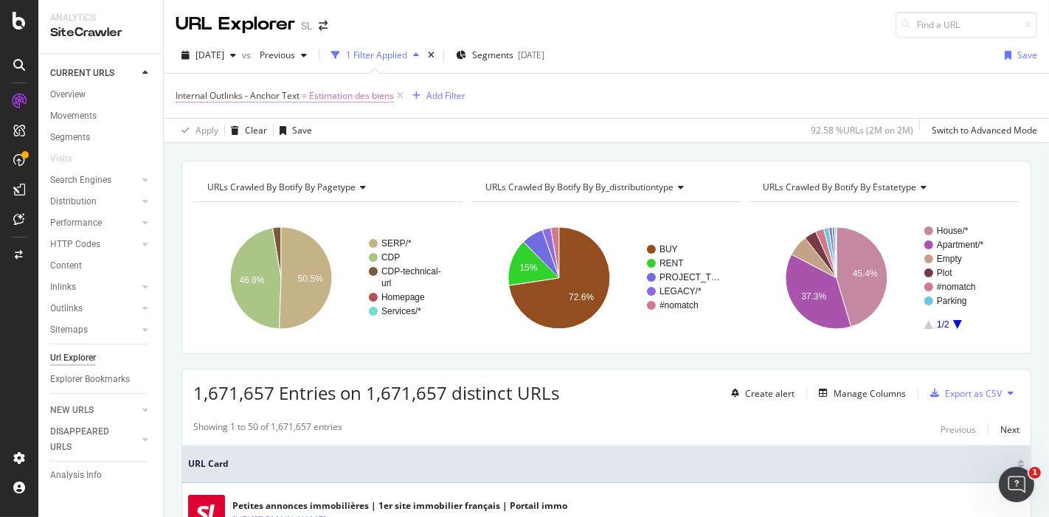
click at [347, 97] on span "Estimation des biens" at bounding box center [351, 96] width 85 height 21
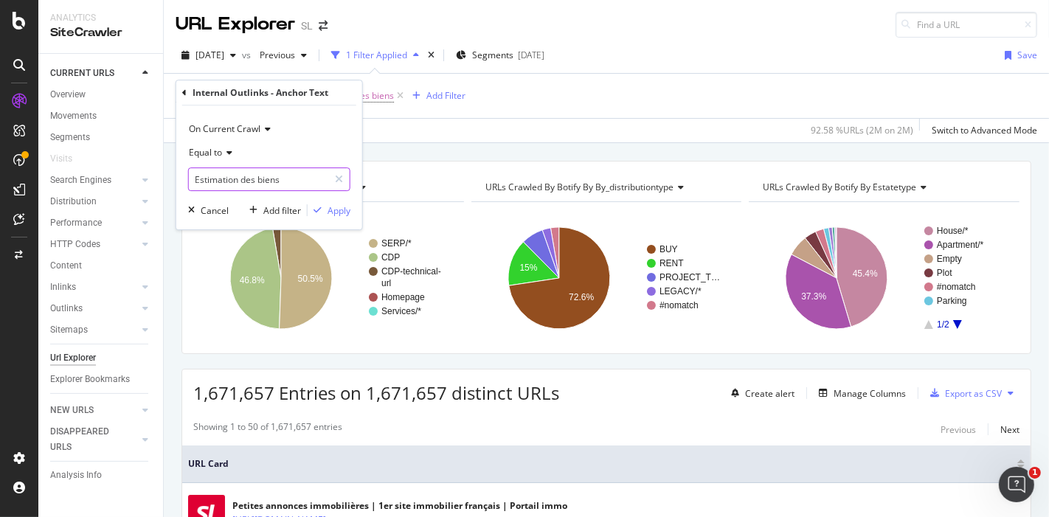
click at [299, 169] on input "Estimation des biens" at bounding box center [258, 179] width 139 height 24
paste input "Plus d'informations sur l'estimation immobilière"
type input "Plus d'informations sur l'estimation immobilière"
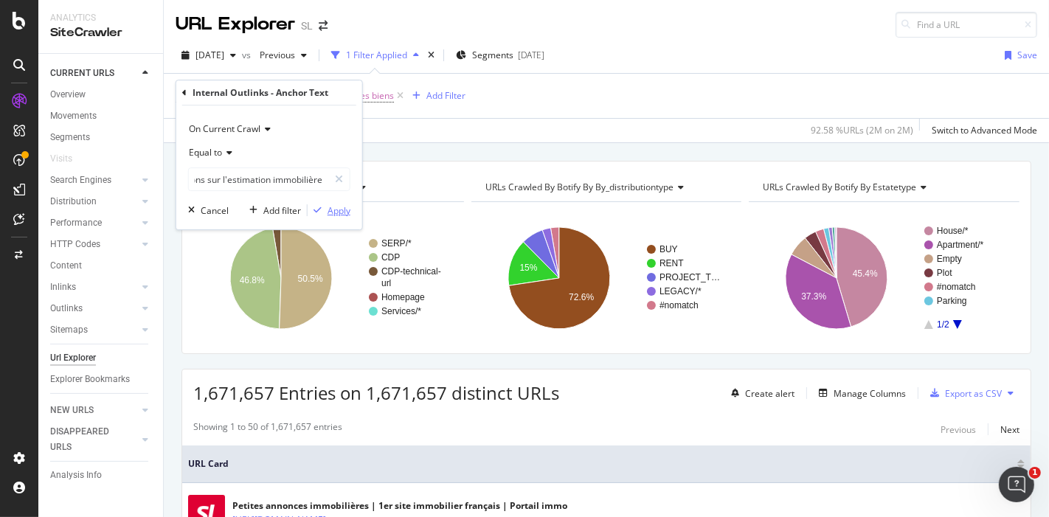
click at [324, 210] on div "button" at bounding box center [318, 210] width 20 height 9
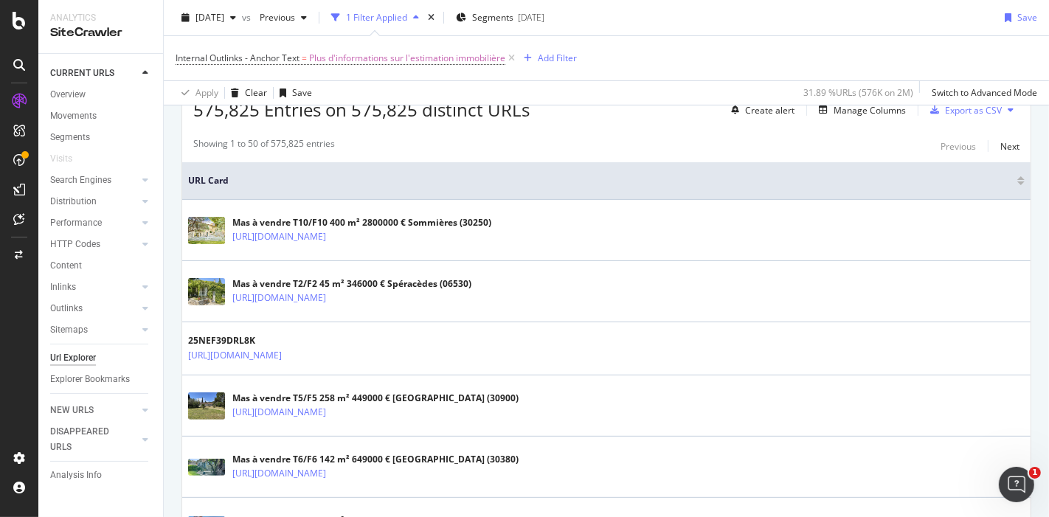
scroll to position [280, 0]
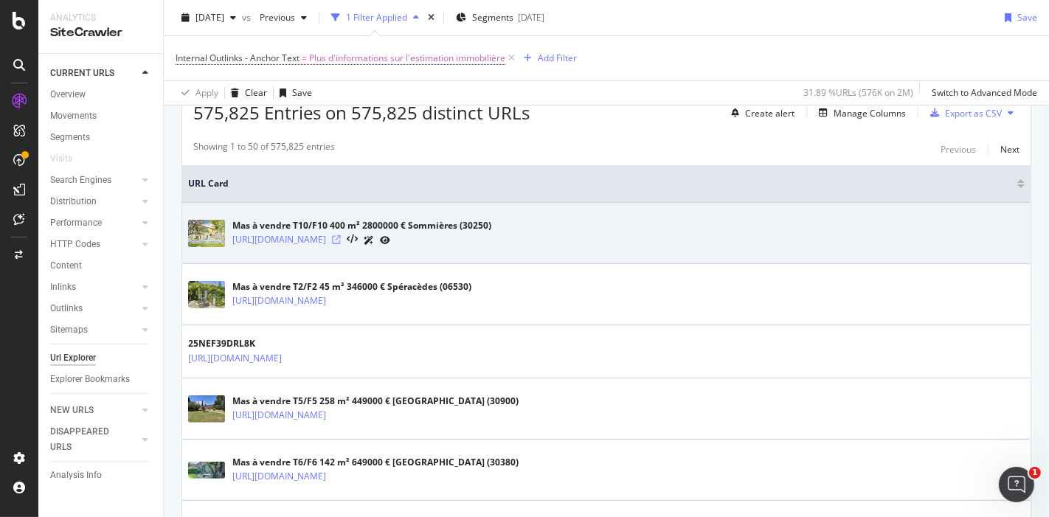
click at [341, 240] on icon at bounding box center [336, 239] width 9 height 9
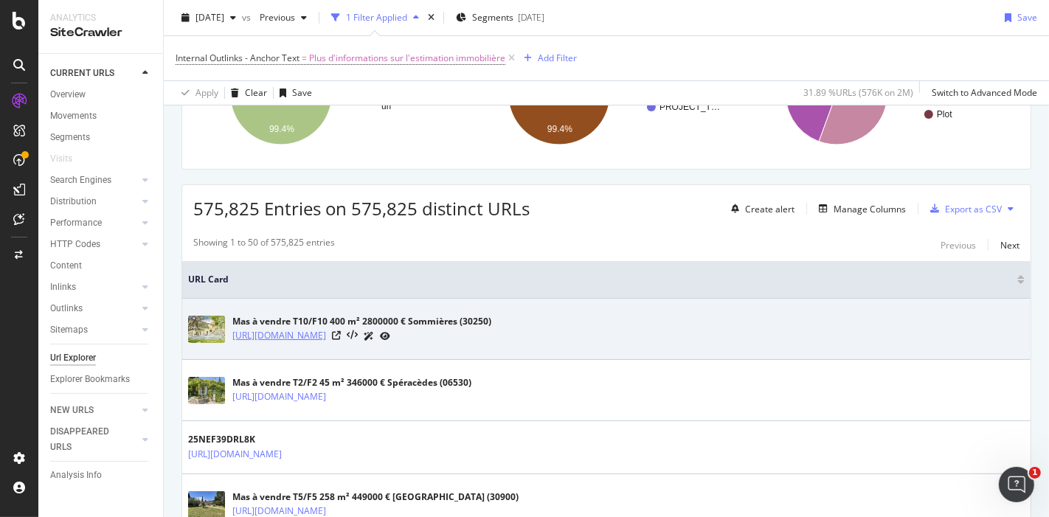
scroll to position [0, 0]
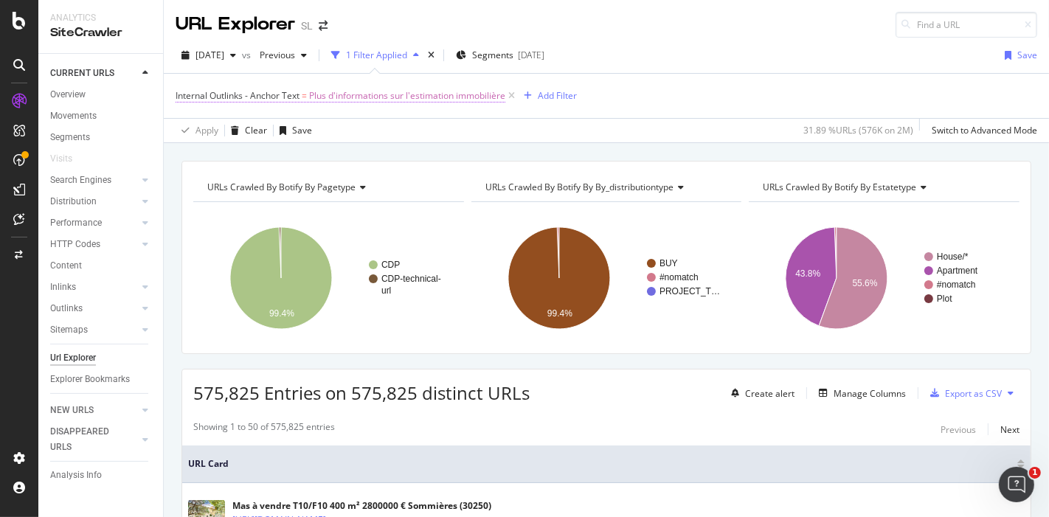
click at [371, 93] on span "Plus d'informations sur l'estimation immobilière" at bounding box center [407, 96] width 196 height 21
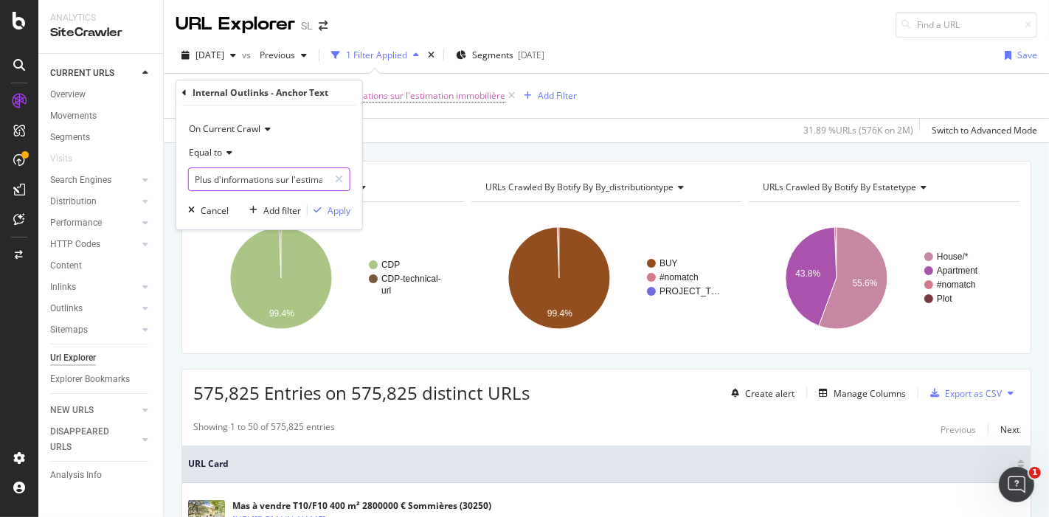
click at [288, 169] on input "Plus d'informations sur l'estimation immobilière" at bounding box center [258, 179] width 139 height 24
paste input "Obtenir mon estimation"
type input "Obtenir mon estimation"
click at [339, 209] on div "Apply" at bounding box center [338, 210] width 23 height 13
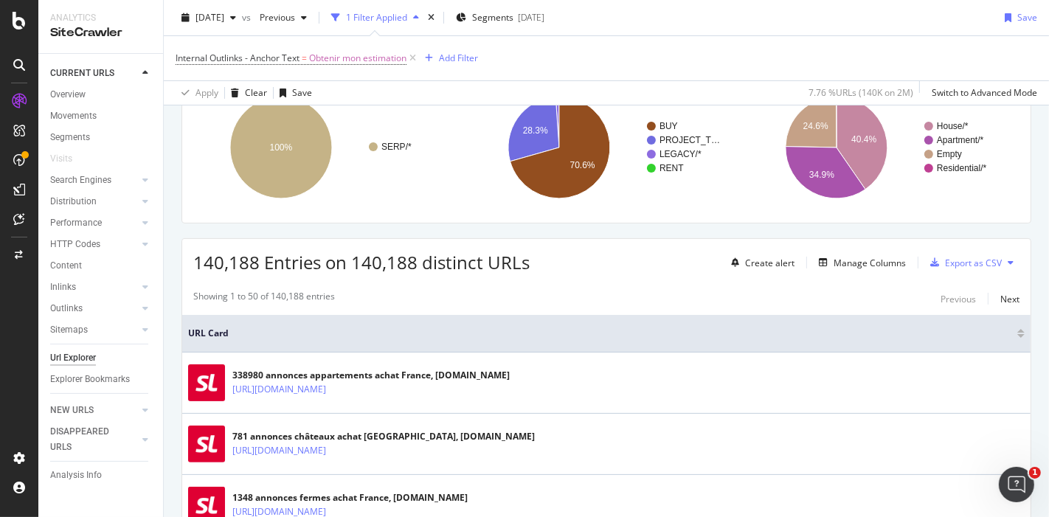
scroll to position [131, 0]
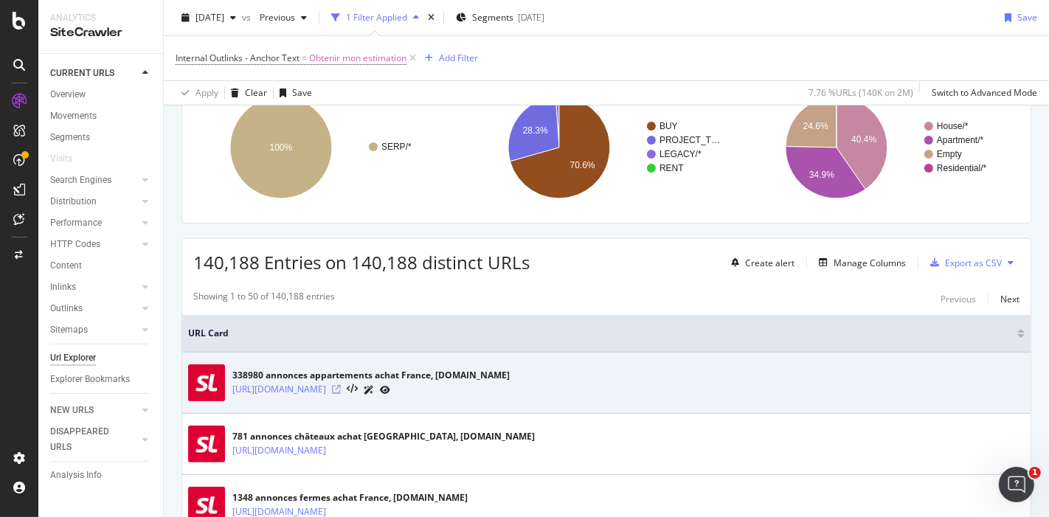
click at [341, 386] on icon at bounding box center [336, 389] width 9 height 9
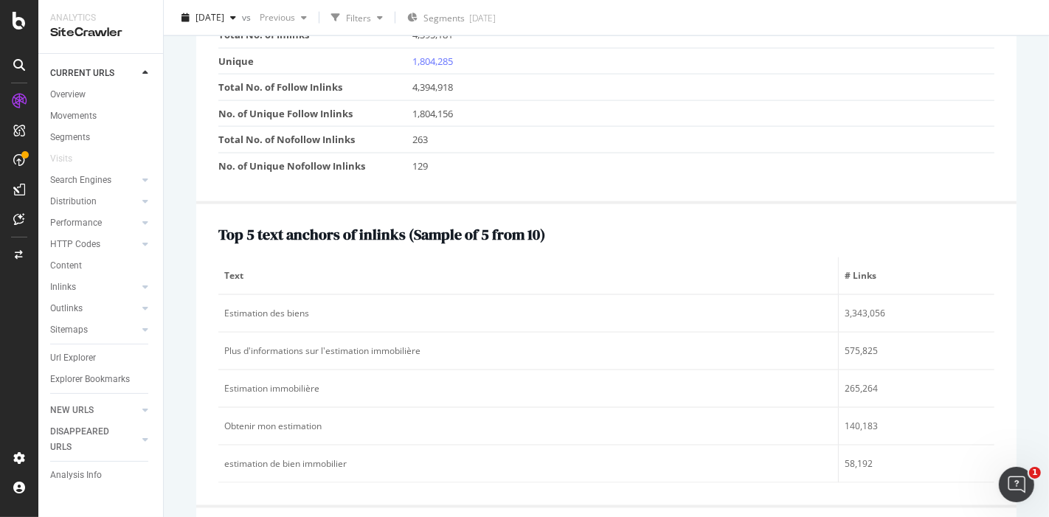
scroll to position [1867, 0]
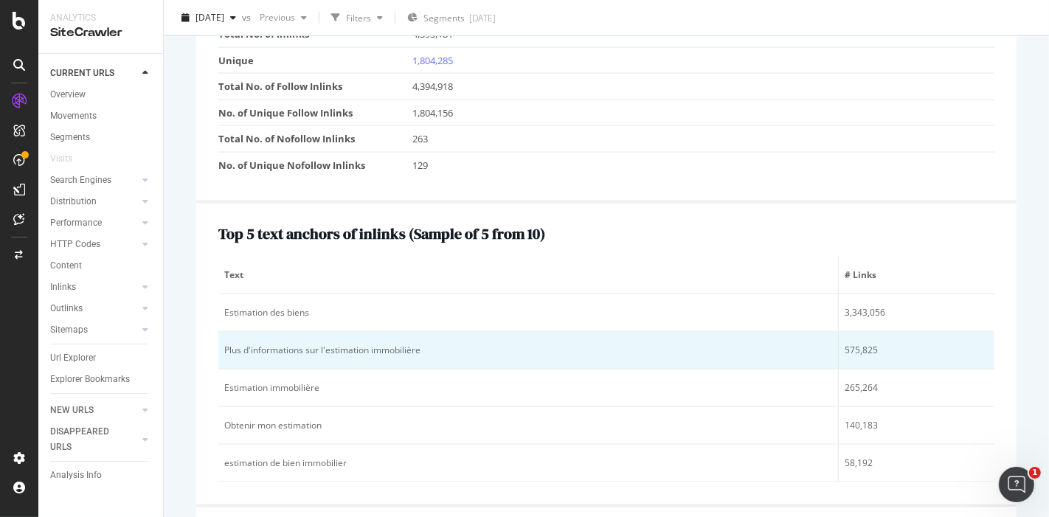
click at [361, 344] on div "Plus d'informations sur l'estimation immobilière" at bounding box center [528, 350] width 608 height 13
copy div "Plus d'informations sur l'estimation immobilière"
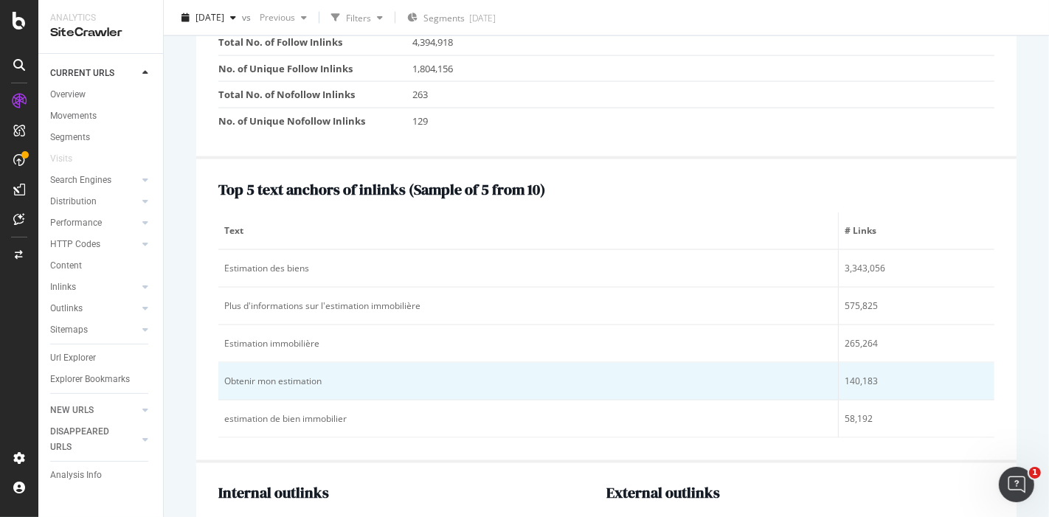
click at [271, 375] on div "Obtenir mon estimation" at bounding box center [528, 381] width 608 height 13
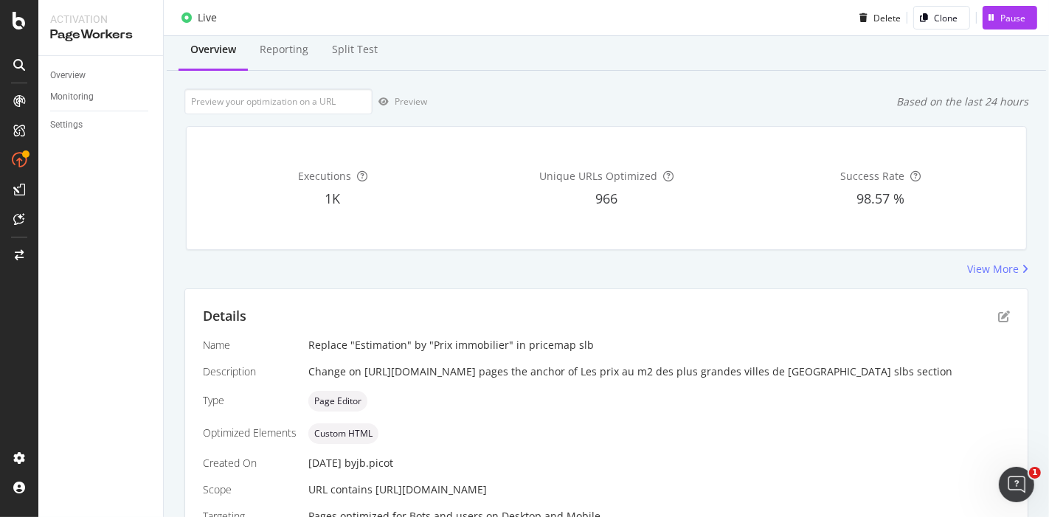
scroll to position [16, 0]
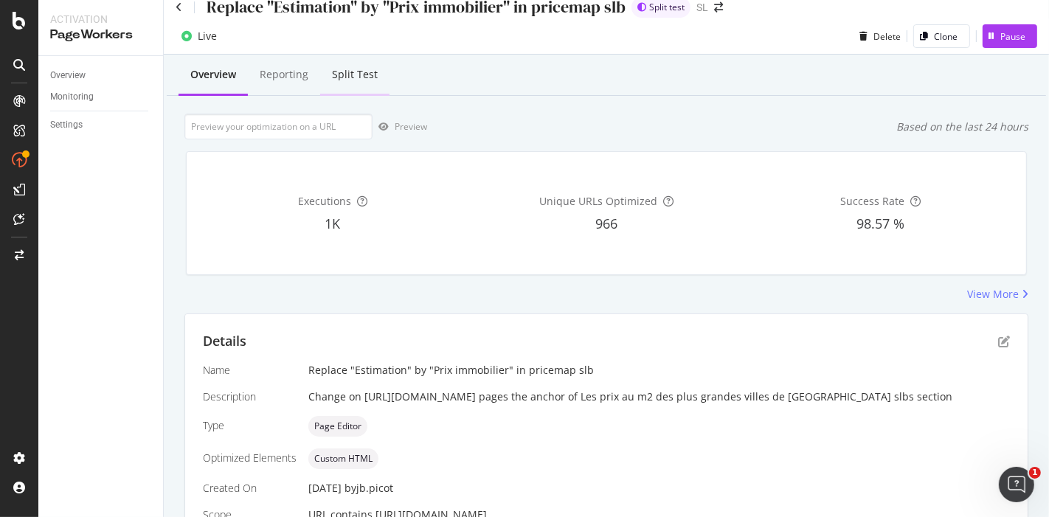
click at [358, 76] on div "Split Test" at bounding box center [355, 74] width 46 height 15
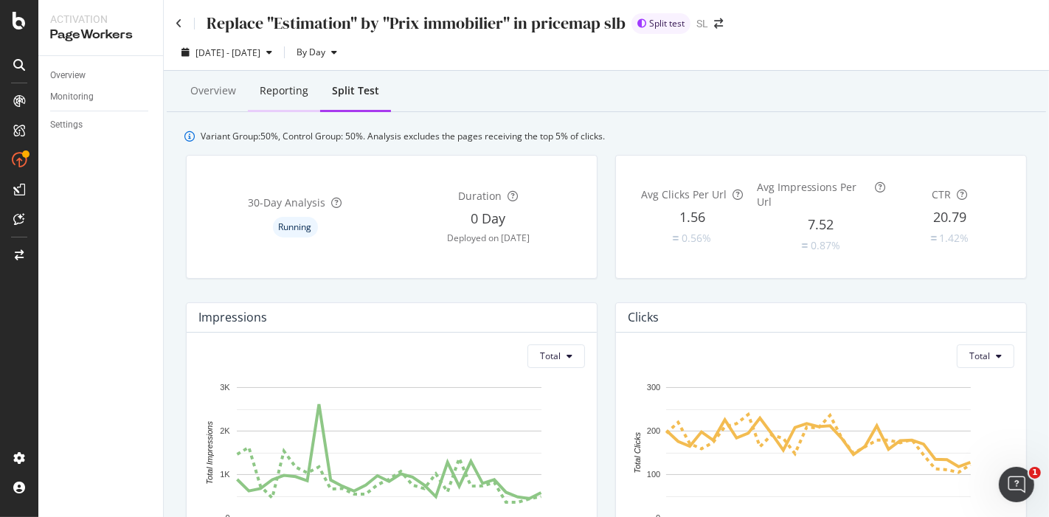
click at [282, 102] on div "Reporting" at bounding box center [284, 92] width 72 height 41
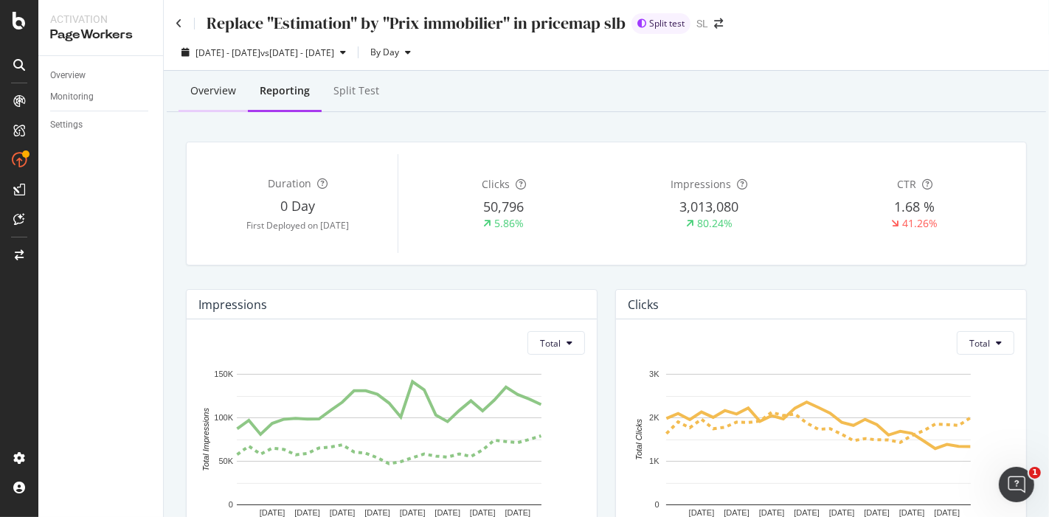
click at [192, 92] on div "Overview" at bounding box center [213, 90] width 46 height 15
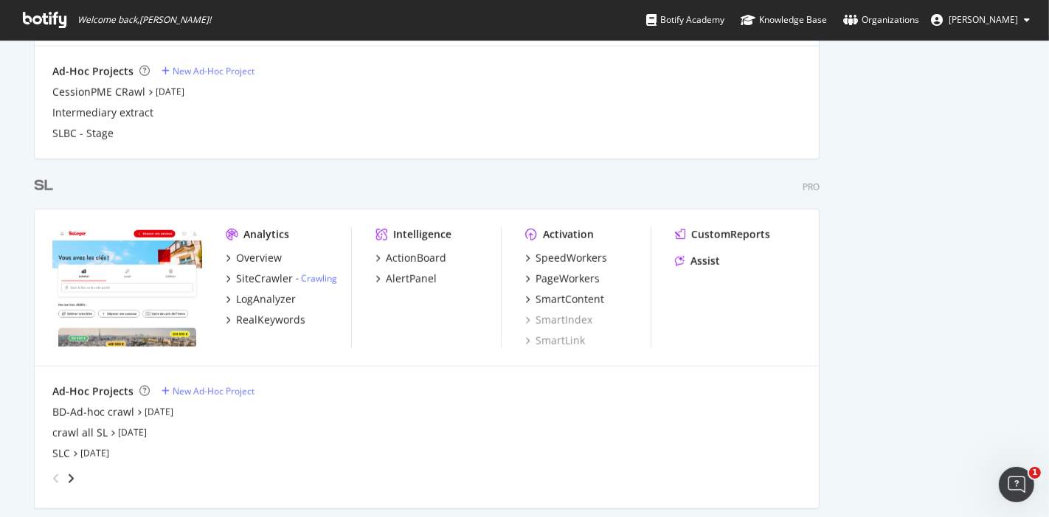
scroll to position [1164, 0]
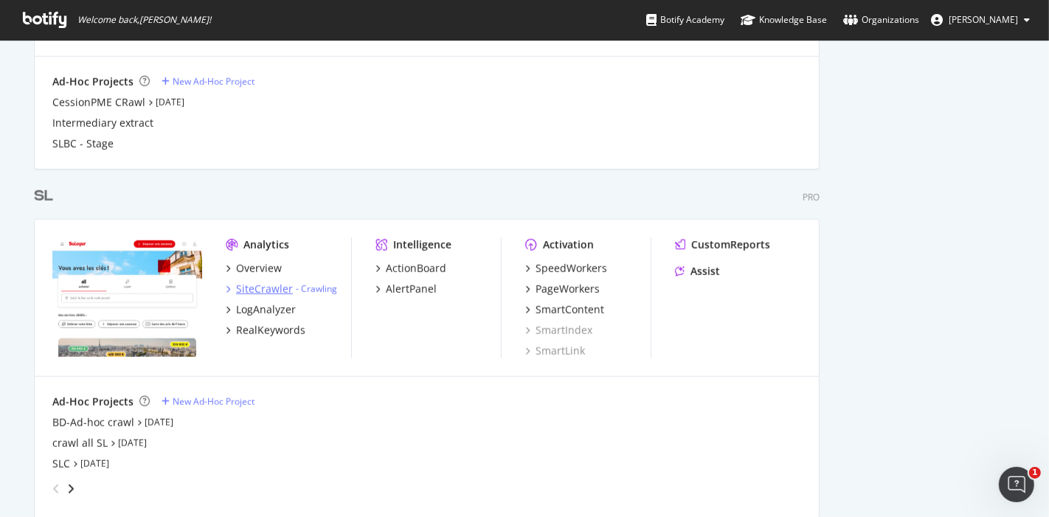
click at [265, 283] on div "SiteCrawler" at bounding box center [264, 289] width 57 height 15
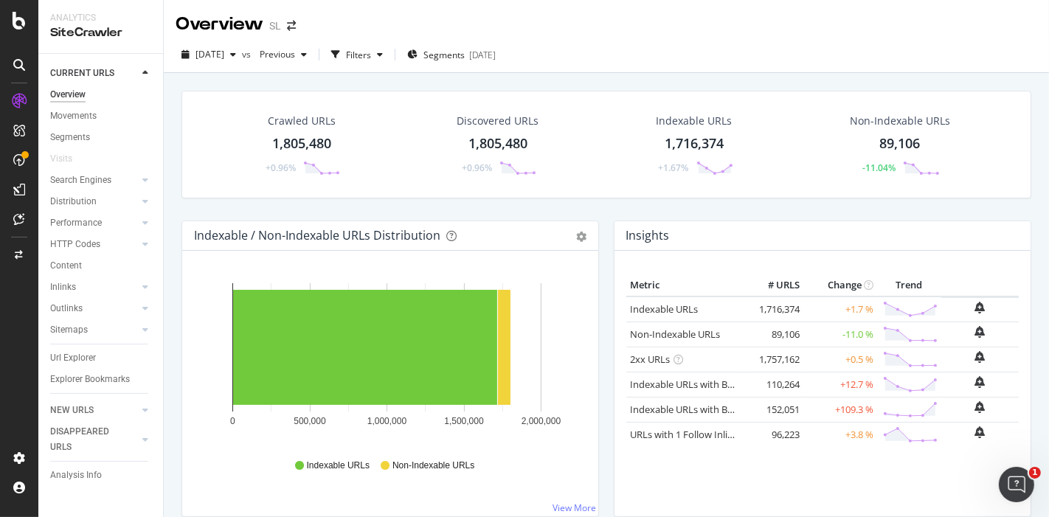
click at [302, 142] on div "1,805,480" at bounding box center [301, 143] width 59 height 19
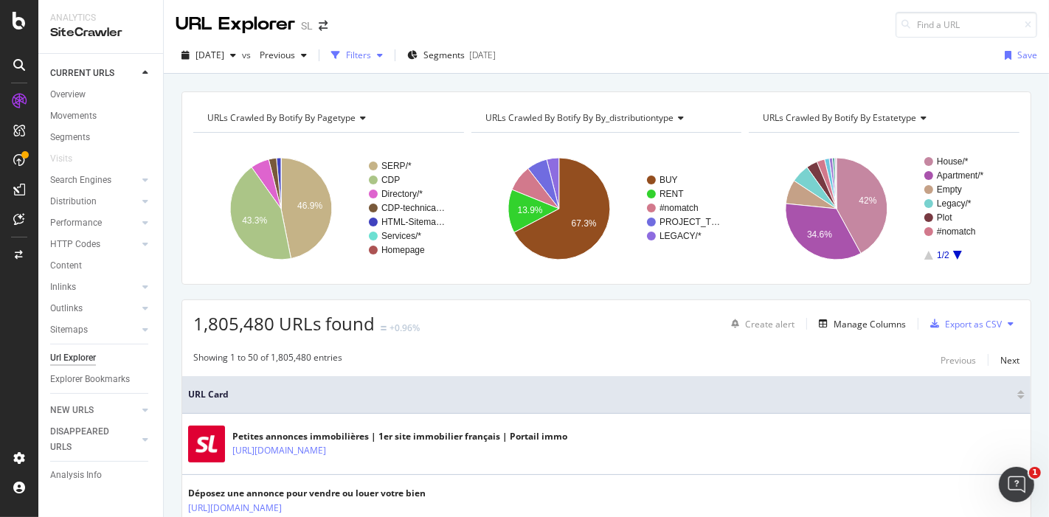
click at [371, 55] on div "Filters" at bounding box center [358, 55] width 25 height 13
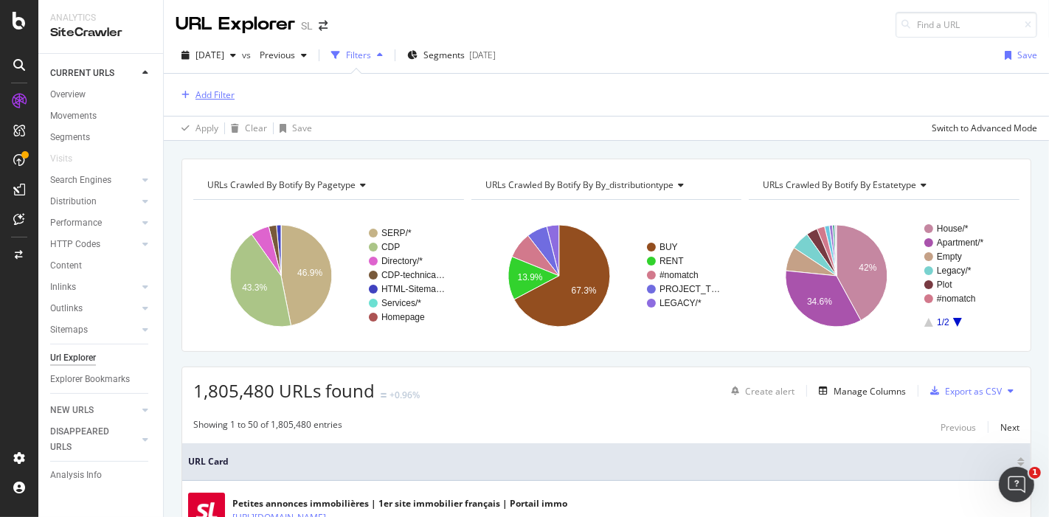
click at [211, 97] on div "Add Filter" at bounding box center [214, 94] width 39 height 13
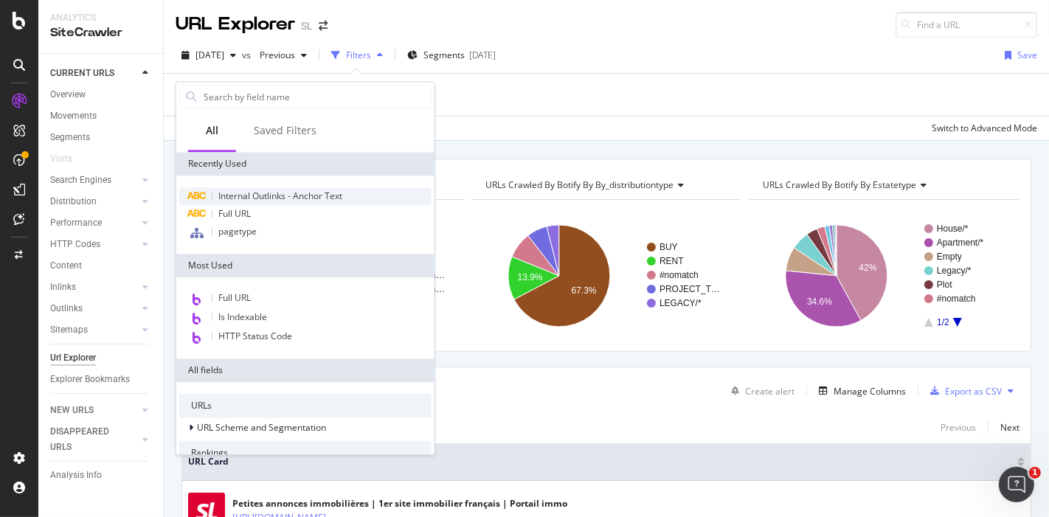
click at [267, 192] on span "Internal Outlinks - Anchor Text" at bounding box center [280, 196] width 124 height 13
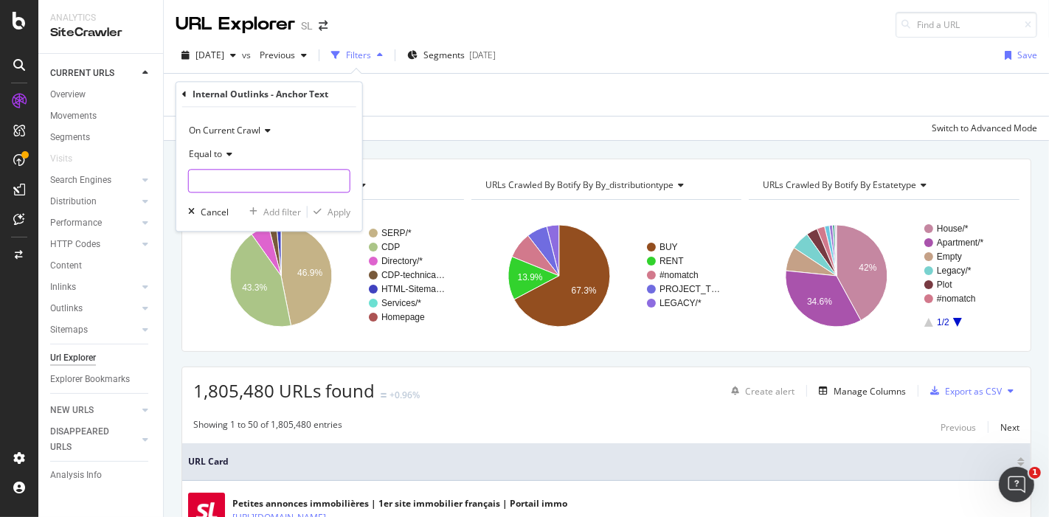
click at [262, 179] on input "text" at bounding box center [269, 182] width 161 height 24
paste input "Estimation immobilière [GEOGRAPHIC_DATA]"
type input "Estimation immobilière [GEOGRAPHIC_DATA]"
click at [339, 215] on div "Apply" at bounding box center [338, 212] width 23 height 13
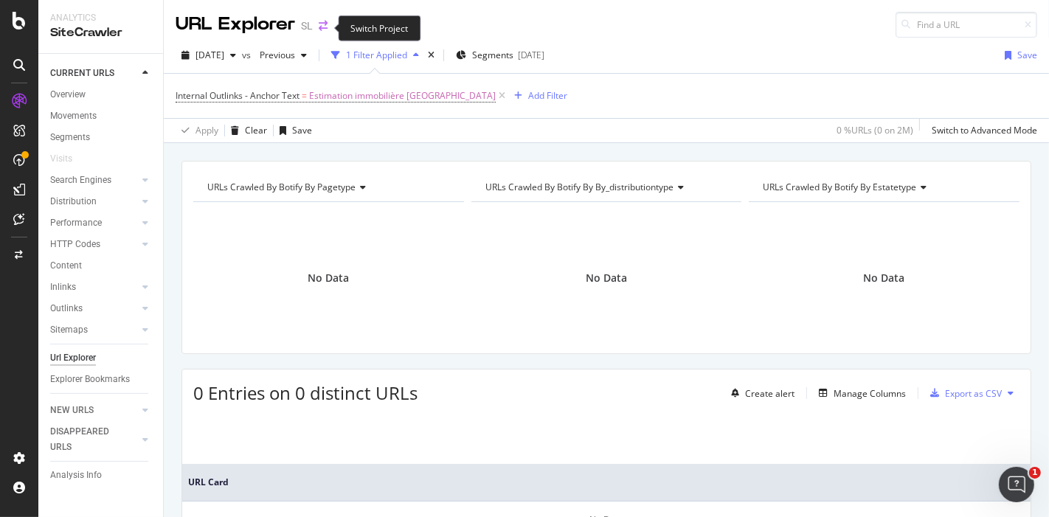
click at [319, 30] on icon "arrow-right-arrow-left" at bounding box center [323, 26] width 9 height 10
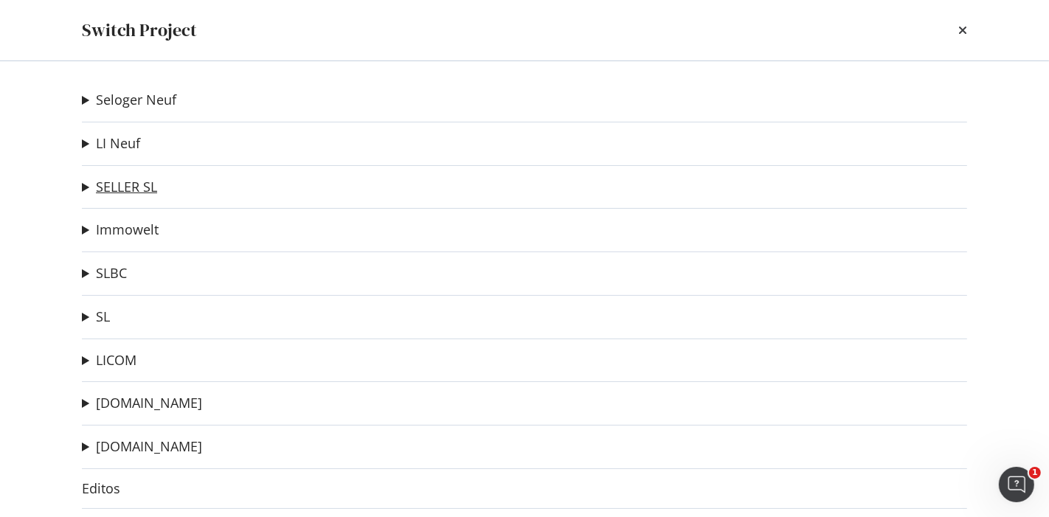
click at [141, 179] on link "SELLER SL" at bounding box center [126, 186] width 61 height 15
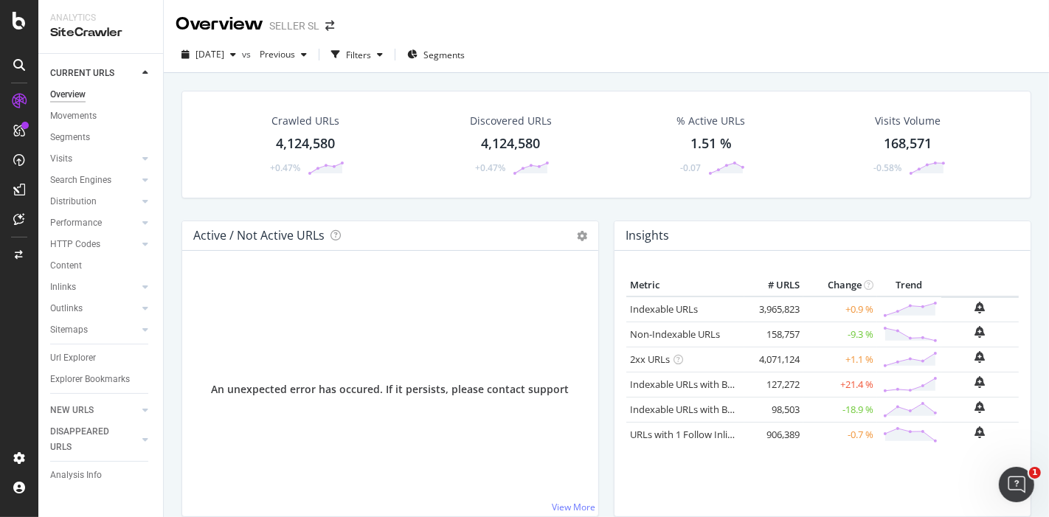
click at [303, 142] on div "4,124,580" at bounding box center [305, 143] width 59 height 19
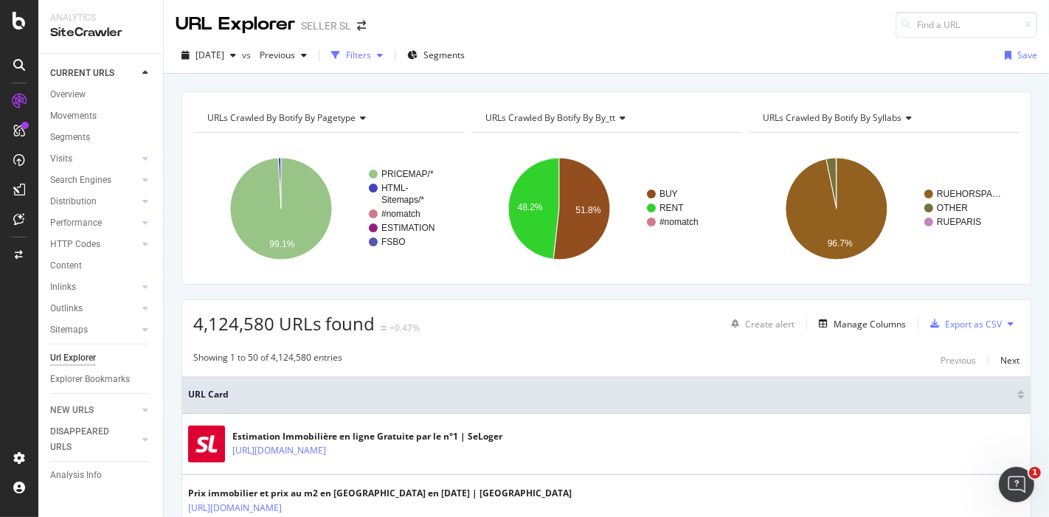
click at [389, 58] on div "button" at bounding box center [380, 55] width 18 height 9
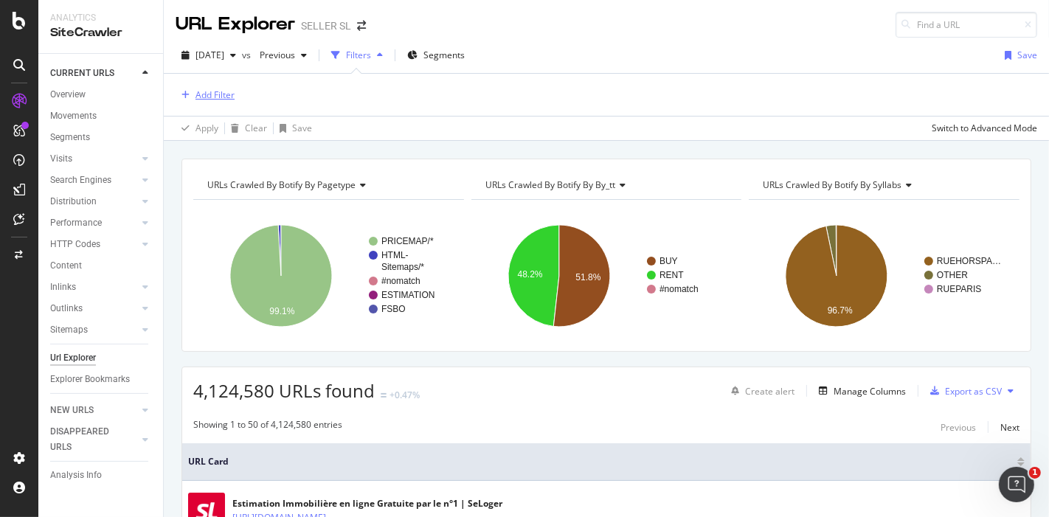
click at [208, 91] on div "Add Filter" at bounding box center [214, 94] width 39 height 13
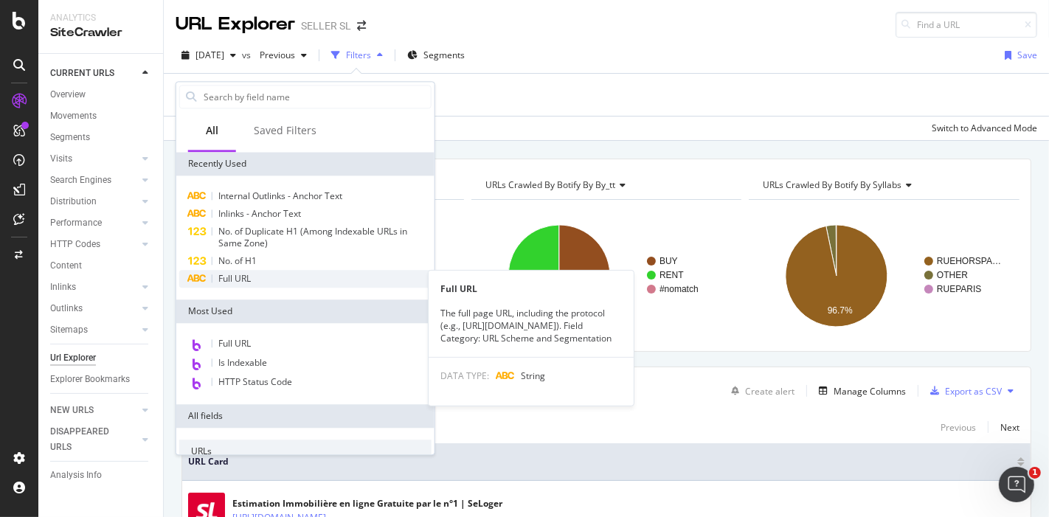
click at [246, 273] on span "Full URL" at bounding box center [234, 278] width 32 height 13
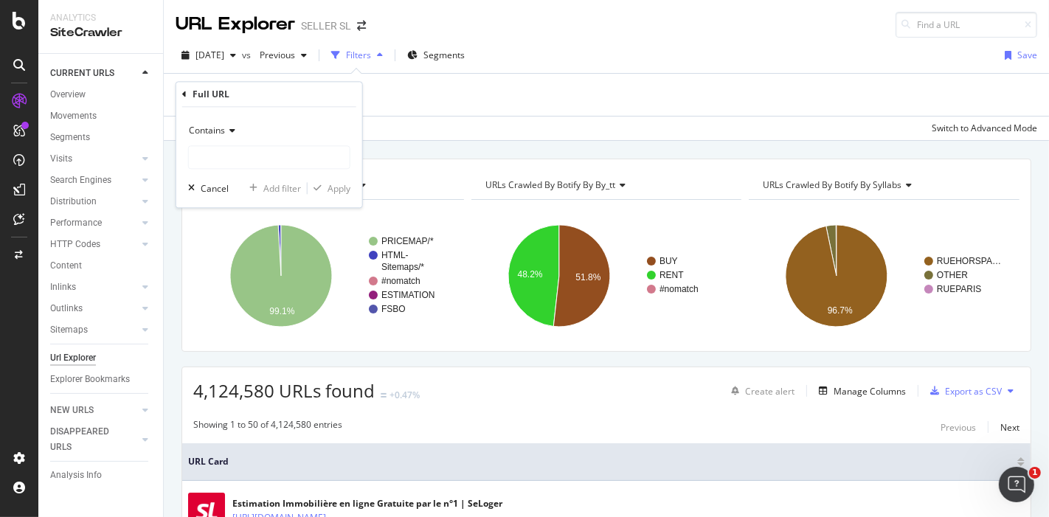
click at [186, 91] on div "Full URL" at bounding box center [269, 94] width 174 height 25
click at [183, 92] on icon at bounding box center [184, 94] width 4 height 9
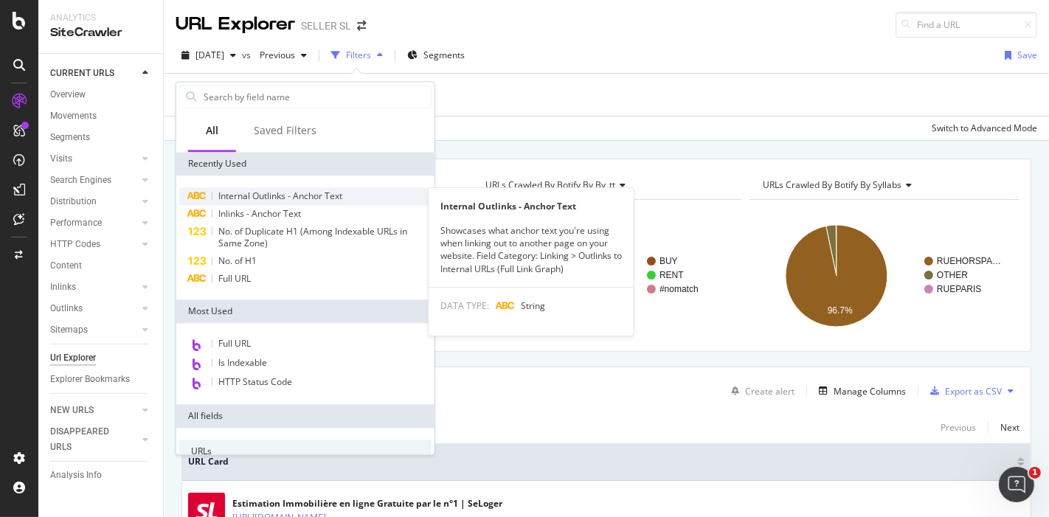
click at [284, 201] on span "Internal Outlinks - Anchor Text" at bounding box center [280, 196] width 124 height 13
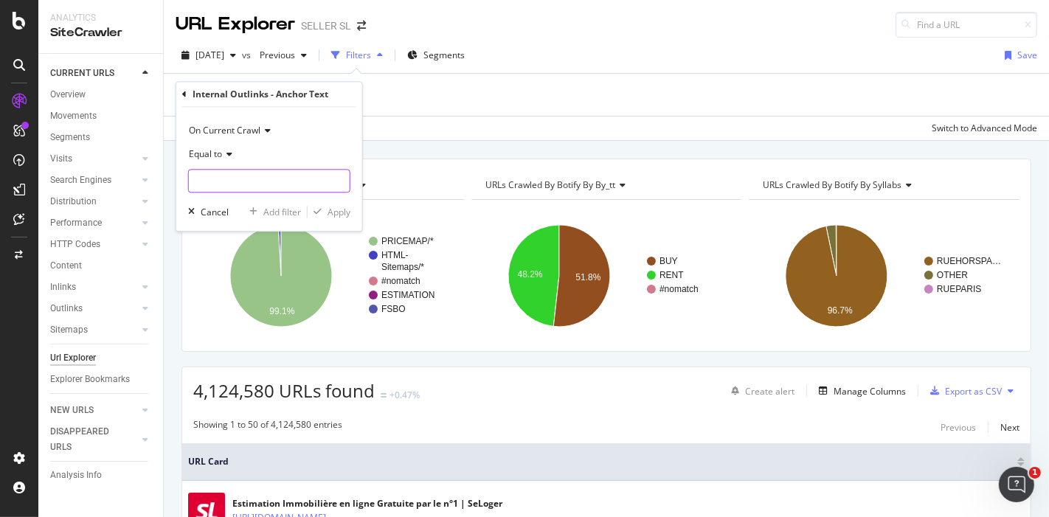
click at [295, 178] on input "text" at bounding box center [269, 182] width 161 height 24
paste input "Estimation immobilière Paris"
type input "Estimation immobilière Paris"
click at [339, 218] on button "Apply" at bounding box center [329, 212] width 43 height 15
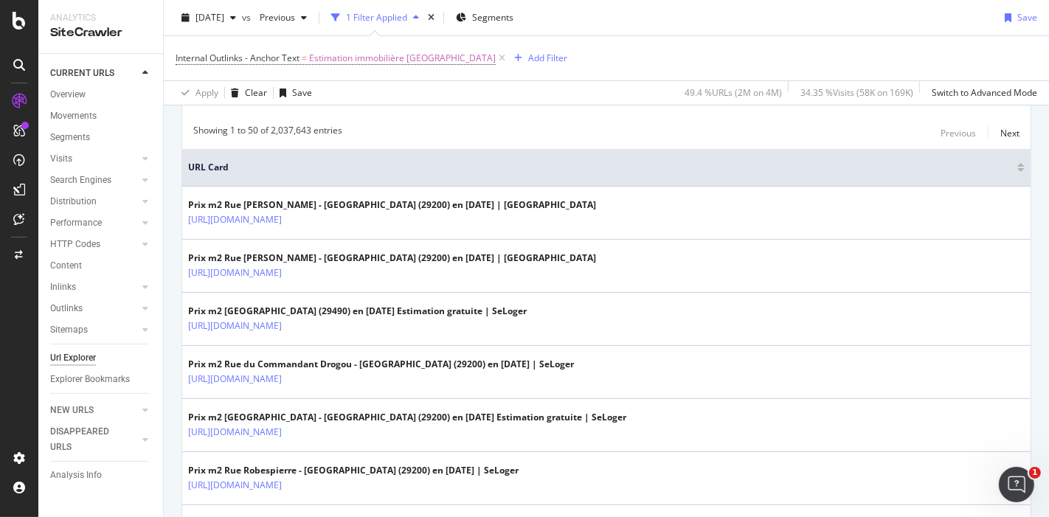
scroll to position [297, 0]
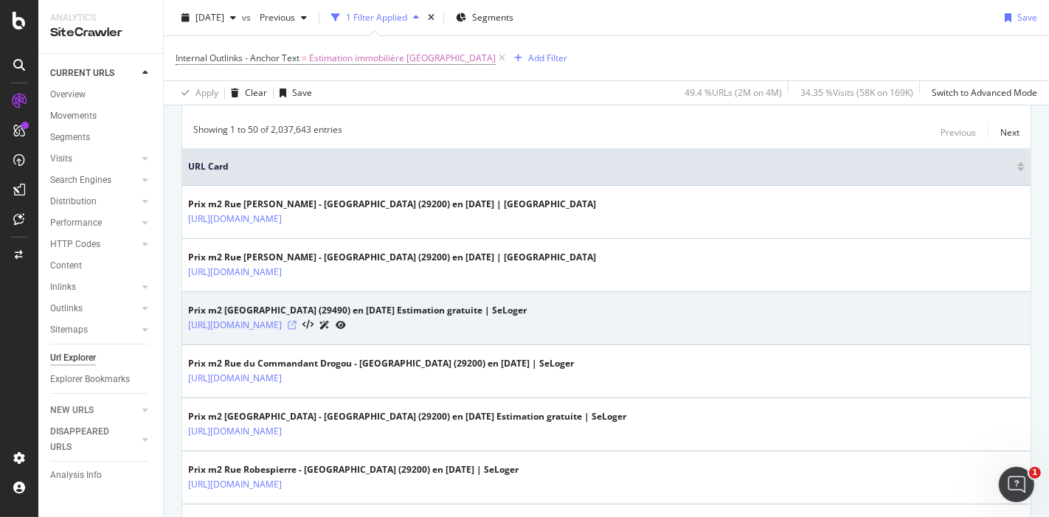
click at [296, 322] on icon at bounding box center [292, 325] width 9 height 9
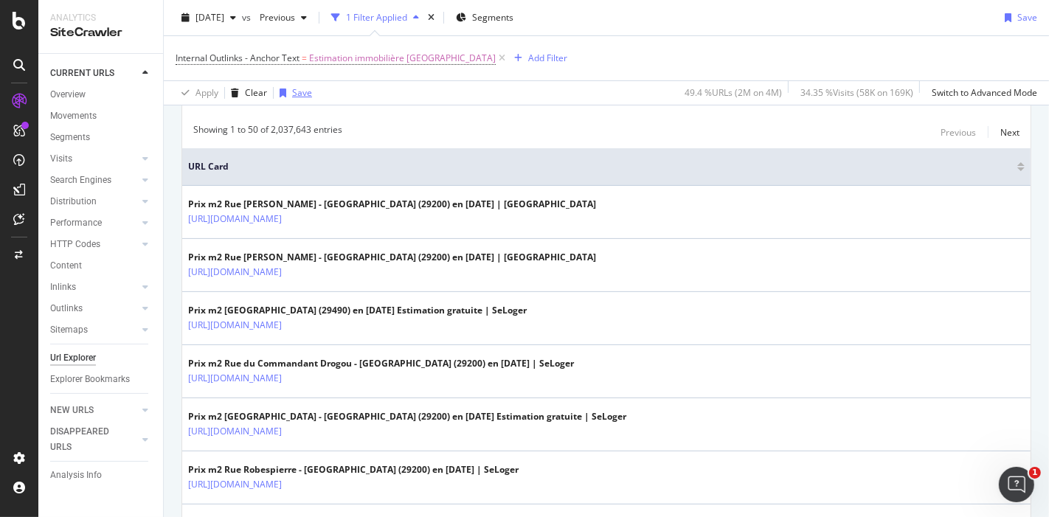
scroll to position [0, 0]
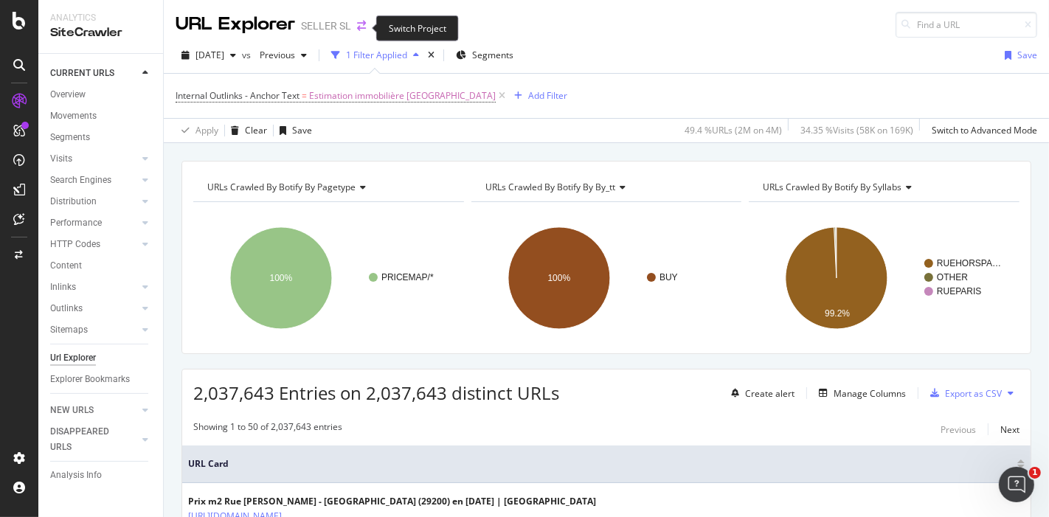
click at [357, 29] on icon "arrow-right-arrow-left" at bounding box center [361, 26] width 9 height 10
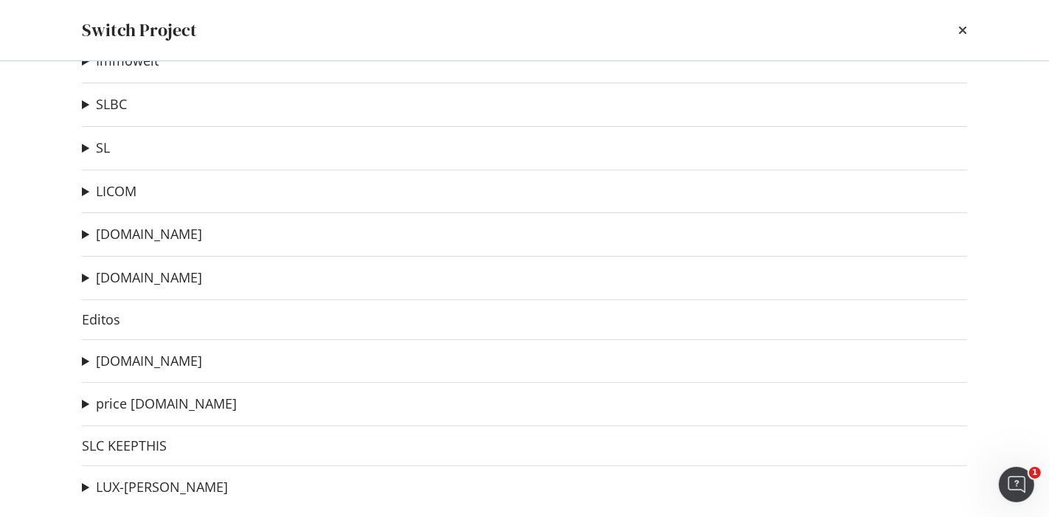
scroll to position [173, 0]
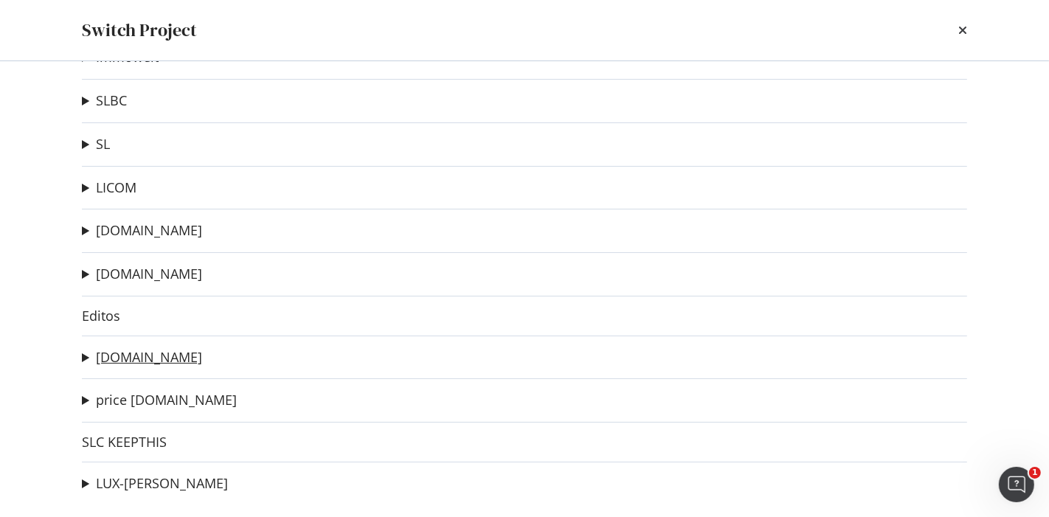
click at [191, 350] on link "[DOMAIN_NAME]" at bounding box center [149, 357] width 106 height 15
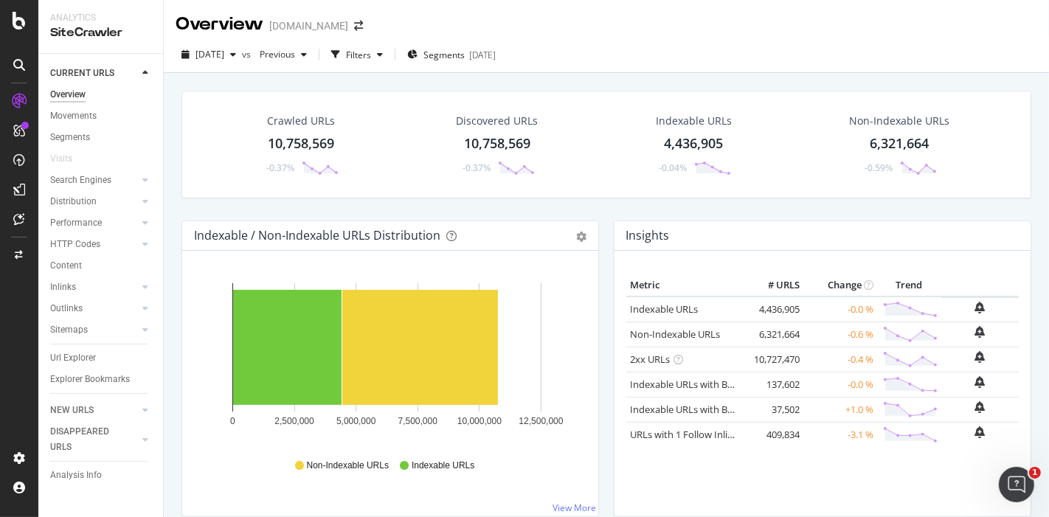
click at [301, 144] on div "10,758,569" at bounding box center [301, 143] width 66 height 19
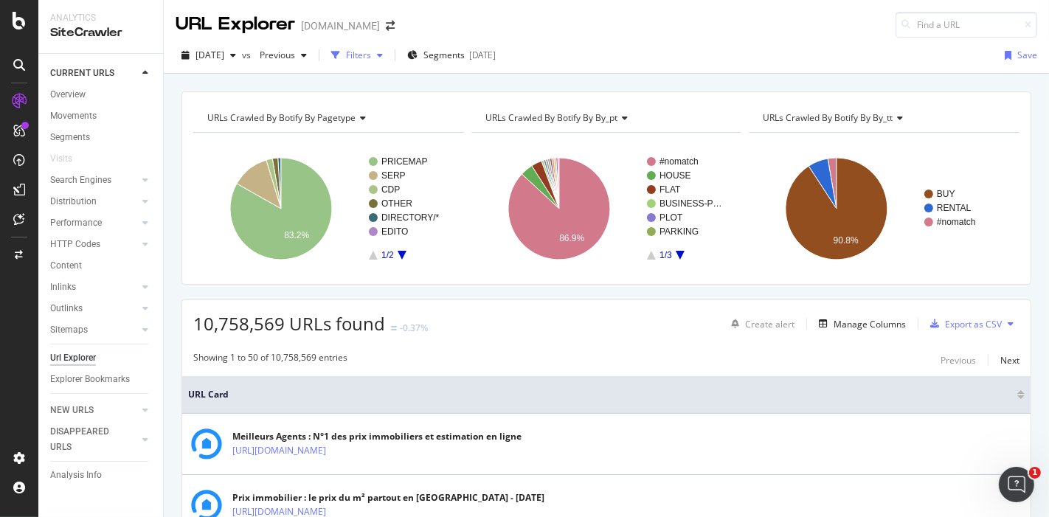
click at [371, 58] on div "Filters" at bounding box center [358, 55] width 25 height 13
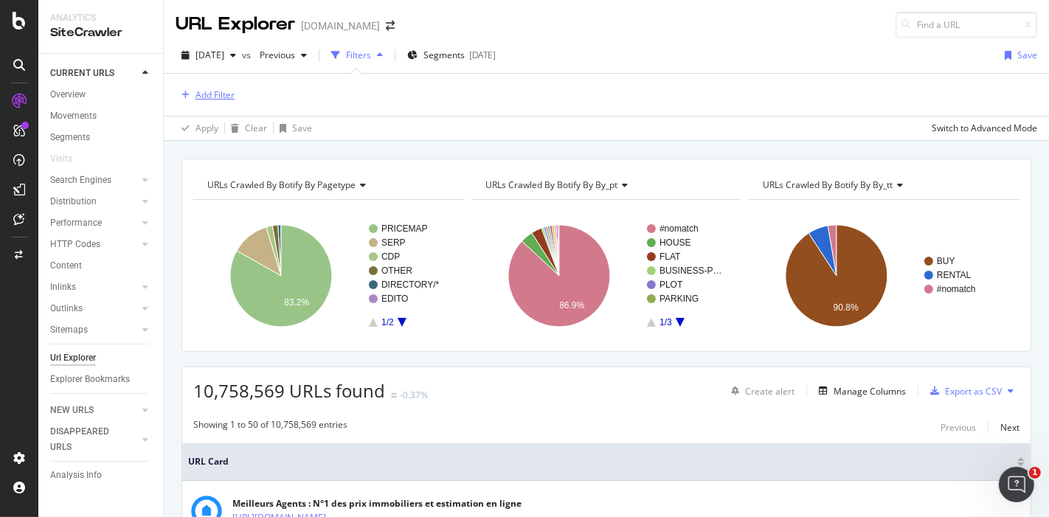
click at [218, 100] on div "Add Filter" at bounding box center [205, 95] width 59 height 16
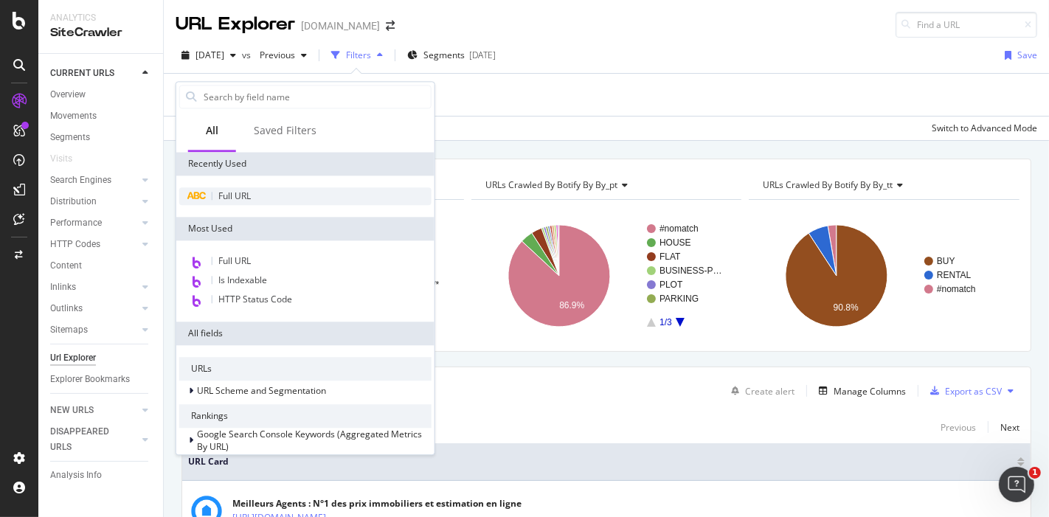
click at [264, 187] on div "Full URL" at bounding box center [305, 196] width 252 height 18
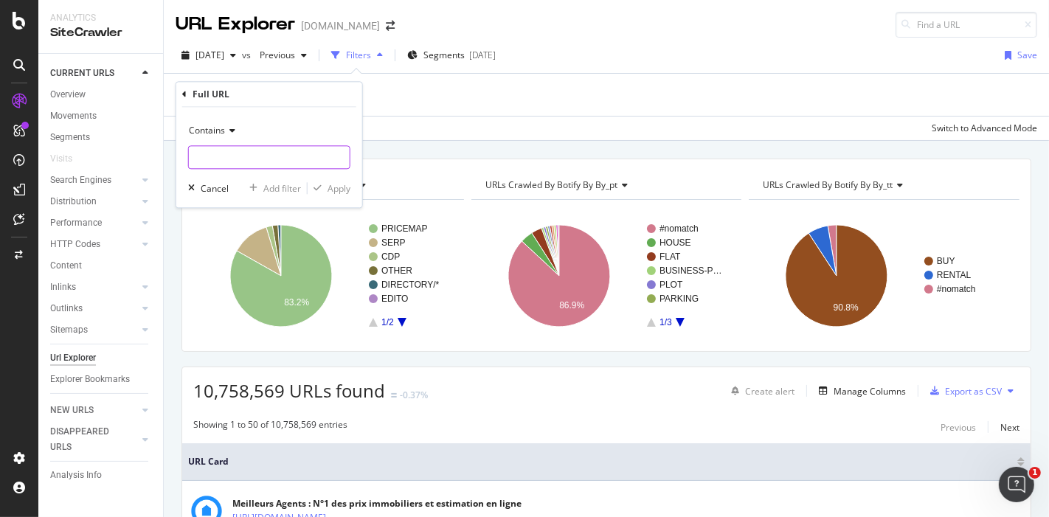
click at [266, 163] on input "text" at bounding box center [269, 158] width 161 height 24
paste input "[URL][DOMAIN_NAME]"
type input "[URL][DOMAIN_NAME]"
click at [212, 128] on span "Contains" at bounding box center [207, 131] width 36 height 13
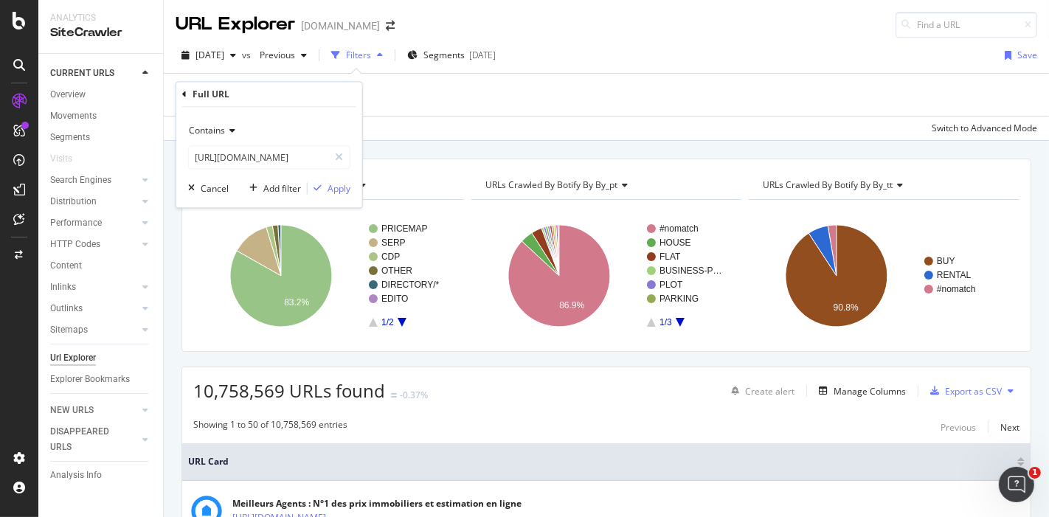
scroll to position [0, 0]
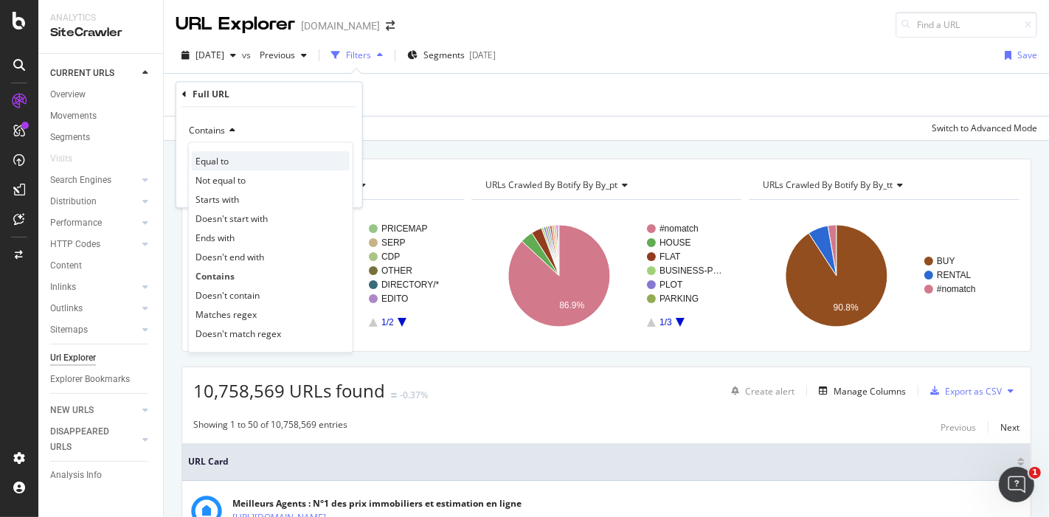
click at [235, 165] on div "Equal to" at bounding box center [271, 161] width 158 height 19
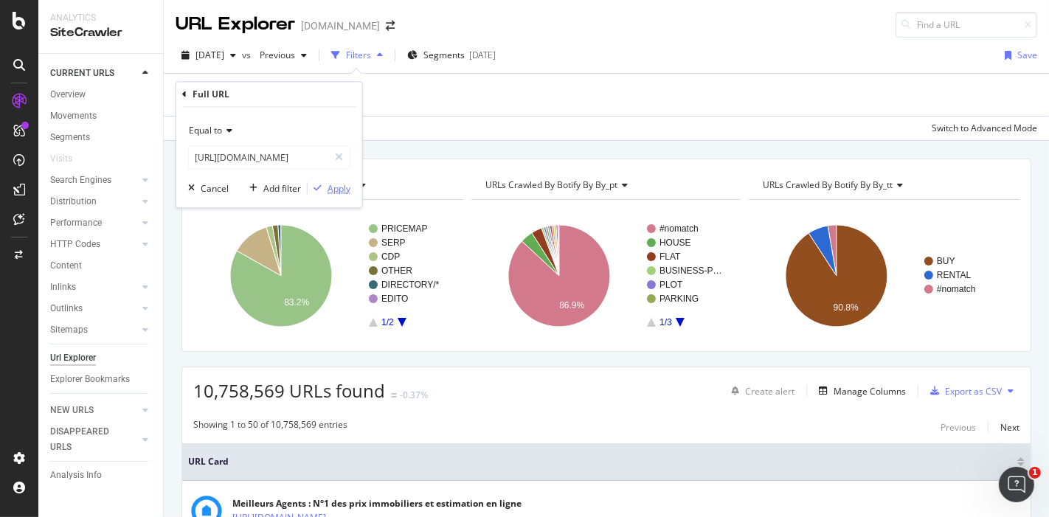
click at [324, 186] on div "button" at bounding box center [318, 188] width 20 height 9
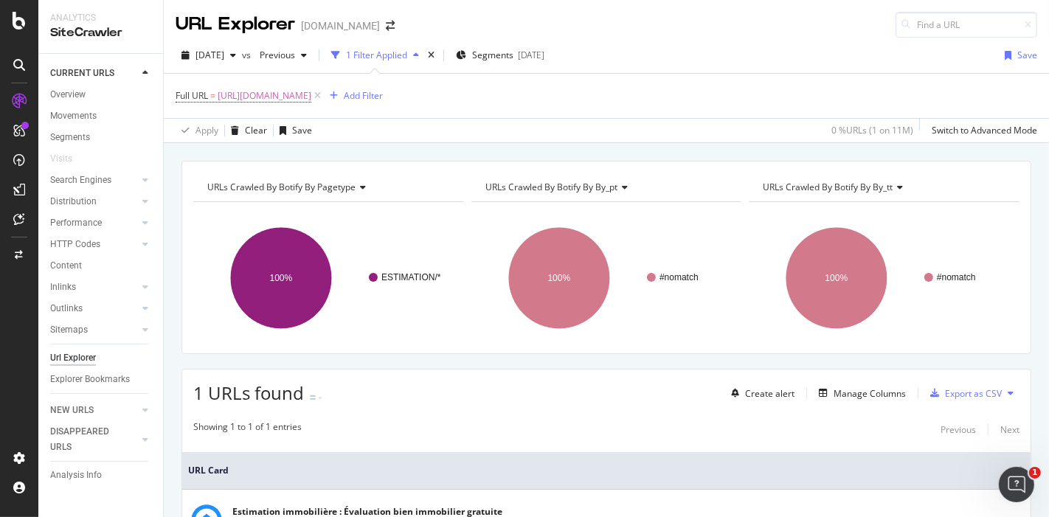
scroll to position [122, 0]
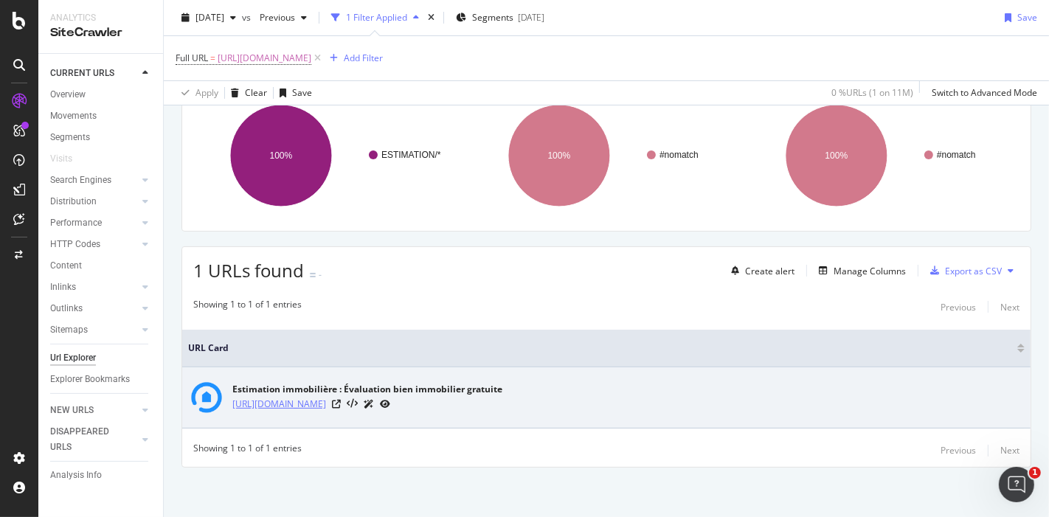
click at [326, 406] on link "[URL][DOMAIN_NAME]" at bounding box center [279, 404] width 94 height 15
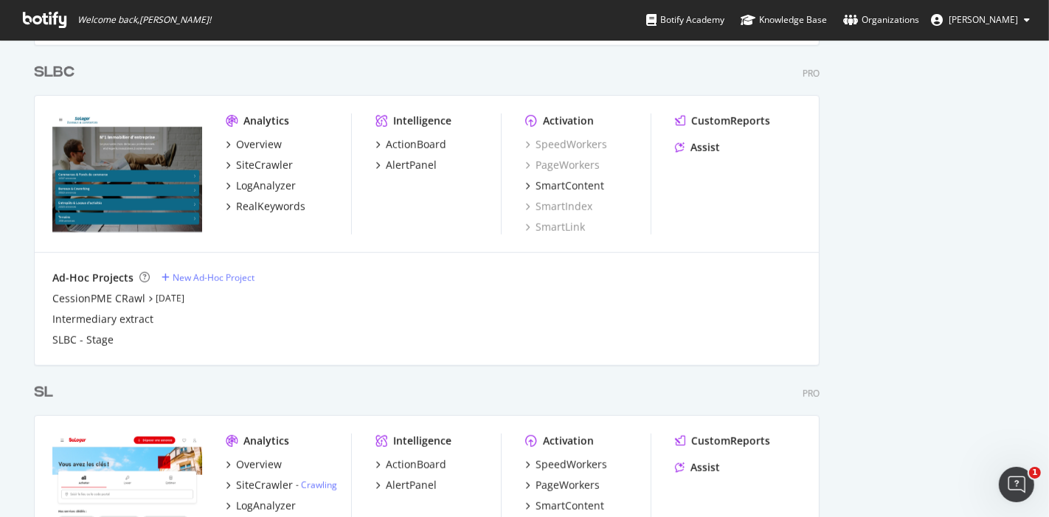
scroll to position [1201, 0]
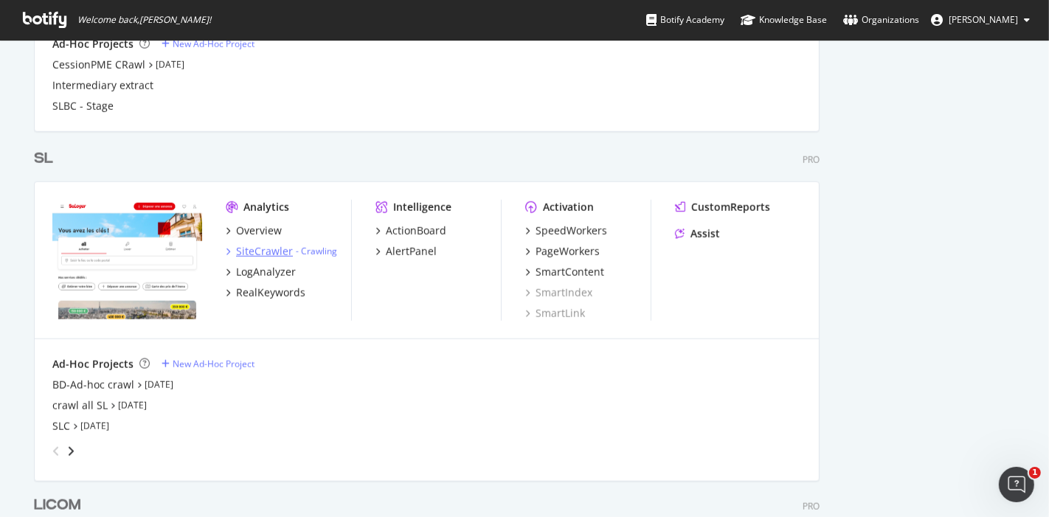
click at [257, 251] on div "SiteCrawler" at bounding box center [264, 251] width 57 height 15
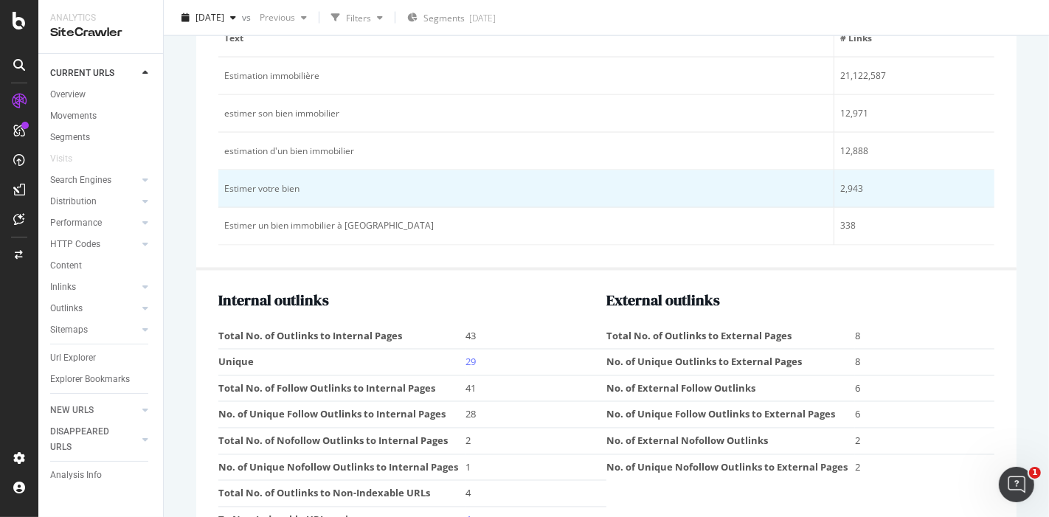
scroll to position [2250, 0]
